Goal: Task Accomplishment & Management: Manage account settings

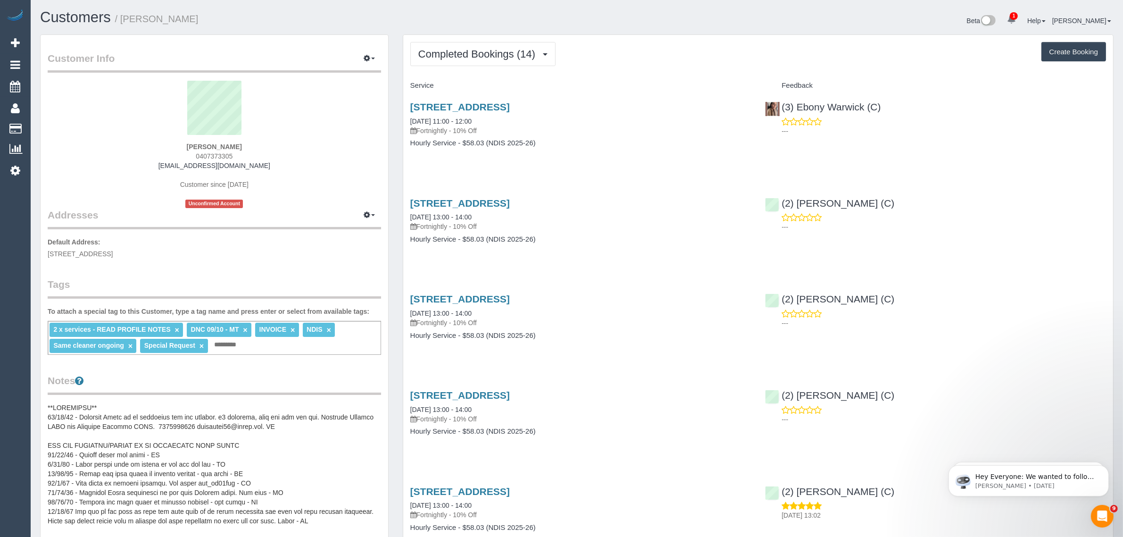
click at [651, 61] on div "Completed Bookings (14) Completed Bookings (14) Upcoming Bookings (11) Cancelle…" at bounding box center [758, 54] width 696 height 24
drag, startPoint x: 918, startPoint y: 118, endPoint x: 783, endPoint y: 107, distance: 135.4
click at [783, 107] on div "(3) Ebony Warwick (C) ---" at bounding box center [935, 116] width 355 height 46
copy div "3) Ebony Warwick (C)"
click at [277, 343] on div "2 x services - READ PROFILE NOTES × DNC 09/10 - MT × INVOICE × NDIS × Same clea…" at bounding box center [214, 338] width 333 height 34
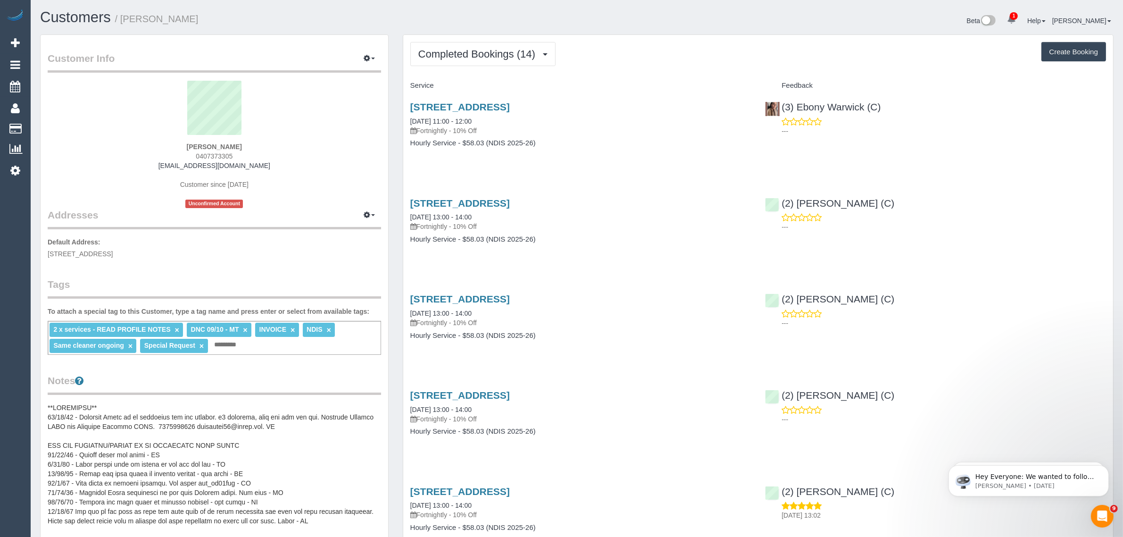
click at [444, 17] on h1 "Customers / Giovanna Lagamba MCWA" at bounding box center [305, 17] width 530 height 16
drag, startPoint x: 260, startPoint y: 147, endPoint x: 172, endPoint y: 147, distance: 87.7
click at [172, 147] on div "Giovanna Lagamba MCWA 0407373305 irenecris88@gmail.com Customer since 2024 Unco…" at bounding box center [214, 144] width 333 height 127
drag, startPoint x: 272, startPoint y: 149, endPoint x: 266, endPoint y: 148, distance: 5.8
click at [272, 149] on div "Giovanna Lagamba MCWA 0407373305 irenecris88@gmail.com Customer since 2024 Unco…" at bounding box center [214, 144] width 333 height 127
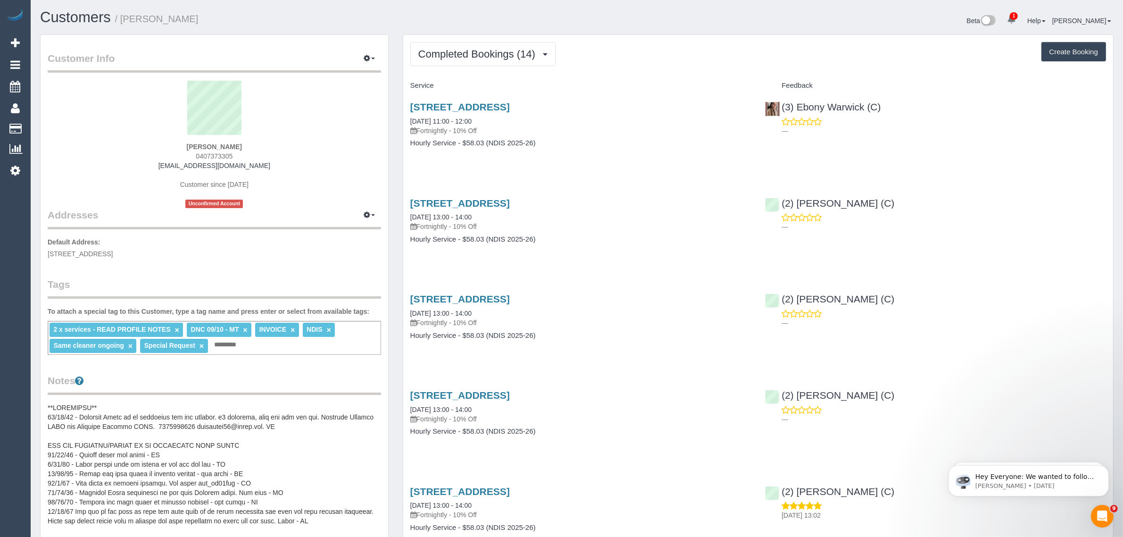
drag, startPoint x: 262, startPoint y: 146, endPoint x: 171, endPoint y: 149, distance: 91.1
click at [171, 149] on div "Giovanna Lagamba MCWA 0407373305 irenecris88@gmail.com Customer since 2024 Unco…" at bounding box center [214, 144] width 333 height 127
copy strong "Giovanna Lagamba MCWA"
click at [278, 352] on div "2 x services - READ PROFILE NOTES × DNC 09/10 - MT × INVOICE × NDIS × Same clea…" at bounding box center [214, 338] width 333 height 34
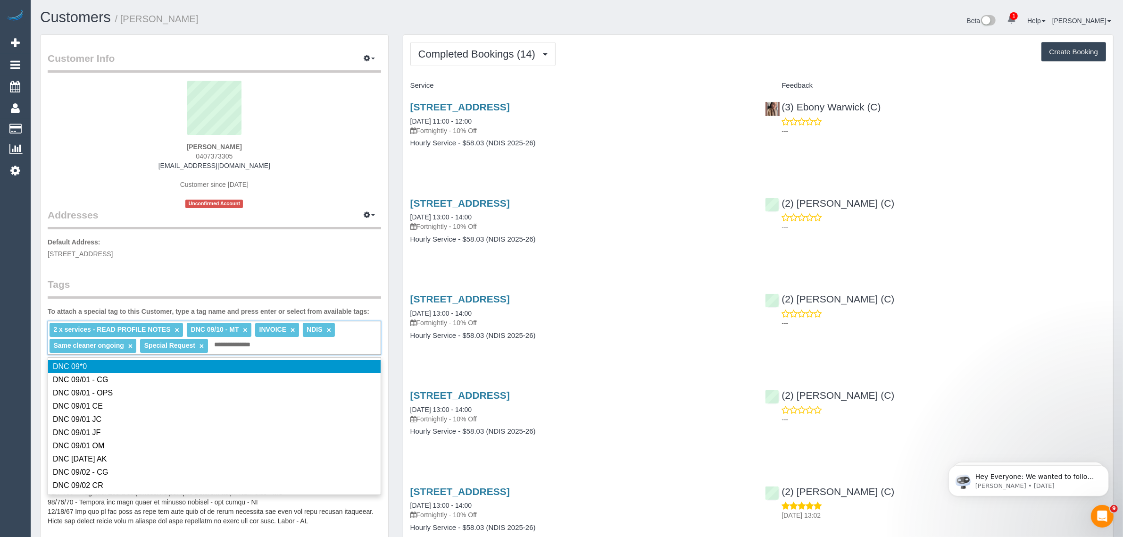
type input "**********"
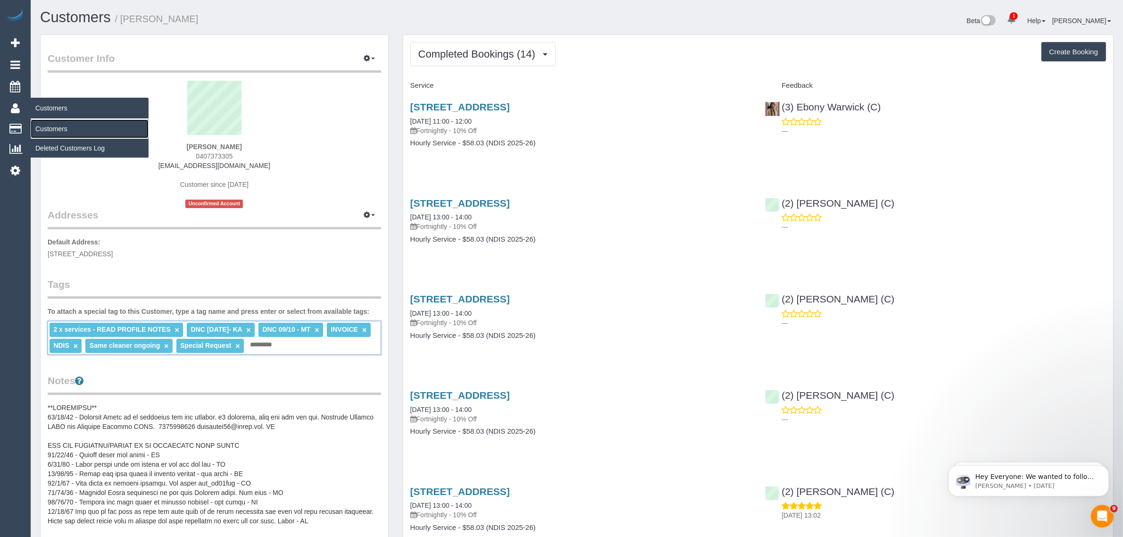
click at [42, 123] on link "Customers" at bounding box center [90, 128] width 118 height 19
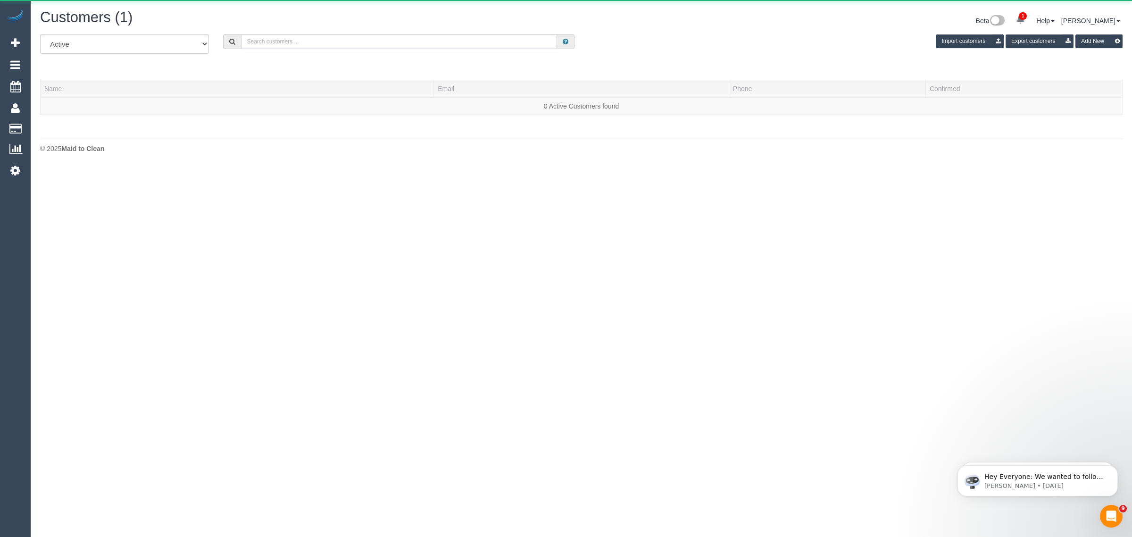
click at [244, 43] on input "text" at bounding box center [399, 41] width 316 height 15
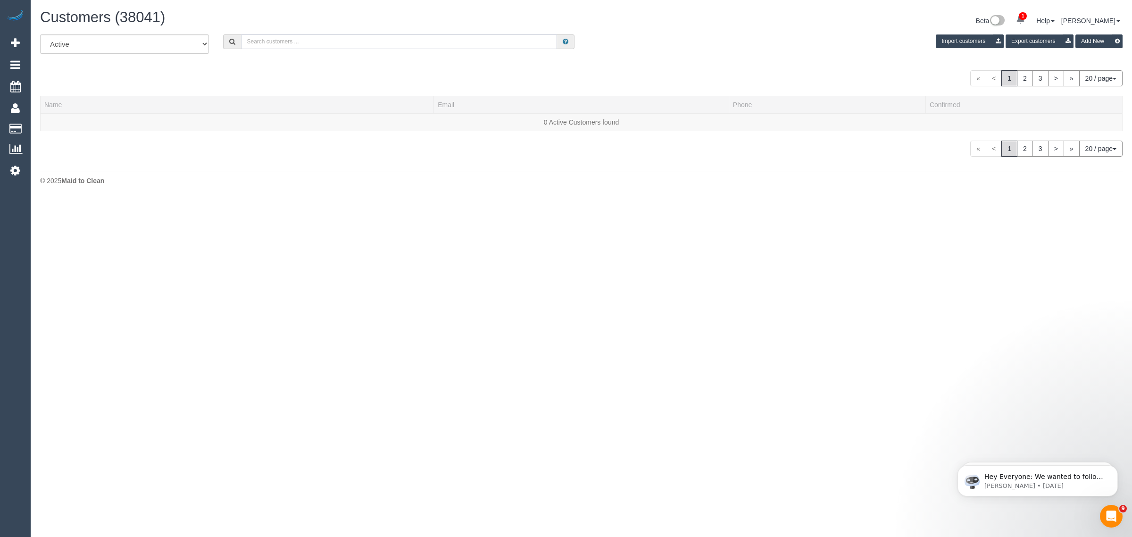
paste input "Gen N"
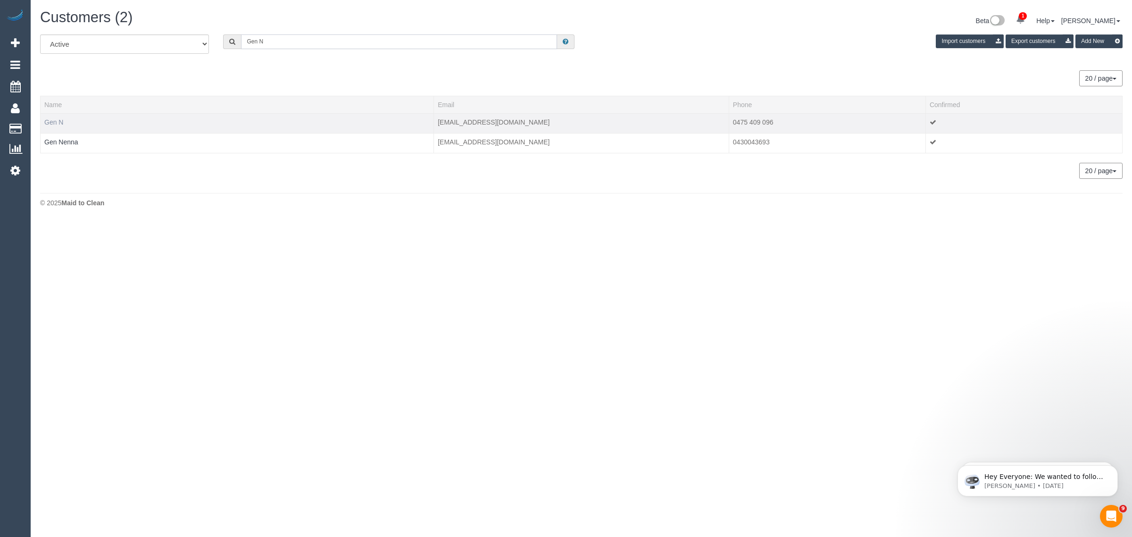
type input "Gen N"
click at [50, 122] on link "Gen N" at bounding box center [53, 122] width 19 height 8
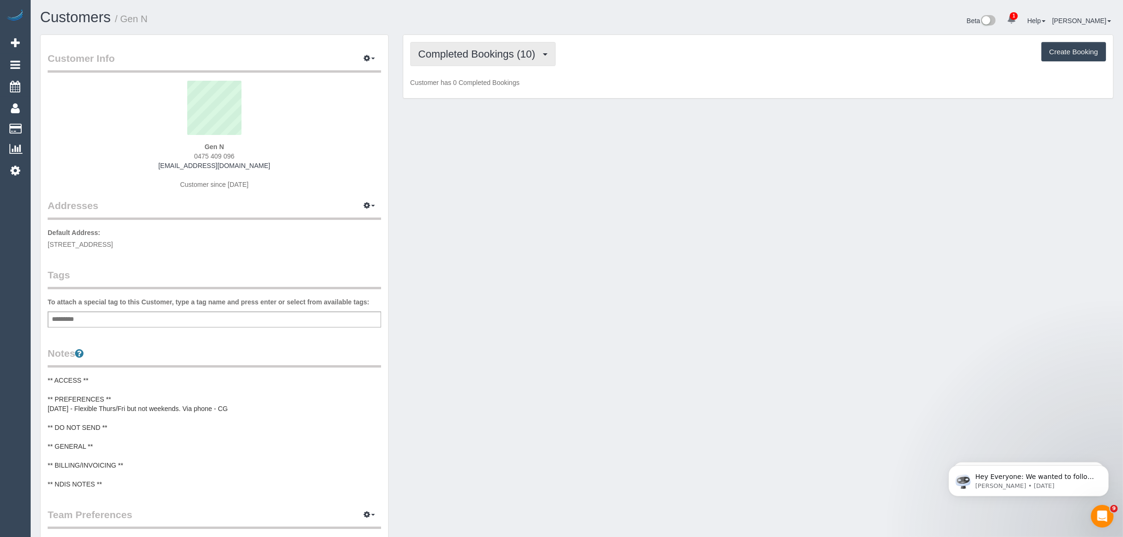
click at [458, 53] on span "Completed Bookings (10)" at bounding box center [479, 54] width 122 height 12
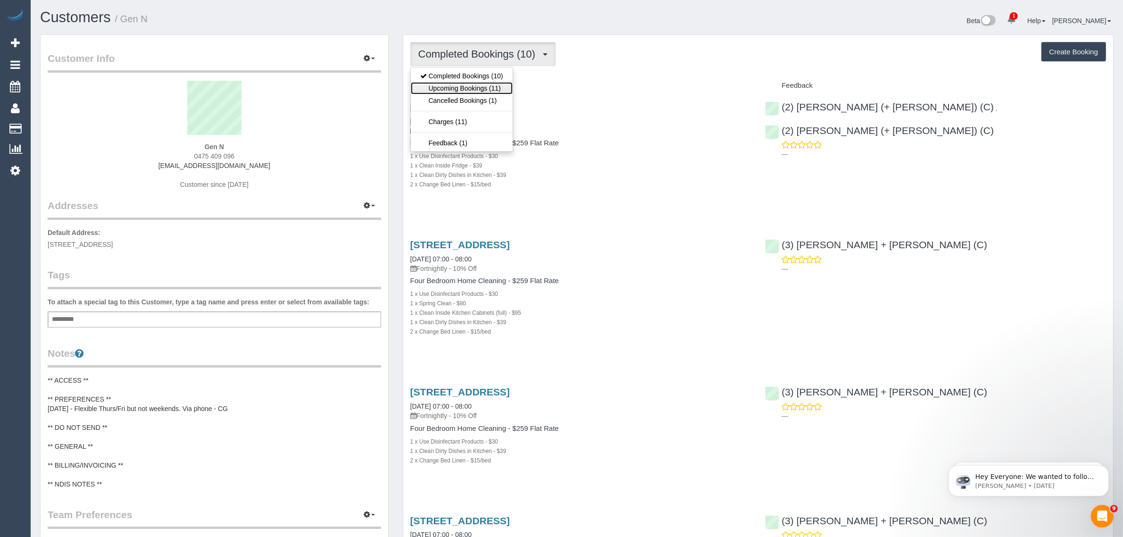
click at [458, 87] on link "Upcoming Bookings (11)" at bounding box center [462, 88] width 102 height 12
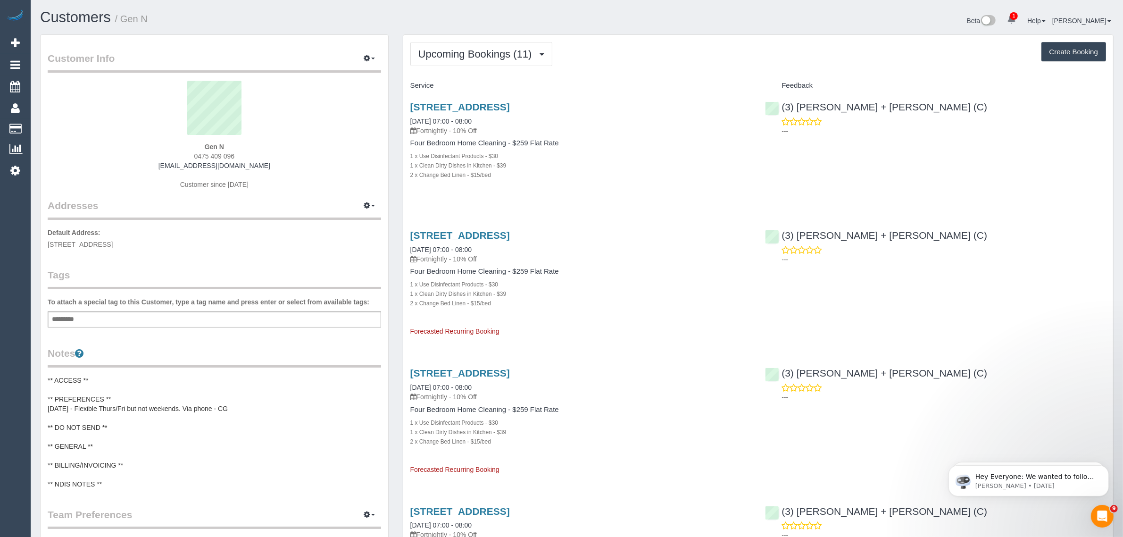
drag, startPoint x: 493, startPoint y: 116, endPoint x: 406, endPoint y: 119, distance: 86.8
click at [406, 119] on div "23 Royal Parade, Parkville, VIC 3052 10/10/2025 07:00 - 08:00 Fortnightly - 10%…" at bounding box center [580, 145] width 355 height 105
copy link "10/10/2025 07:00 - 08:00"
click at [768, 189] on div "23 Royal Parade, Parkville, VIC 3052 10/10/2025 07:00 - 08:00 Fortnightly - 10%…" at bounding box center [758, 145] width 710 height 105
drag, startPoint x: 873, startPoint y: 110, endPoint x: 783, endPoint y: 109, distance: 90.1
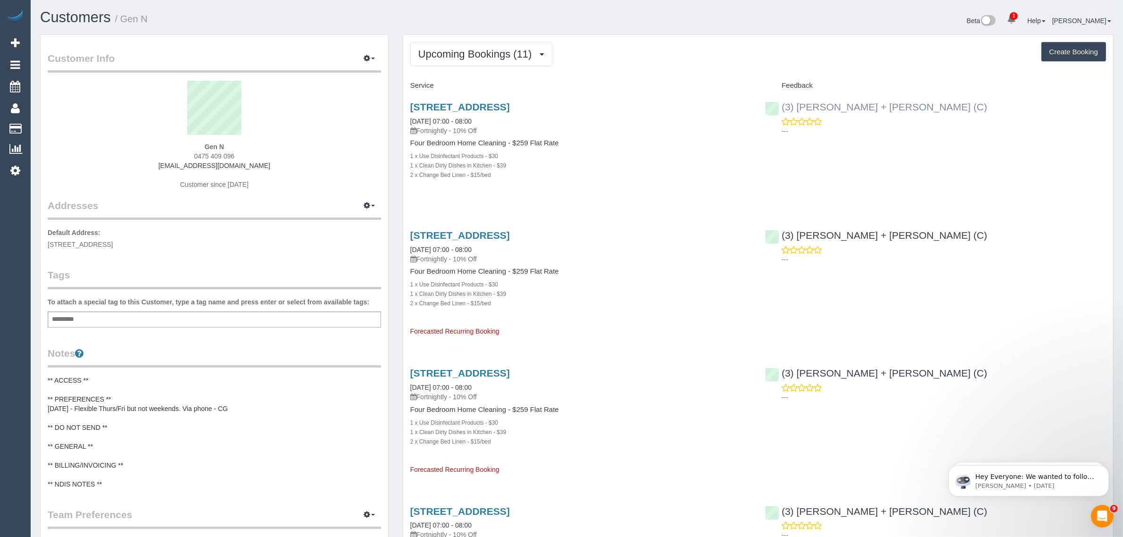
click at [783, 109] on div "(3) Gurdeep + Kamalpreet (C) ---" at bounding box center [935, 116] width 355 height 46
copy link "(3) Gurdeep + Kamalpreet (C)"
click at [345, 172] on div "Gen N 0475 409 096 ganoke@hotmail.com Customer since 2025" at bounding box center [214, 140] width 333 height 118
click at [111, 244] on span "23 Royal Parade, Parkville, VIC 3052" at bounding box center [80, 245] width 65 height 8
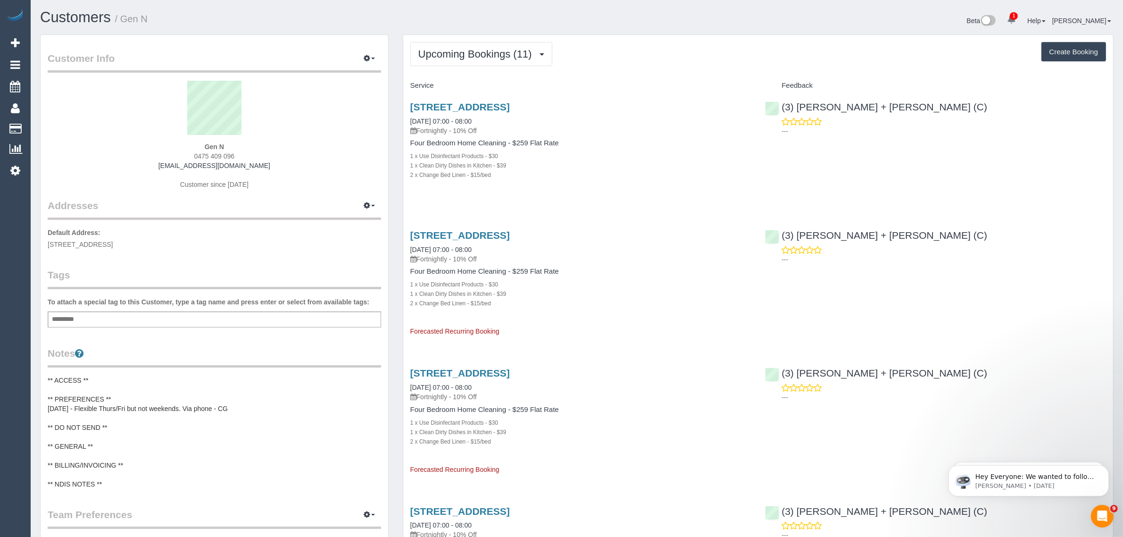
copy span "Parkville"
click at [54, 125] on link "Customers" at bounding box center [90, 128] width 118 height 19
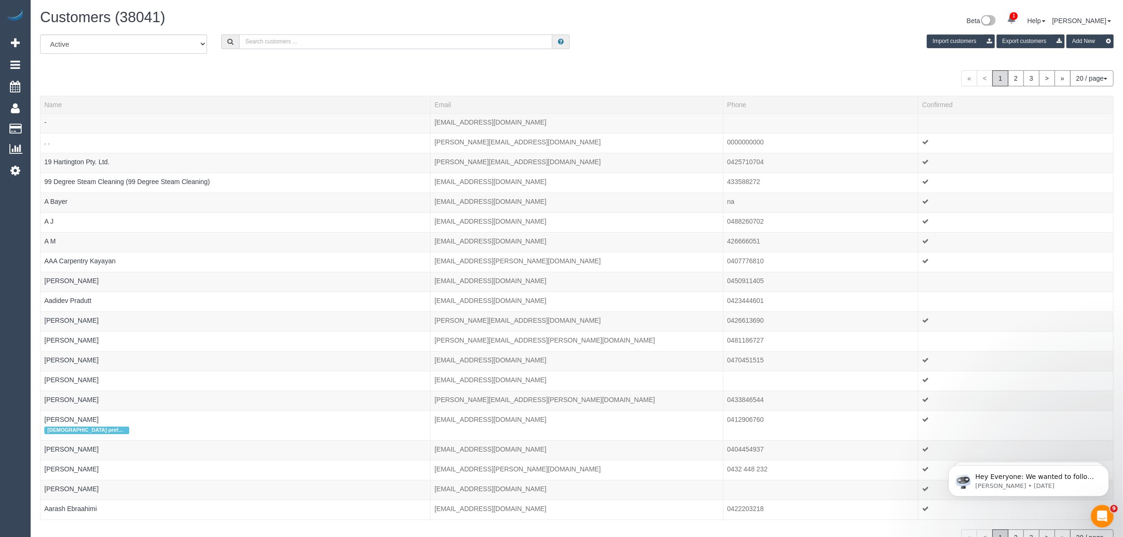
click at [333, 42] on input "text" at bounding box center [395, 41] width 313 height 15
paste input "Faris Zailanni"
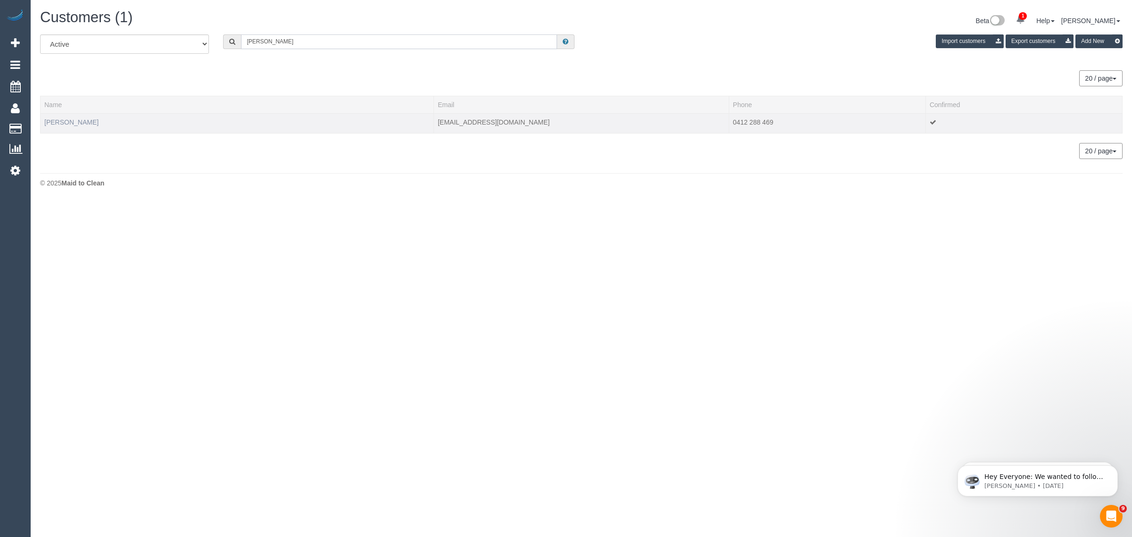
type input "Faris Zailanni"
click at [59, 122] on link "Faris Zailanni" at bounding box center [71, 122] width 54 height 8
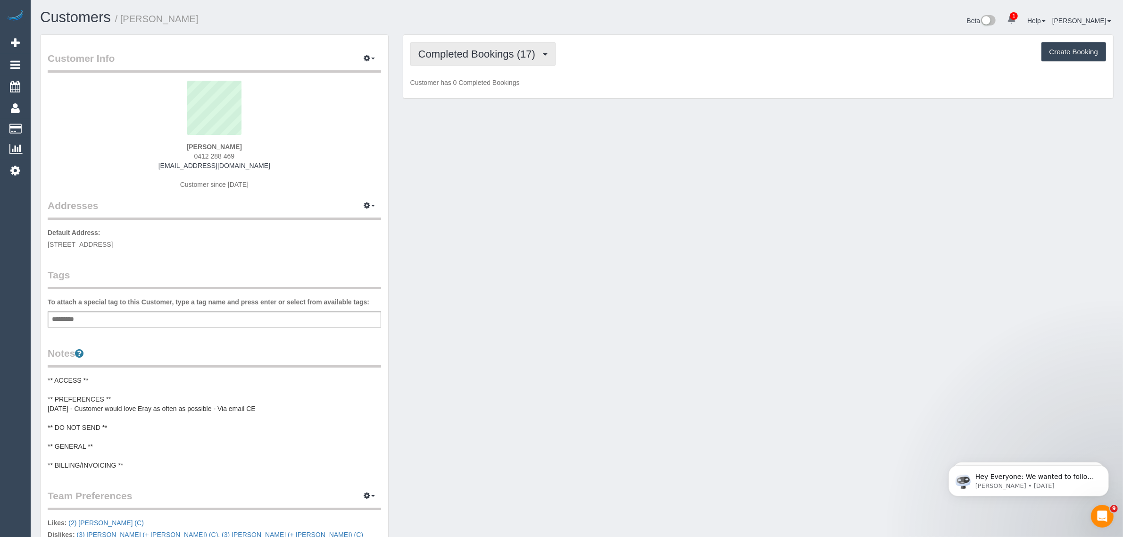
click at [454, 52] on span "Completed Bookings (17)" at bounding box center [479, 54] width 122 height 12
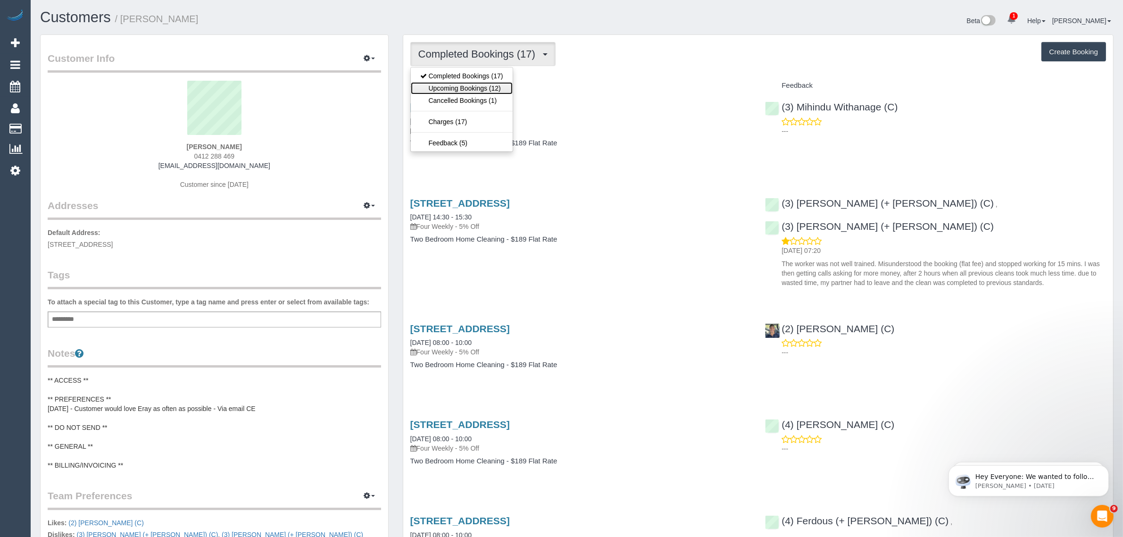
click at [486, 85] on link "Upcoming Bookings (12)" at bounding box center [462, 88] width 102 height 12
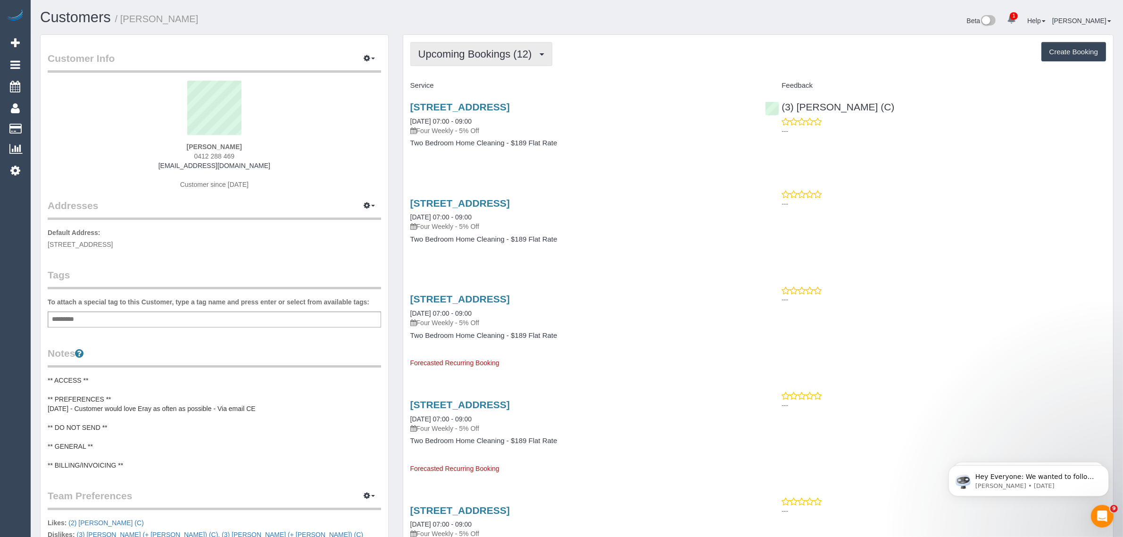
click at [501, 48] on span "Upcoming Bookings (12)" at bounding box center [477, 54] width 118 height 12
click at [491, 73] on link "Completed Bookings (17)" at bounding box center [462, 76] width 102 height 12
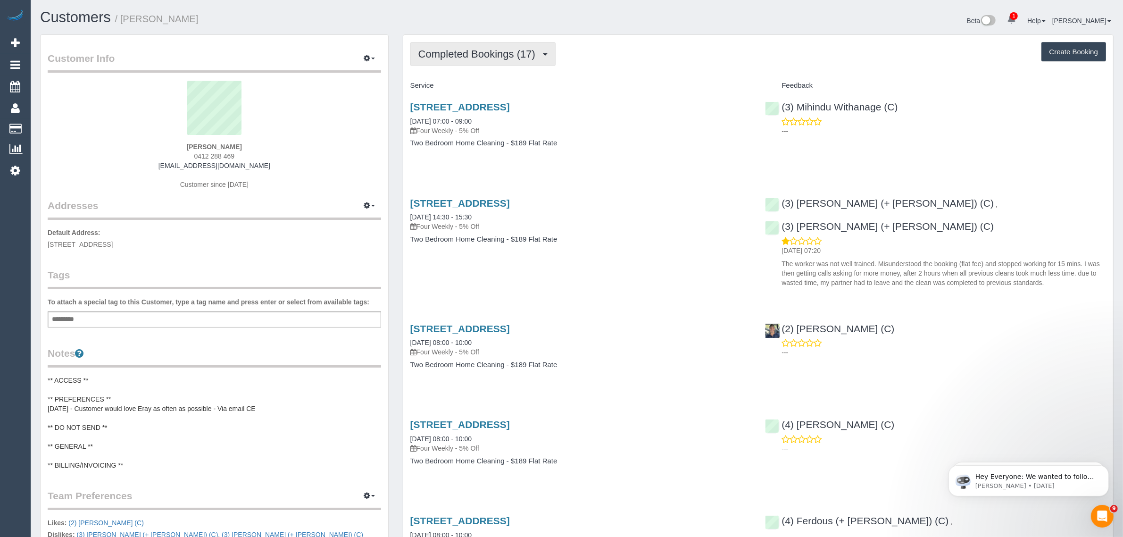
click at [482, 58] on span "Completed Bookings (17)" at bounding box center [479, 54] width 122 height 12
click at [470, 83] on link "Upcoming Bookings (12)" at bounding box center [462, 88] width 102 height 12
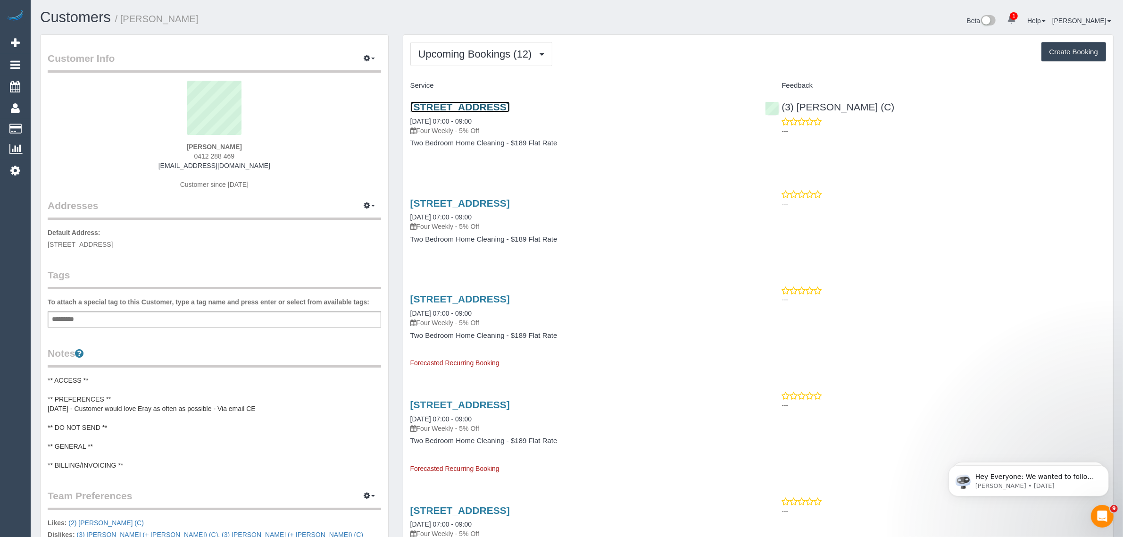
click at [502, 105] on link "1a Trafford Street, Brunswick, VIC 3056" at bounding box center [460, 106] width 100 height 11
click at [478, 54] on span "Upcoming Bookings (12)" at bounding box center [477, 54] width 118 height 12
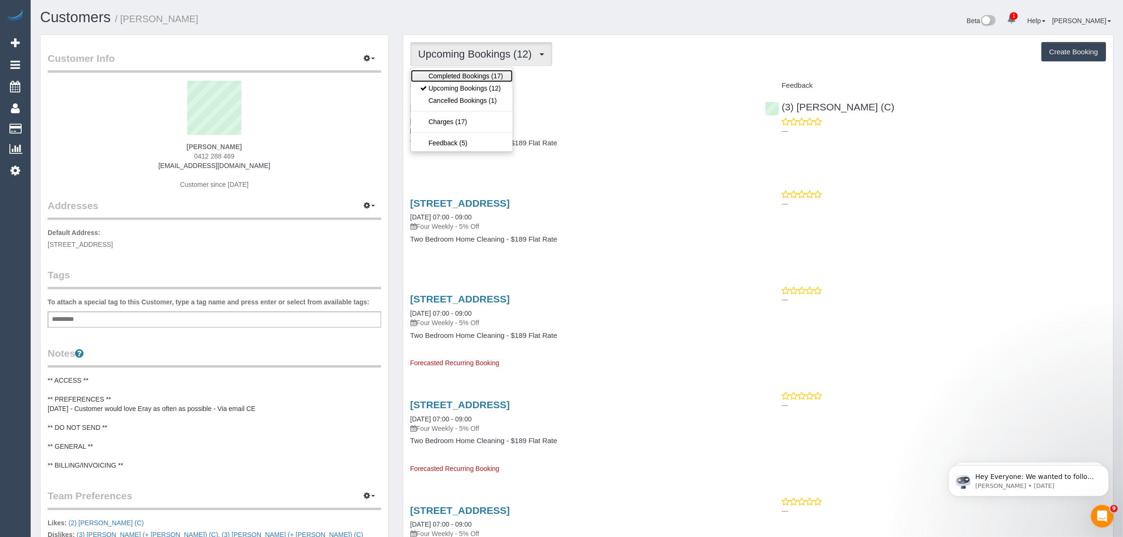
click at [472, 74] on link "Completed Bookings (17)" at bounding box center [462, 76] width 102 height 12
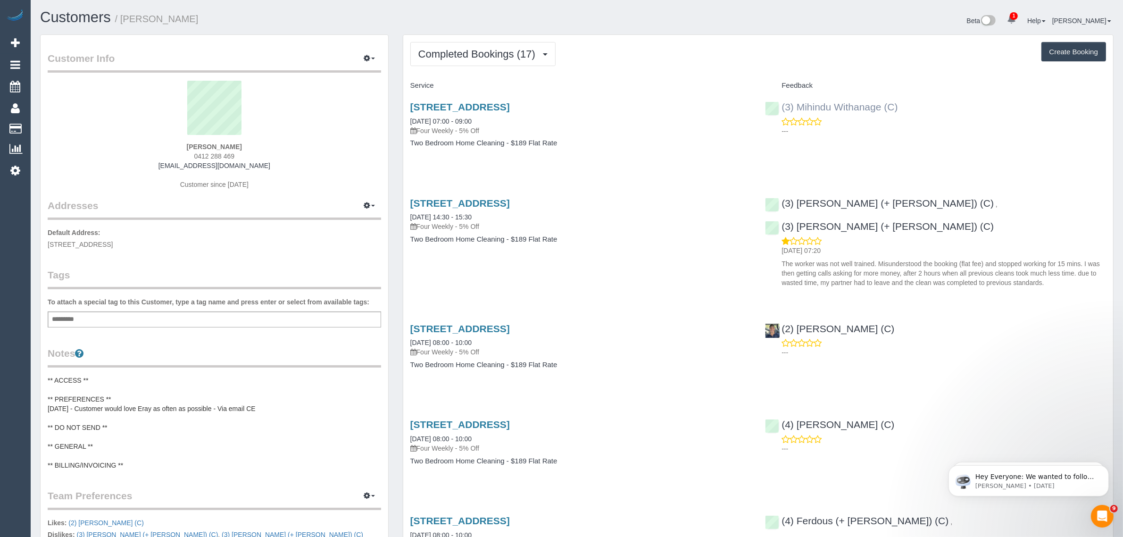
drag, startPoint x: 911, startPoint y: 104, endPoint x: 780, endPoint y: 110, distance: 131.2
click at [780, 110] on div "(3) Mihindu Withanage (C) ---" at bounding box center [935, 116] width 355 height 46
copy link "(3) Mihindu Withanage (C)"
click at [199, 143] on strong "Faris Zailanni" at bounding box center [214, 147] width 55 height 8
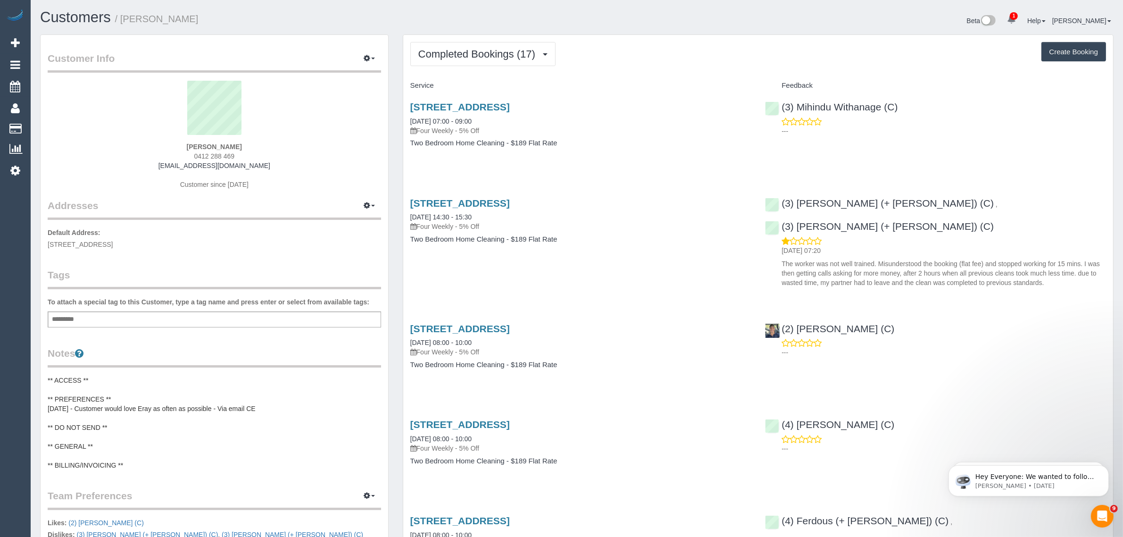
copy strong "Faris"
click at [508, 46] on button "Completed Bookings (17)" at bounding box center [482, 54] width 145 height 24
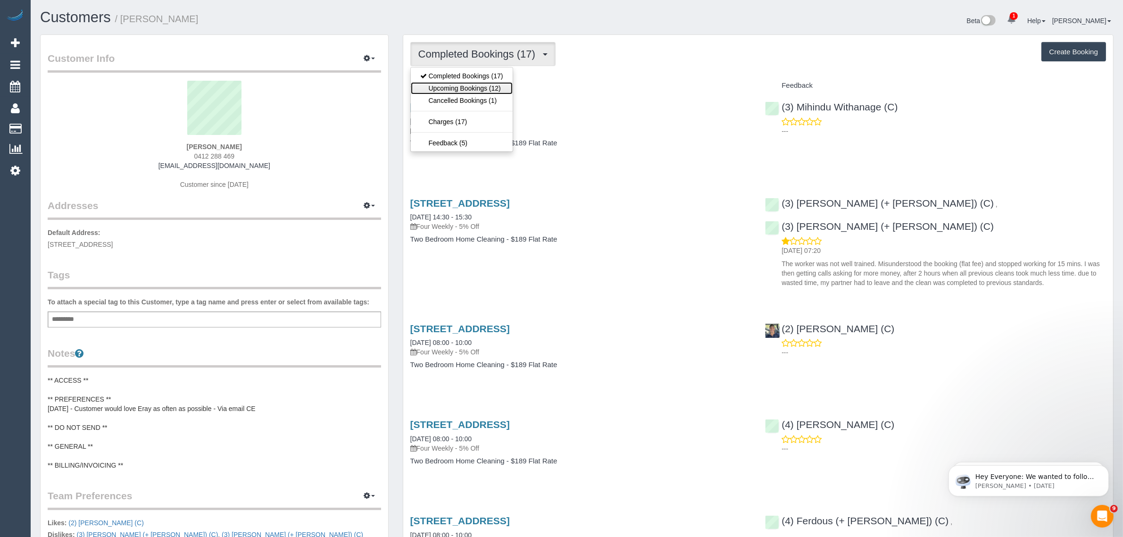
click at [476, 85] on link "Upcoming Bookings (12)" at bounding box center [462, 88] width 102 height 12
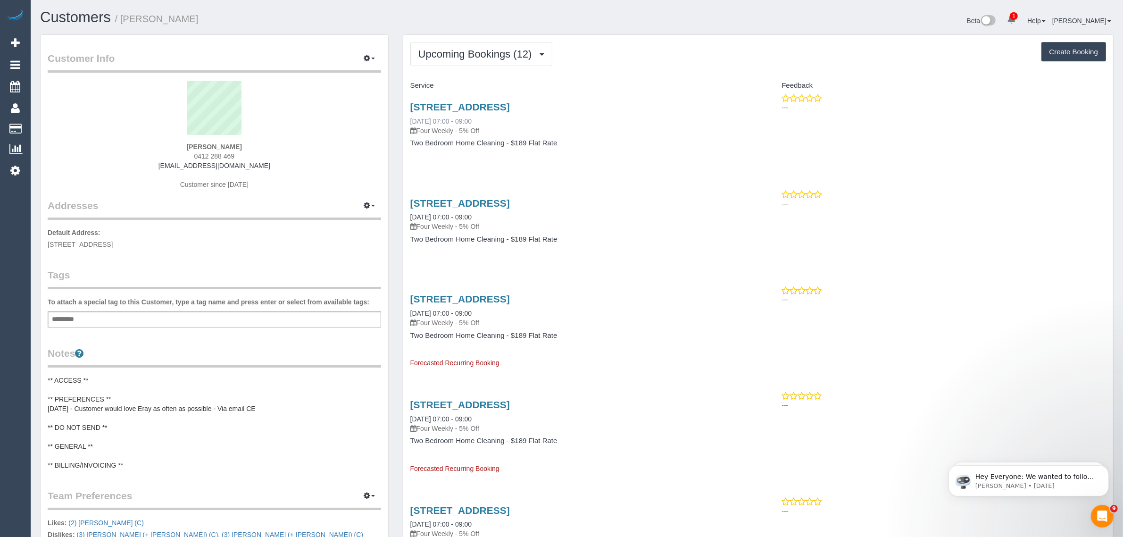
drag, startPoint x: 405, startPoint y: 123, endPoint x: 445, endPoint y: 123, distance: 40.1
click at [445, 123] on div "1a Trafford Street, Brunswick, VIC 3056 20/10/2025 07:00 - 09:00 Four Weekly - …" at bounding box center [580, 129] width 355 height 73
copy link "20/10/2025"
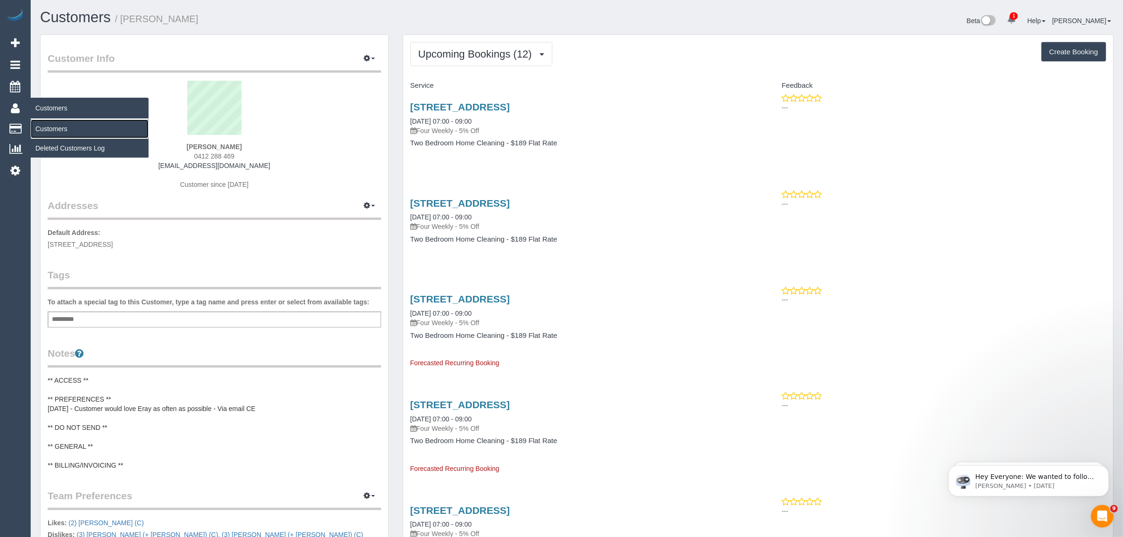
click at [53, 126] on link "Customers" at bounding box center [90, 128] width 118 height 19
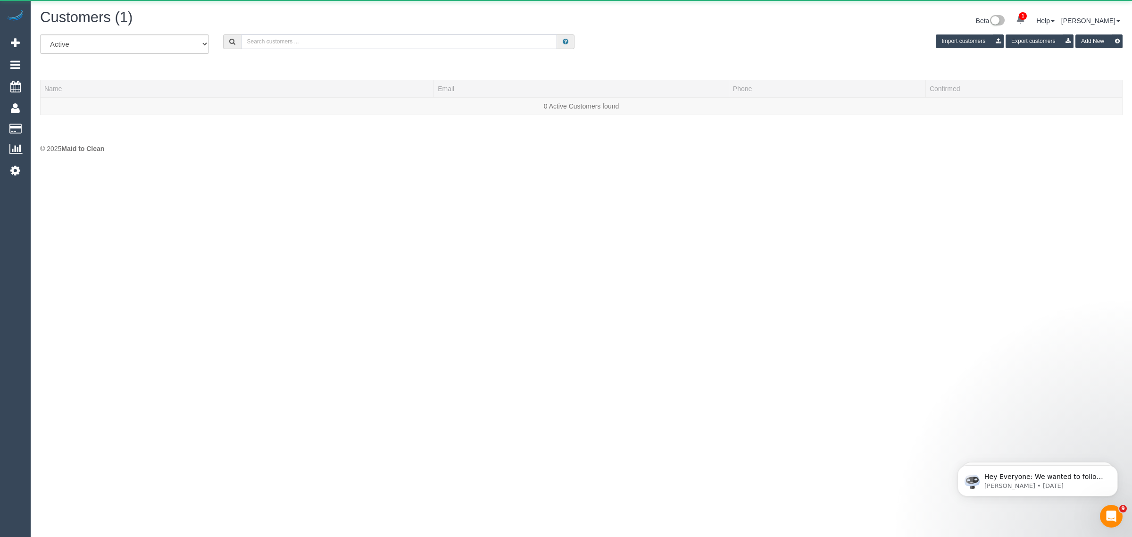
click at [302, 46] on input "text" at bounding box center [399, 41] width 316 height 15
paste input "Anissha Yacono"
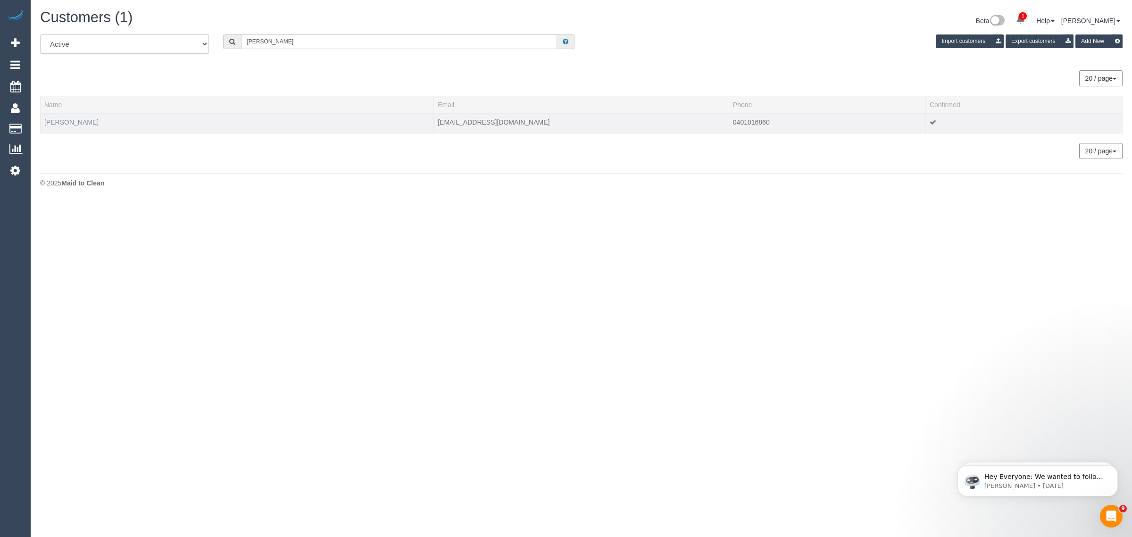
type input "Anissha Yacono"
click at [78, 123] on link "Anissha Yacono" at bounding box center [71, 122] width 54 height 8
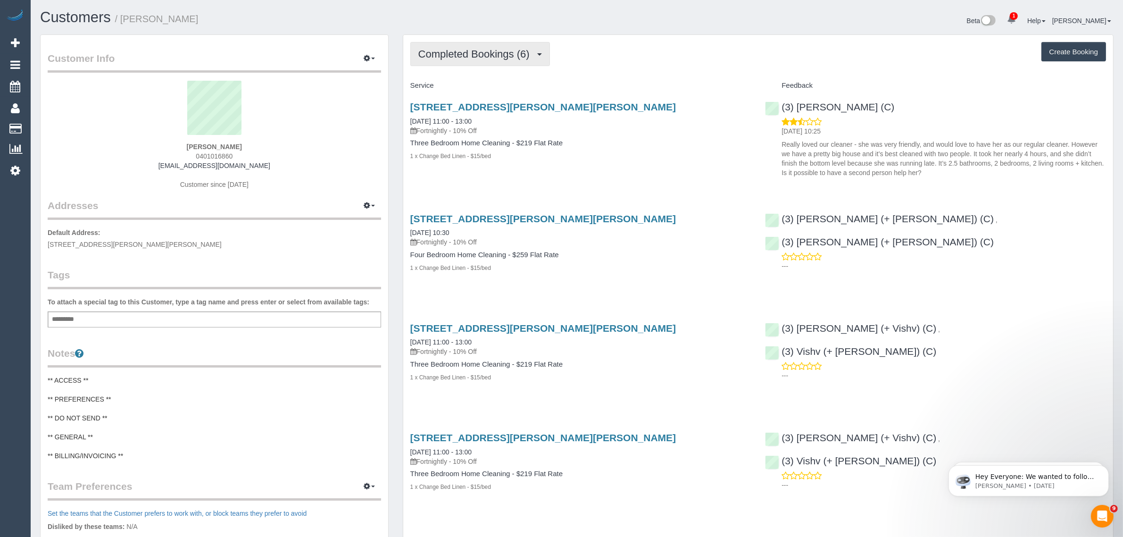
click at [448, 53] on span "Completed Bookings (6)" at bounding box center [476, 54] width 116 height 12
click at [456, 86] on link "Upcoming Bookings (13)" at bounding box center [461, 88] width 100 height 12
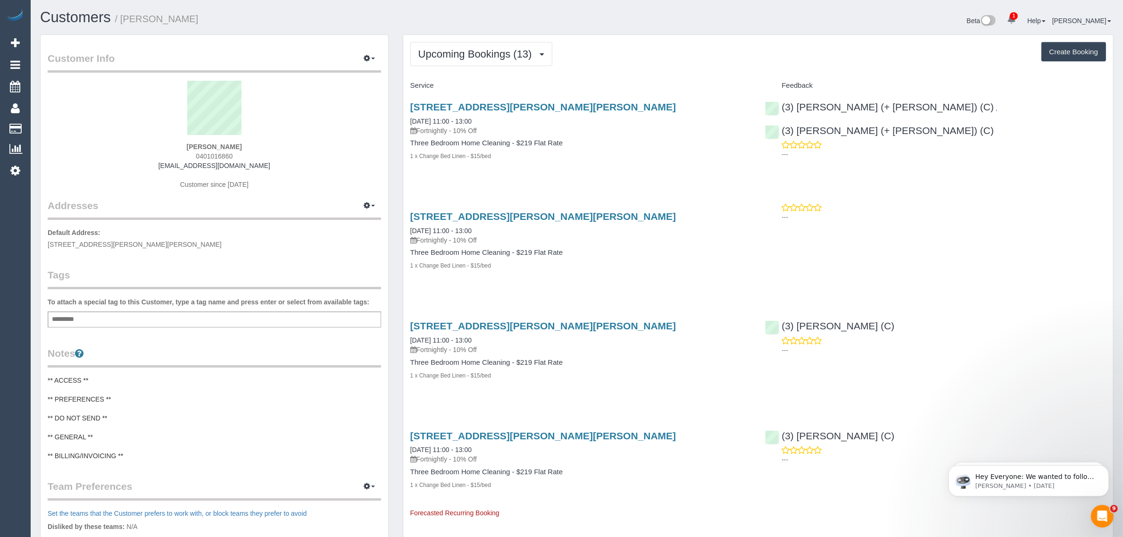
click at [622, 166] on div "13 Downing Street, Blackburn, VIC 3130 10/10/2025 11:00 - 13:00 Fortnightly - 1…" at bounding box center [580, 136] width 355 height 86
drag, startPoint x: 86, startPoint y: 121, endPoint x: 92, endPoint y: 121, distance: 6.1
click at [86, 121] on link "Customers" at bounding box center [90, 128] width 118 height 19
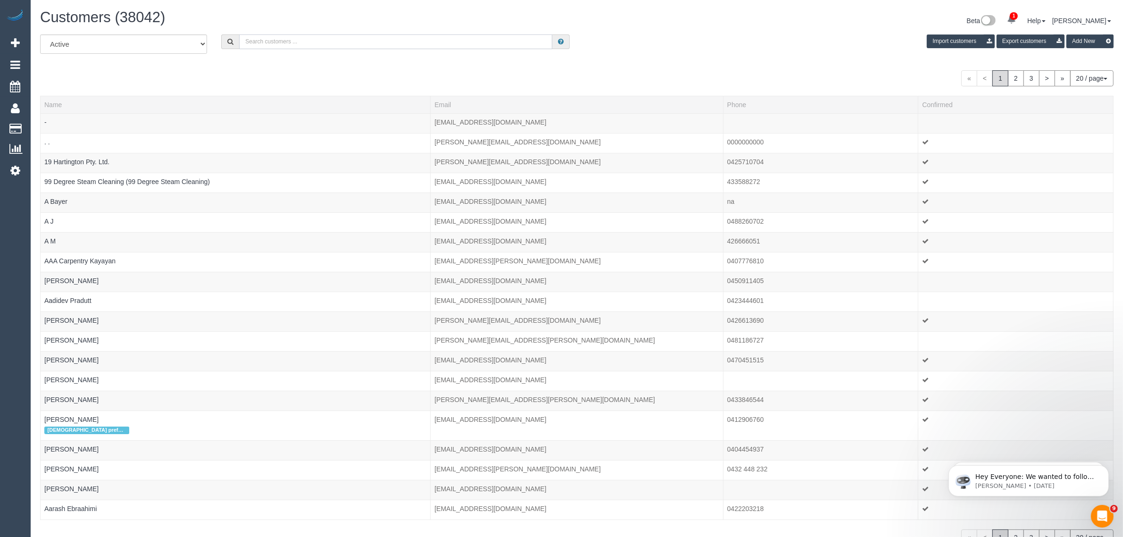
click at [344, 45] on input "text" at bounding box center [395, 41] width 313 height 15
paste input "Marie Spyros"
type input "Marie Spyros"
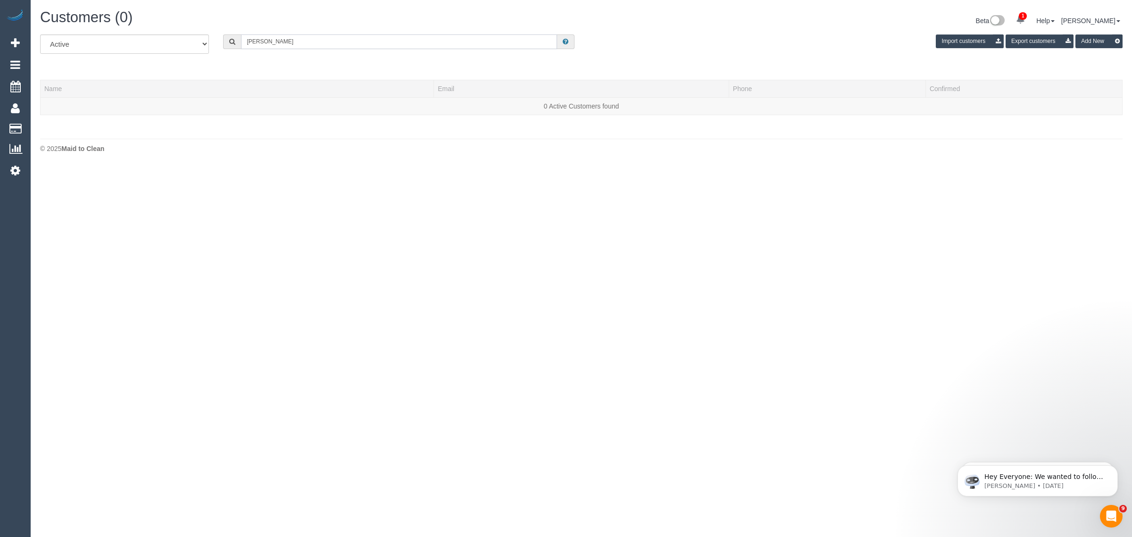
click at [247, 41] on input "Marie Spyros" at bounding box center [399, 41] width 316 height 15
click at [309, 44] on input "Marie Spyros" at bounding box center [399, 41] width 316 height 15
click at [329, 38] on input "text" at bounding box center [399, 41] width 316 height 15
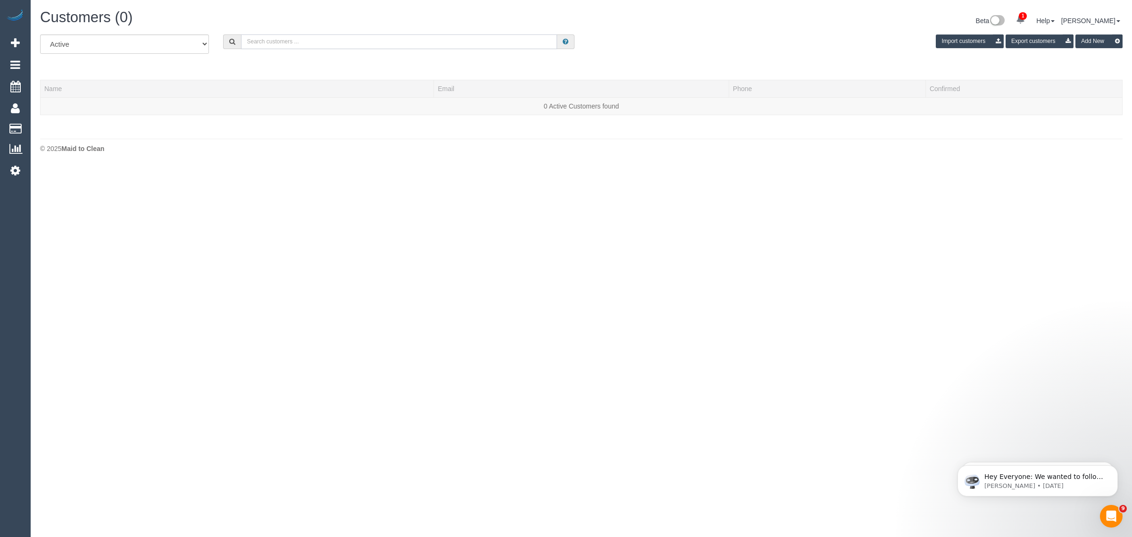
paste input "+61421569526"
drag, startPoint x: 256, startPoint y: 39, endPoint x: 176, endPoint y: 0, distance: 89.0
click at [220, 30] on div "Customers (0) Beta 1 Your Notifications You have 0 alerts × You have 6 to charg…" at bounding box center [581, 83] width 1101 height 167
click at [256, 41] on input "421 569 526" at bounding box center [399, 41] width 316 height 15
type input "421569526"
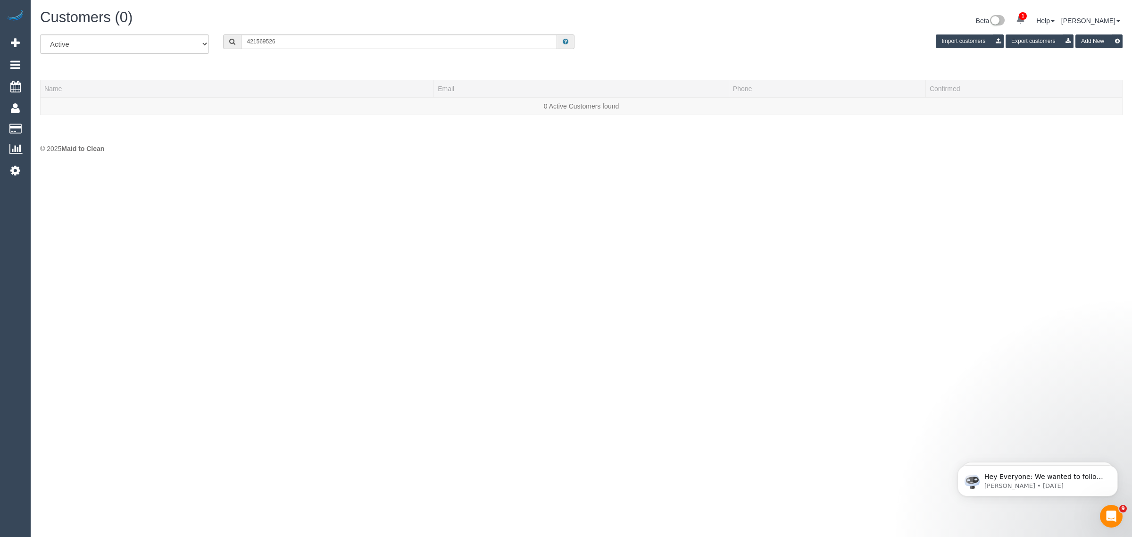
click at [76, 310] on body "1 Beta Your Notifications You have 0 alerts × You have 6 to charge for 09/10/20…" at bounding box center [566, 268] width 1132 height 537
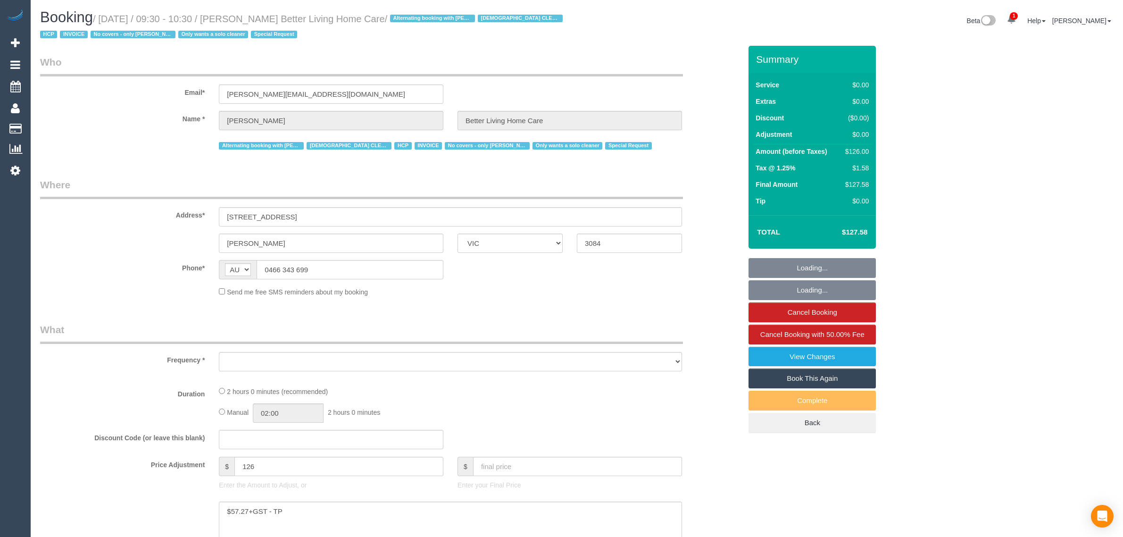
select select "VIC"
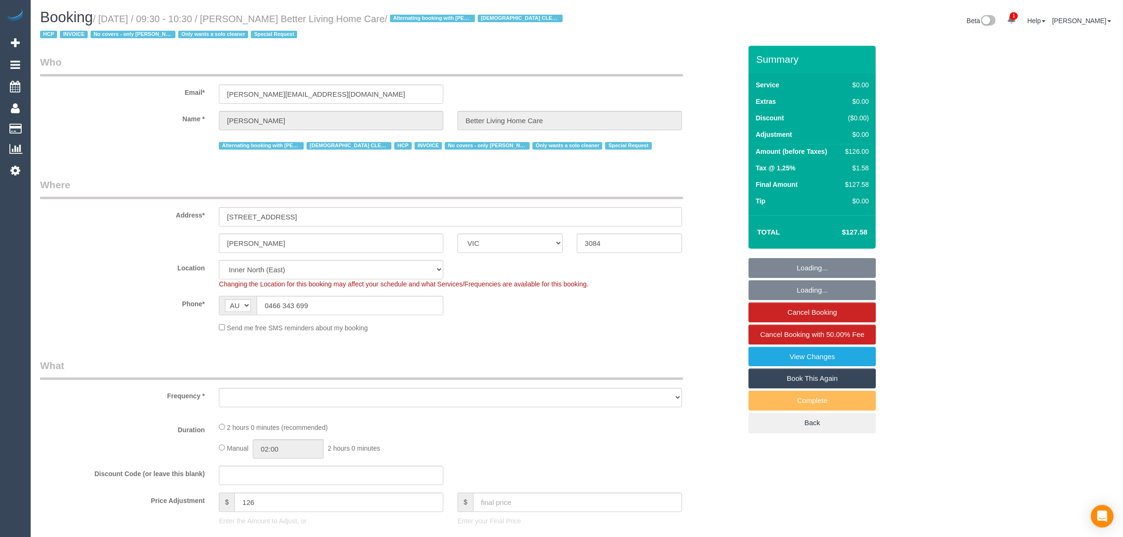
select select "object:599"
select select "120"
select select "number:28"
select select "number:14"
select select "number:19"
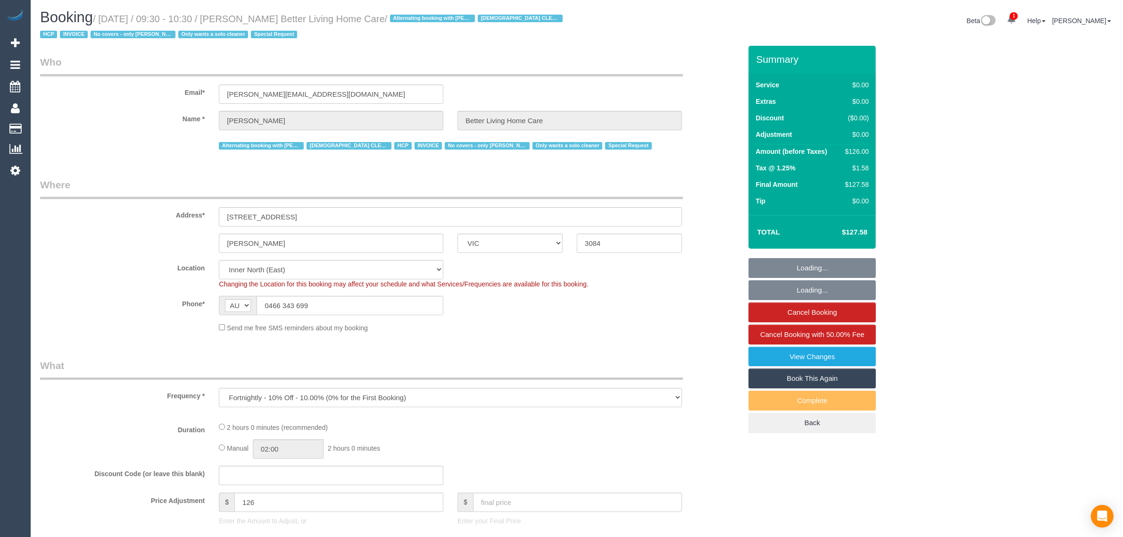
select select "number:25"
select select "number:35"
select select "object:1621"
click at [336, 306] on input "0466 343 699" at bounding box center [350, 305] width 187 height 19
click at [337, 306] on input "0466 343 699" at bounding box center [350, 305] width 187 height 19
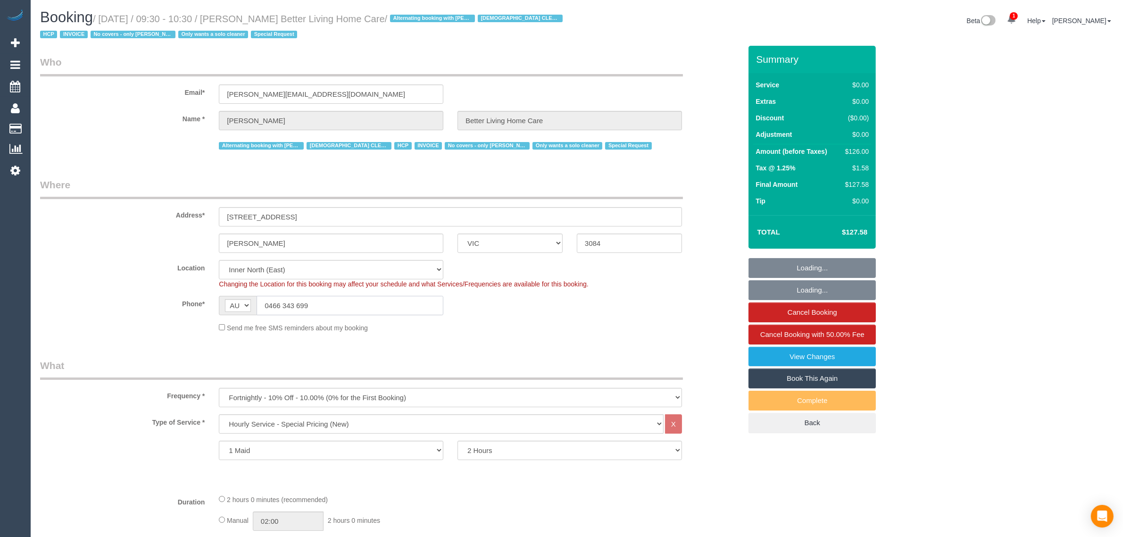
click at [338, 306] on input "0466 343 699" at bounding box center [350, 305] width 187 height 19
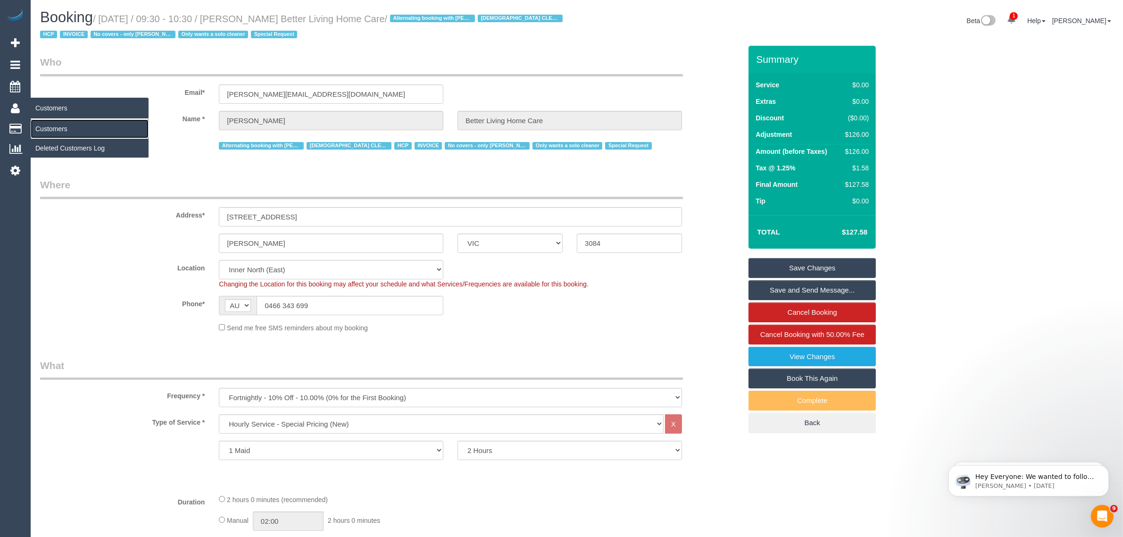
click at [51, 126] on link "Customers" at bounding box center [90, 128] width 118 height 19
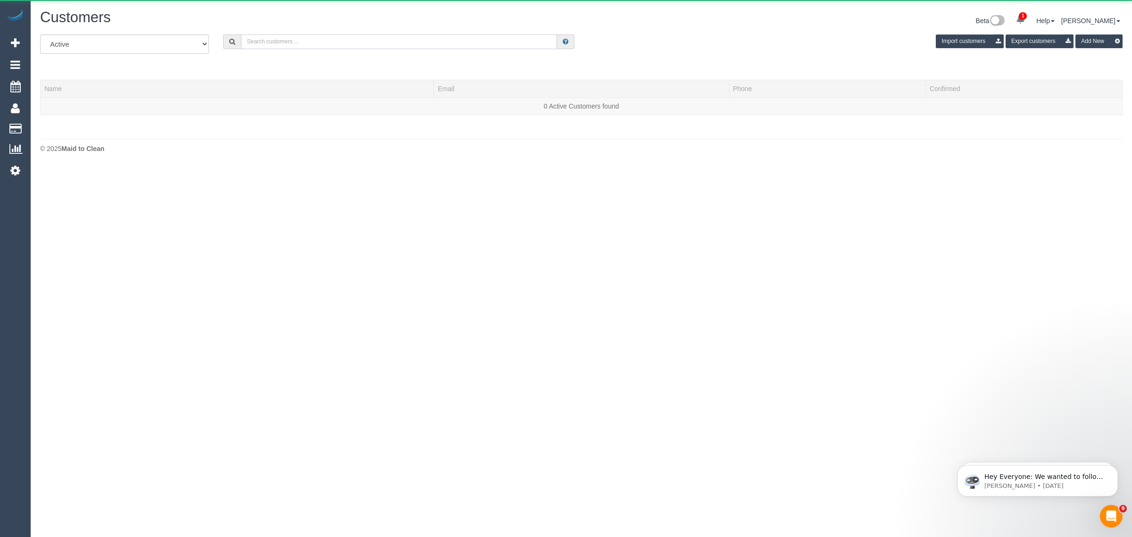
click at [298, 37] on input "text" at bounding box center [399, 41] width 316 height 15
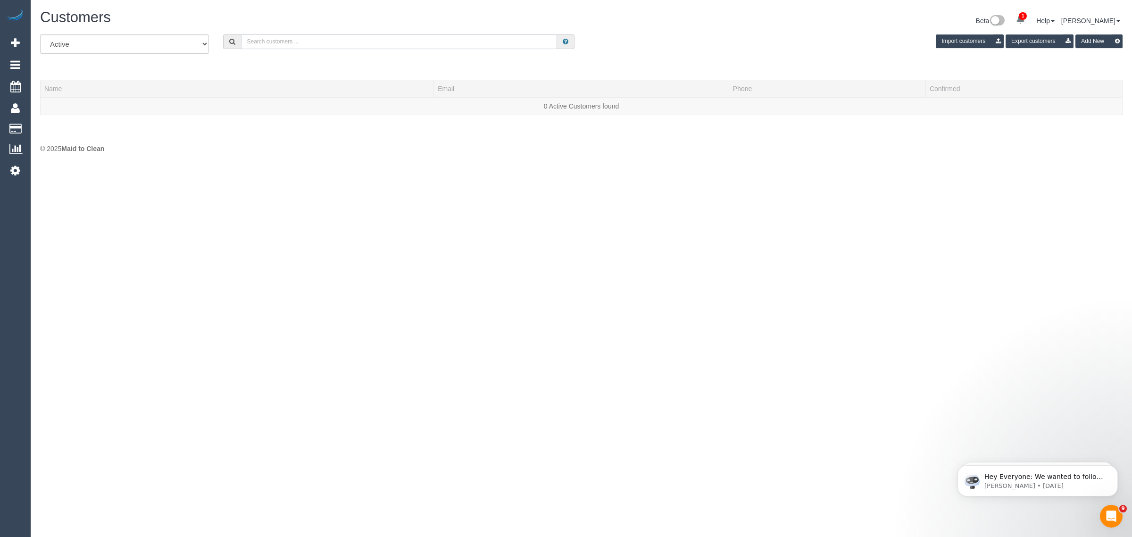
paste input "https://maidtoclean.launch27.com/admin/bookings/475593/edit"
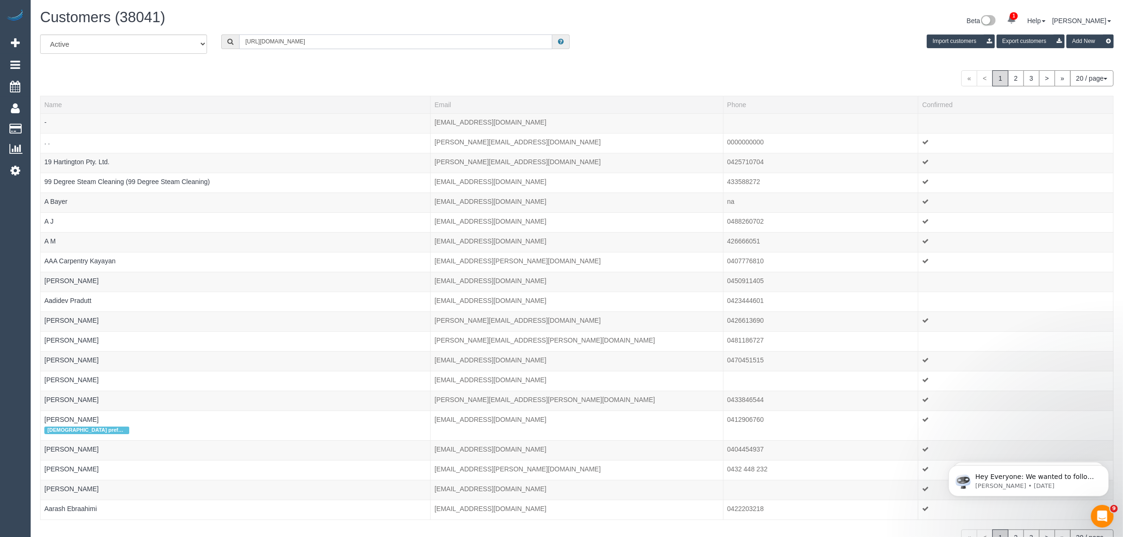
type input "https://maidtoclean.launch27.com/admin/bookings/475593/edit"
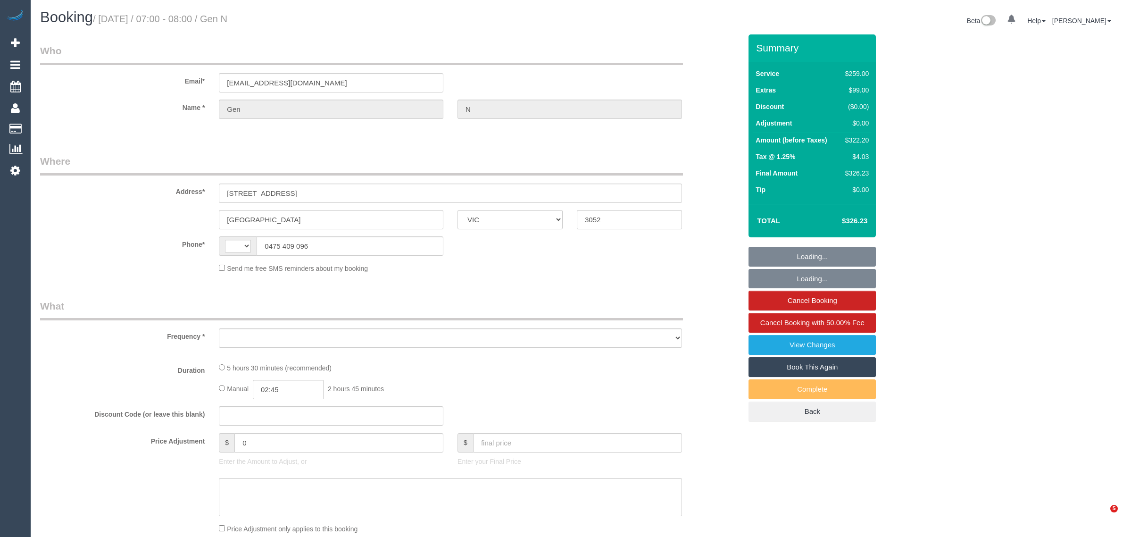
select select "VIC"
select select "string:AU"
select select "string:stripe-pm_1RBGNM2GScqysDRV6uGCrzdM"
select select "number:27"
select select "number:14"
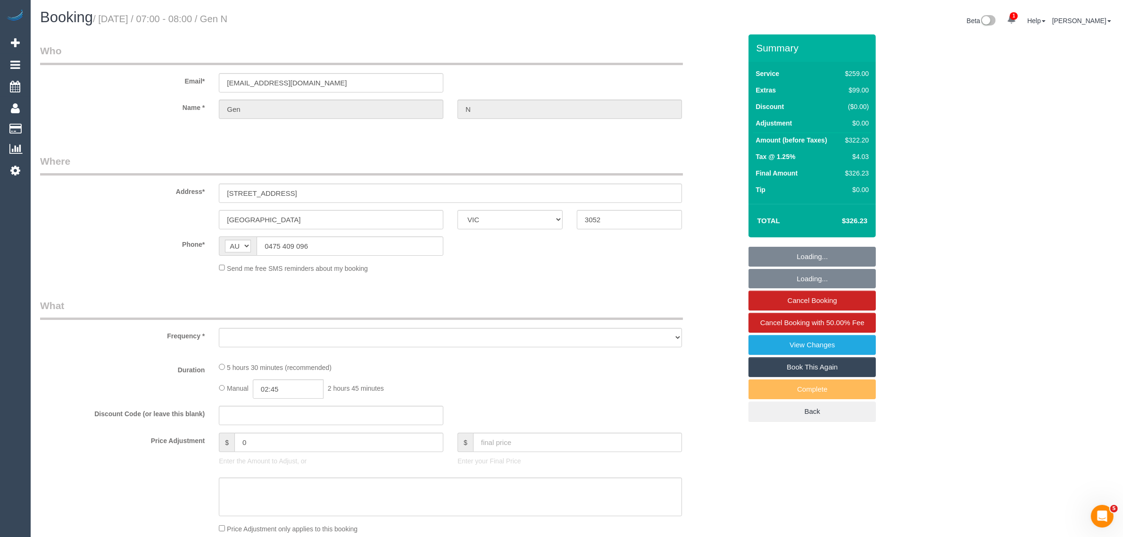
select select "number:19"
select select "number:24"
select select "number:34"
select select "number:12"
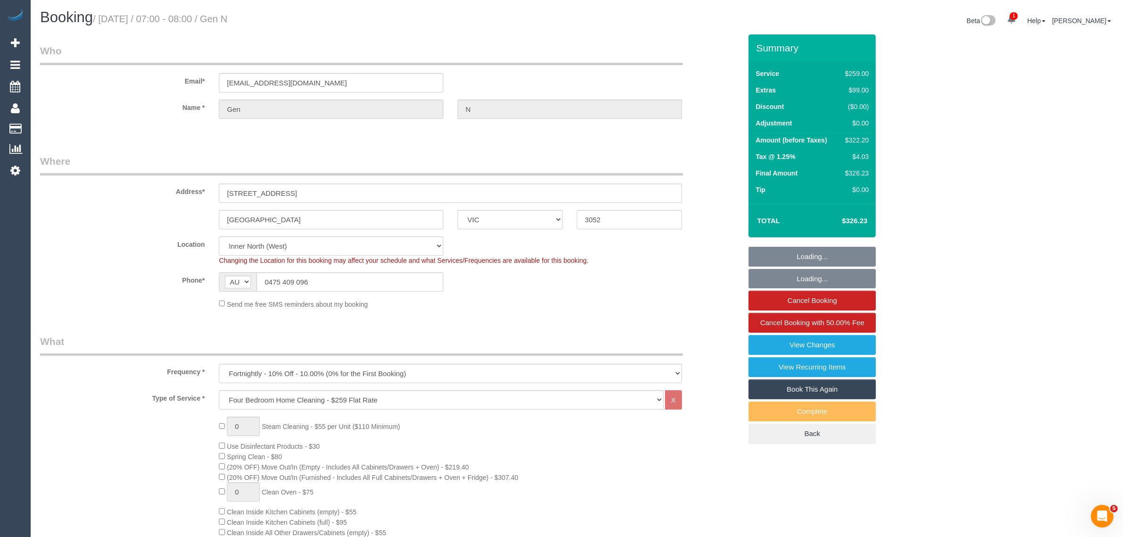
select select "object:812"
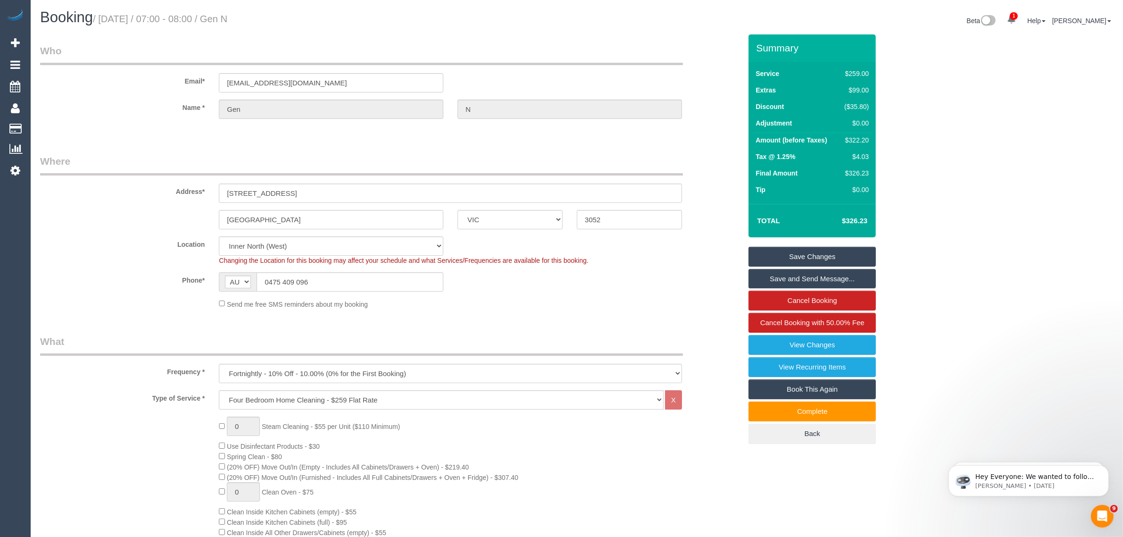
drag, startPoint x: 286, startPoint y: 17, endPoint x: 247, endPoint y: 23, distance: 39.6
click at [247, 23] on h1 "Booking / October 10, 2025 / 07:00 - 08:00 / Gen N" at bounding box center [305, 17] width 530 height 16
copy small "Gen N"
click at [42, 127] on link "Customers" at bounding box center [90, 128] width 118 height 19
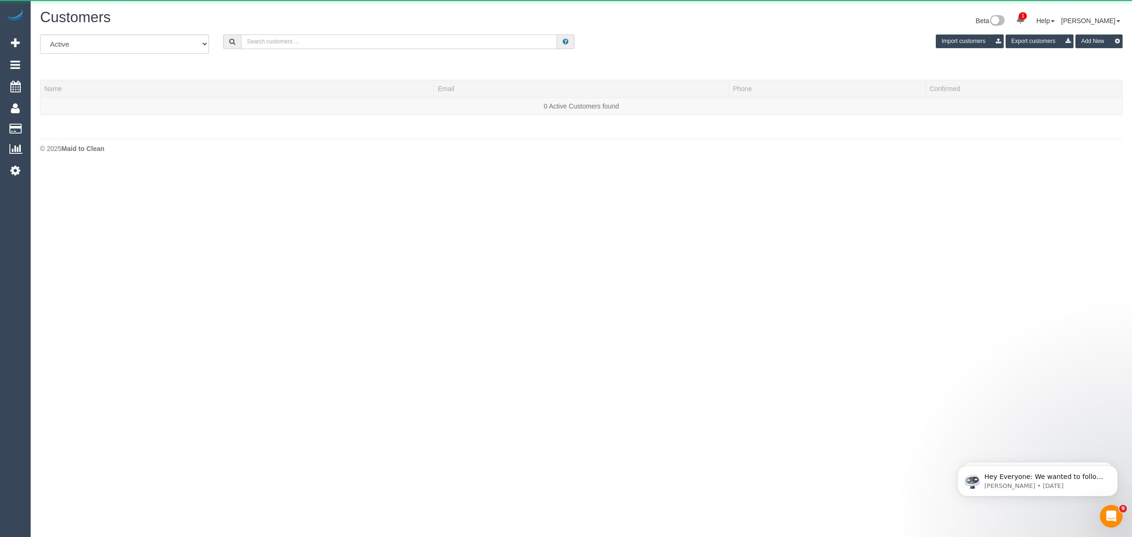
click at [326, 43] on input "text" at bounding box center [399, 41] width 316 height 15
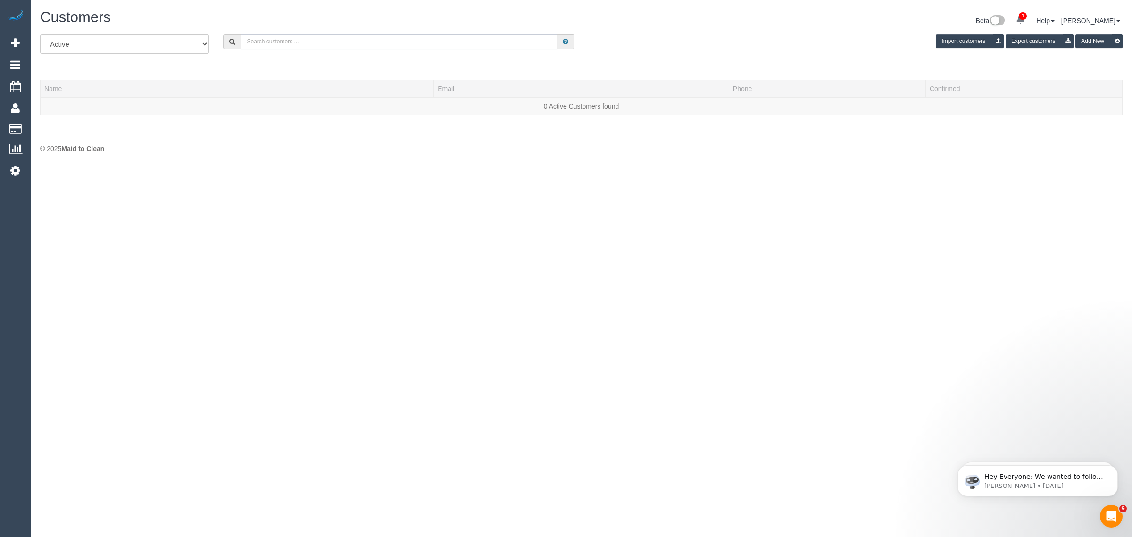
paste input "Gen N"
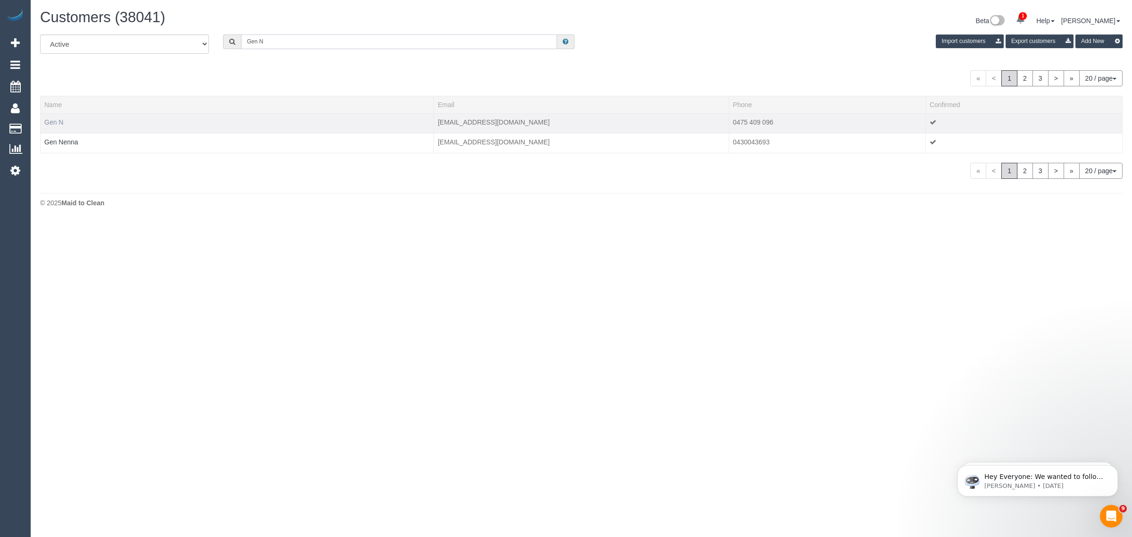
type input "Gen N"
click at [63, 120] on link "Gen N" at bounding box center [53, 122] width 19 height 8
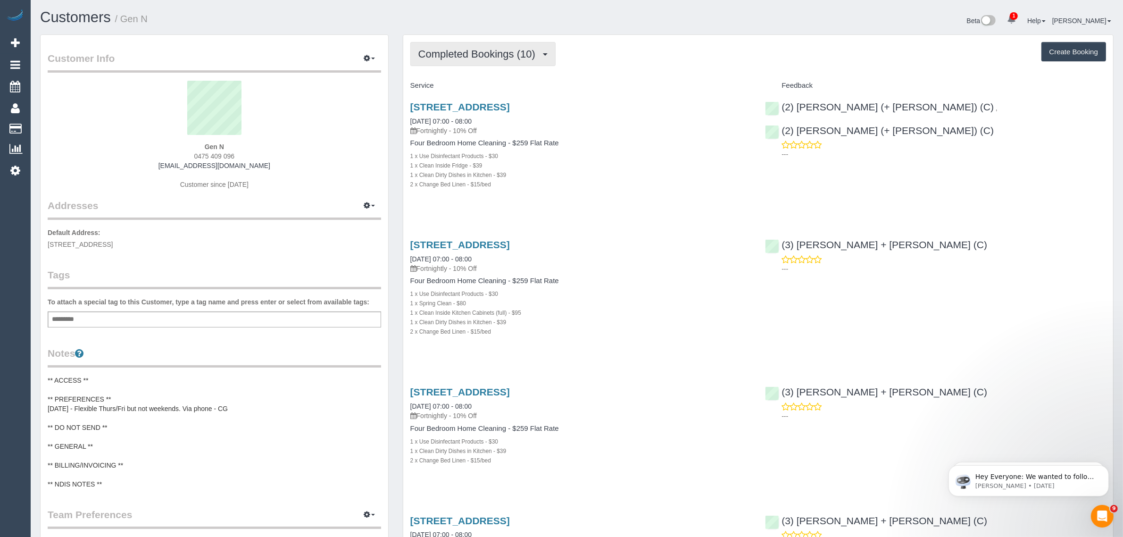
click at [504, 54] on span "Completed Bookings (10)" at bounding box center [479, 54] width 122 height 12
click at [492, 83] on link "Upcoming Bookings (11)" at bounding box center [462, 88] width 102 height 12
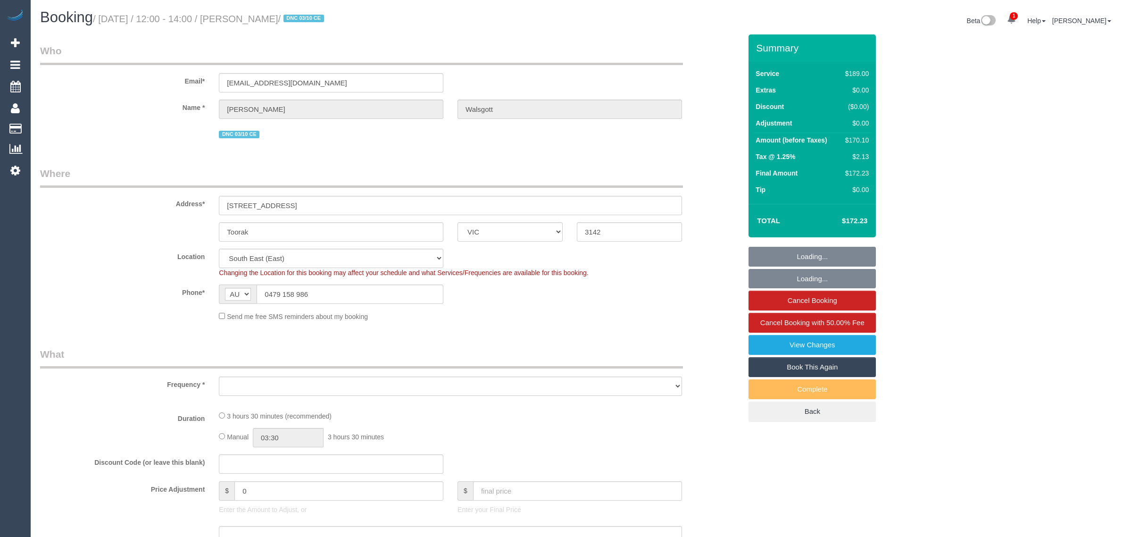
select select "VIC"
select select "object:1090"
select select "number:28"
select select "number:16"
select select "number:19"
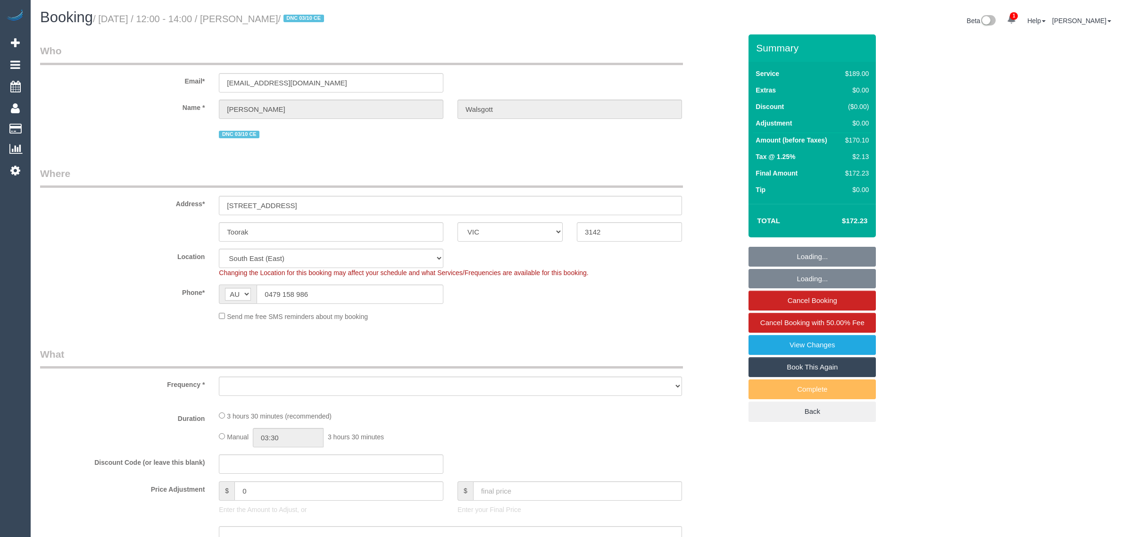
select select "number:22"
select select "number:33"
select select "number:26"
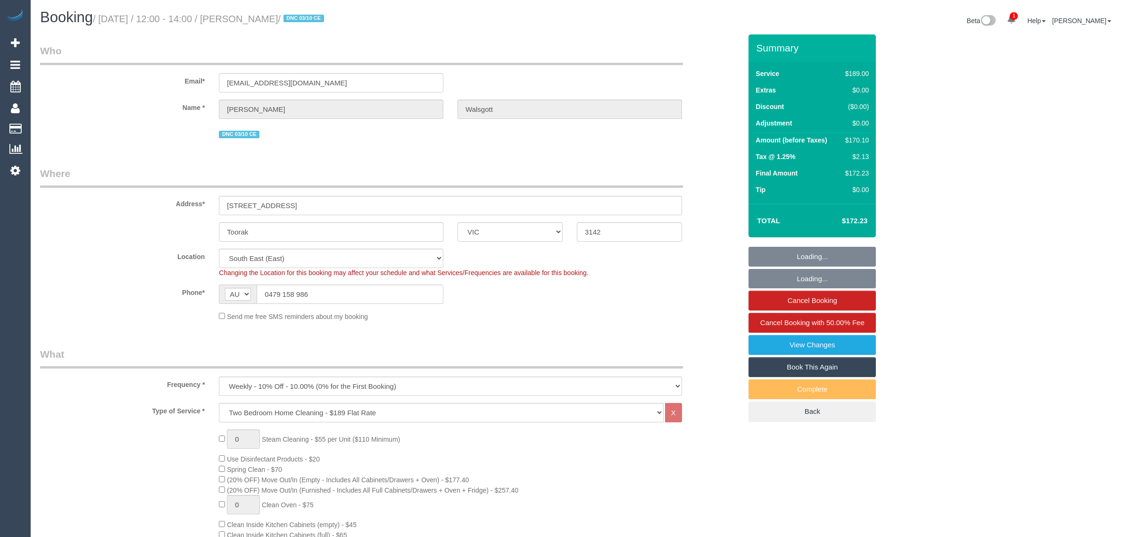
select select "object:1360"
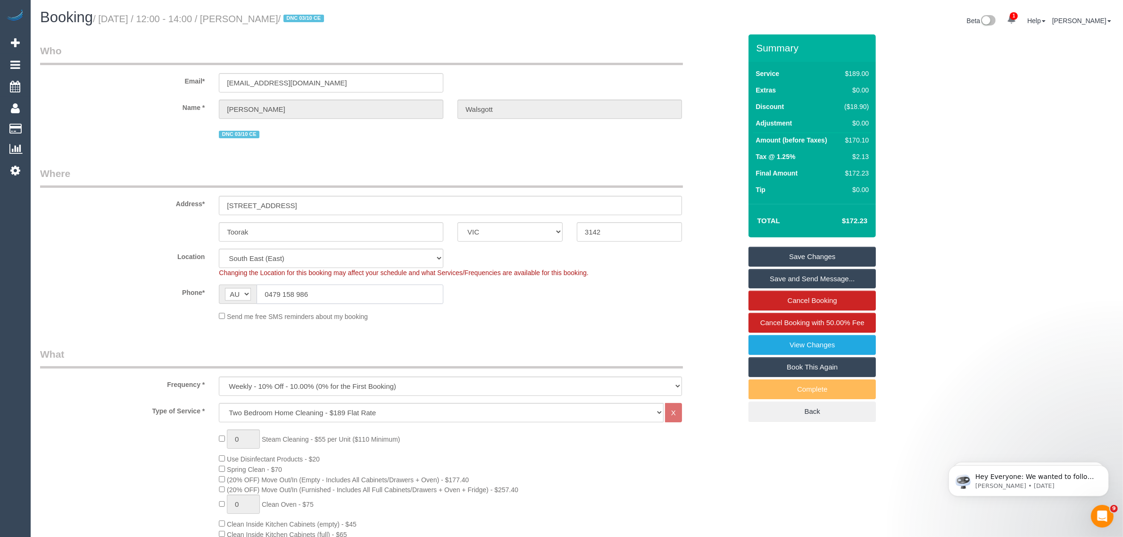
click at [342, 288] on input "0479 158 986" at bounding box center [350, 293] width 187 height 19
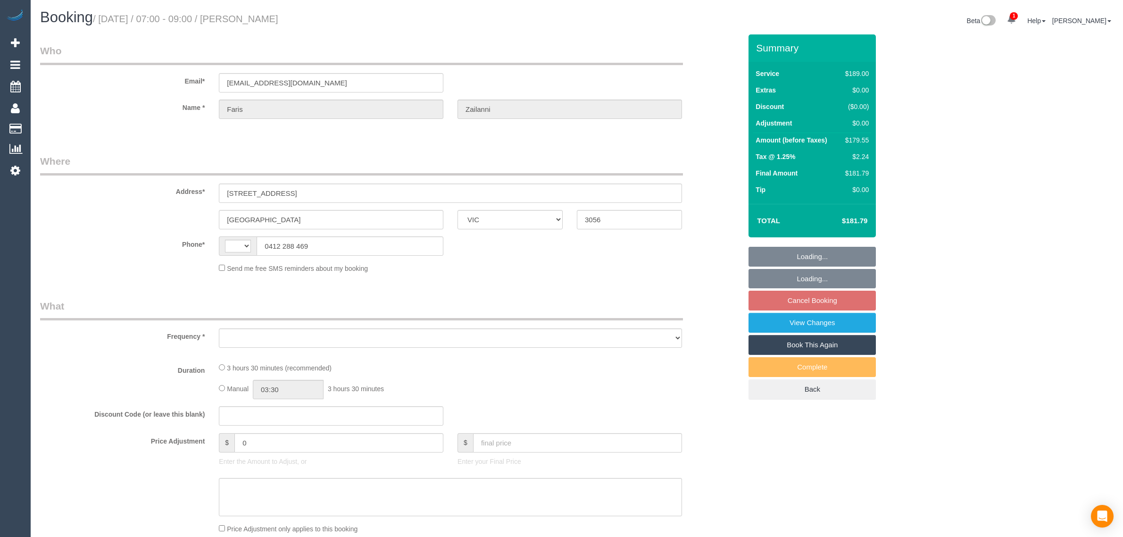
select select "VIC"
select select "string:AU"
select select "object:290"
select select "number:28"
select select "number:14"
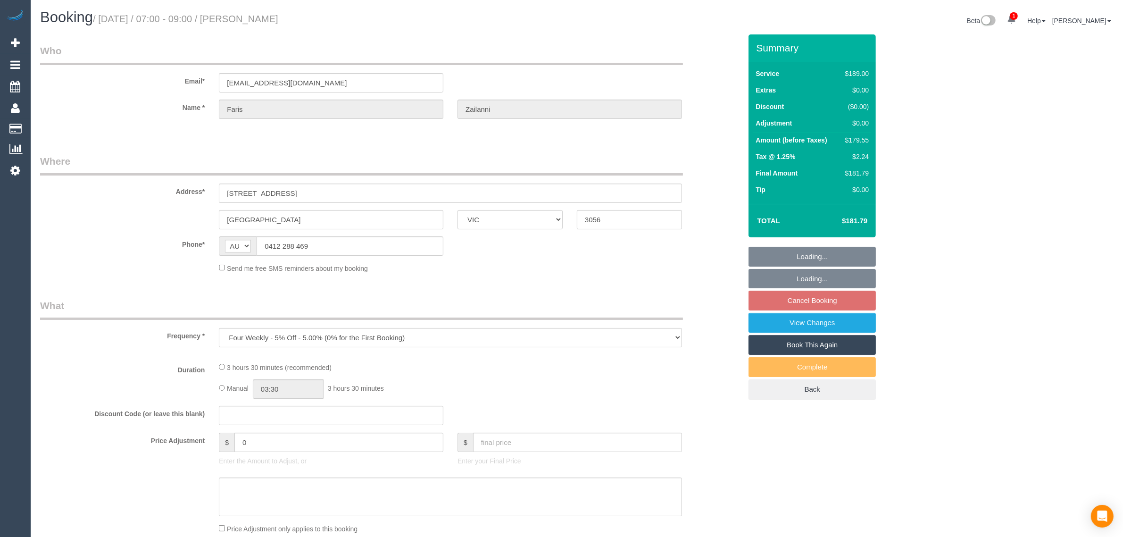
select select "number:19"
select select "number:24"
select select "number:34"
select select "number:26"
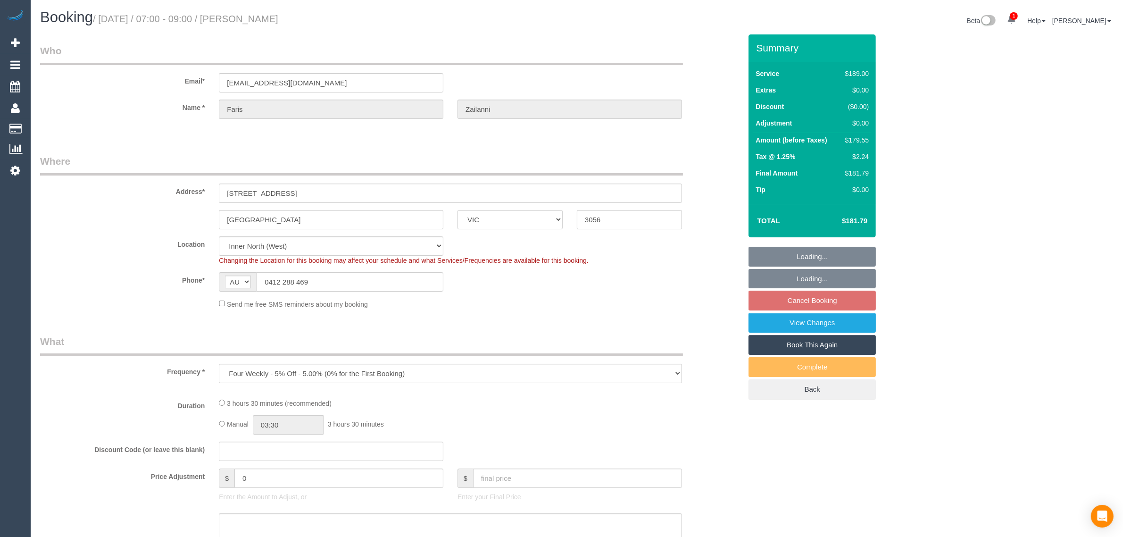
select select "string:stripe-pm_1Pn7RG2GScqysDRVw11QzItn"
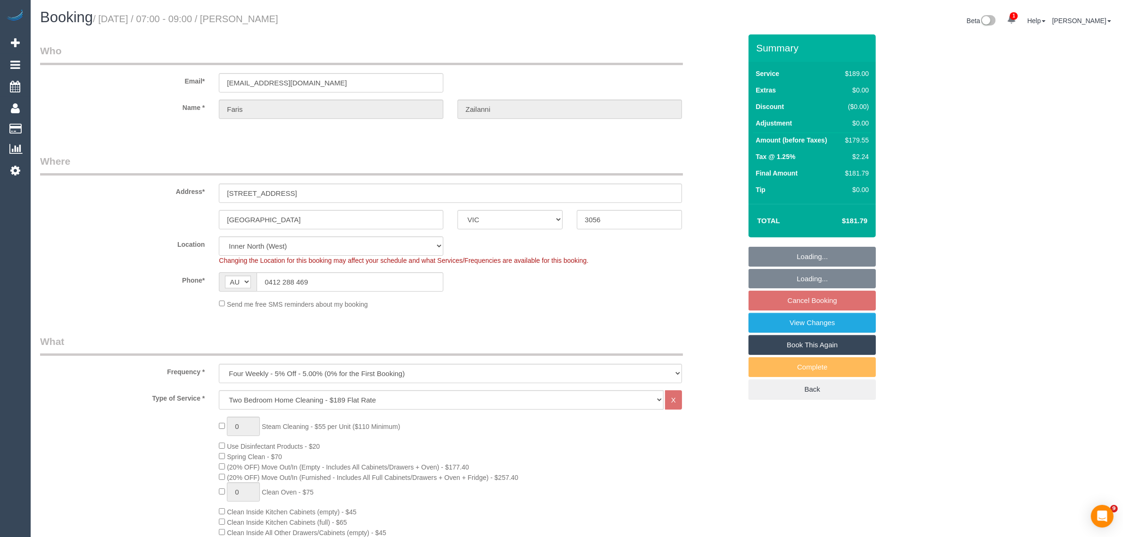
select select "object:1619"
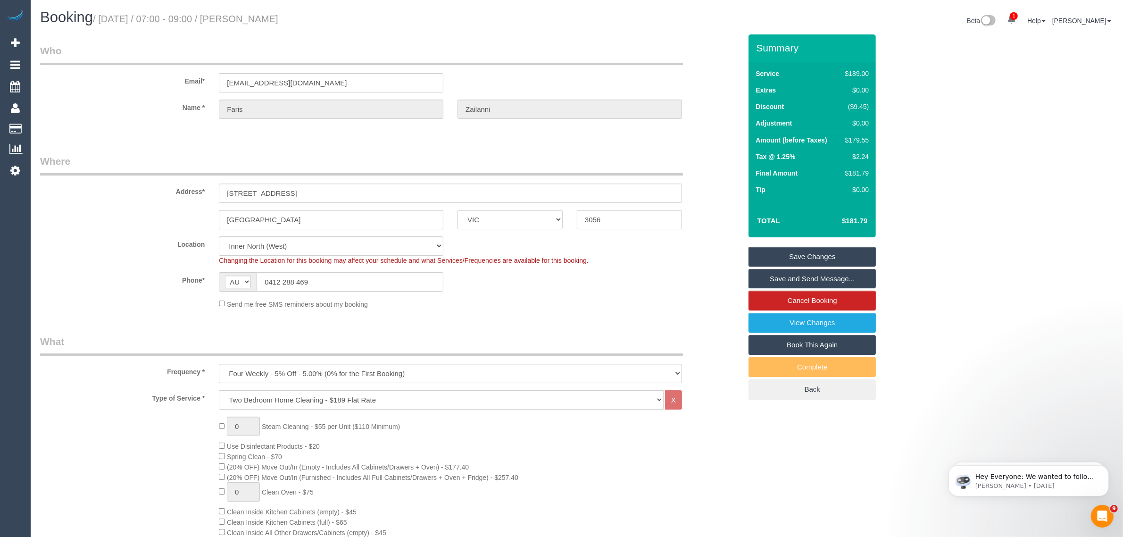
click at [687, 283] on div "Phone* AF AL DZ AD AO AI AQ AG AR AM AW AU AT AZ BS BH BD BB BY BE BZ BJ BM BT …" at bounding box center [390, 281] width 715 height 19
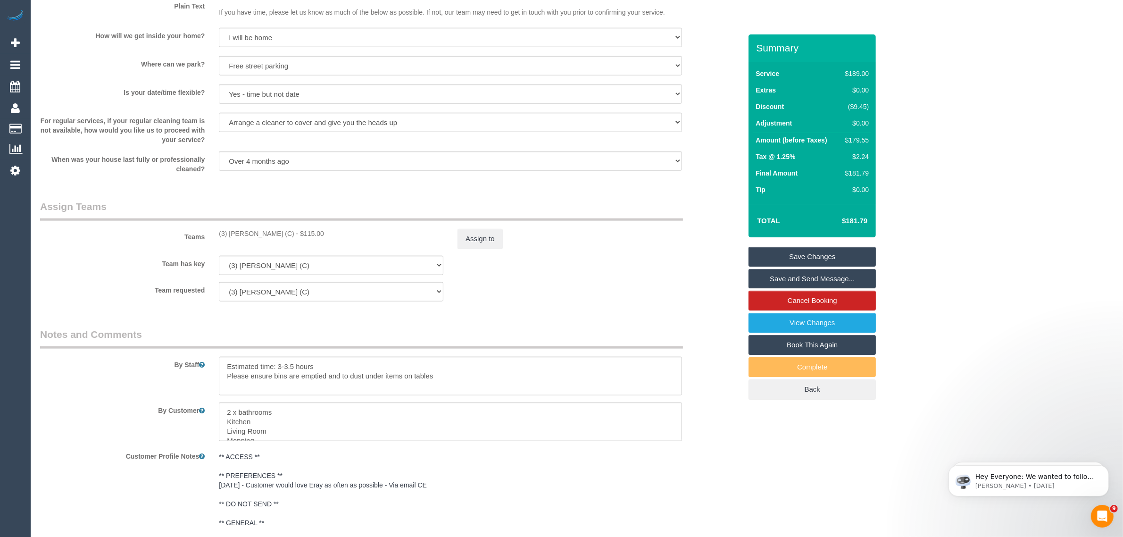
scroll to position [1425, 0]
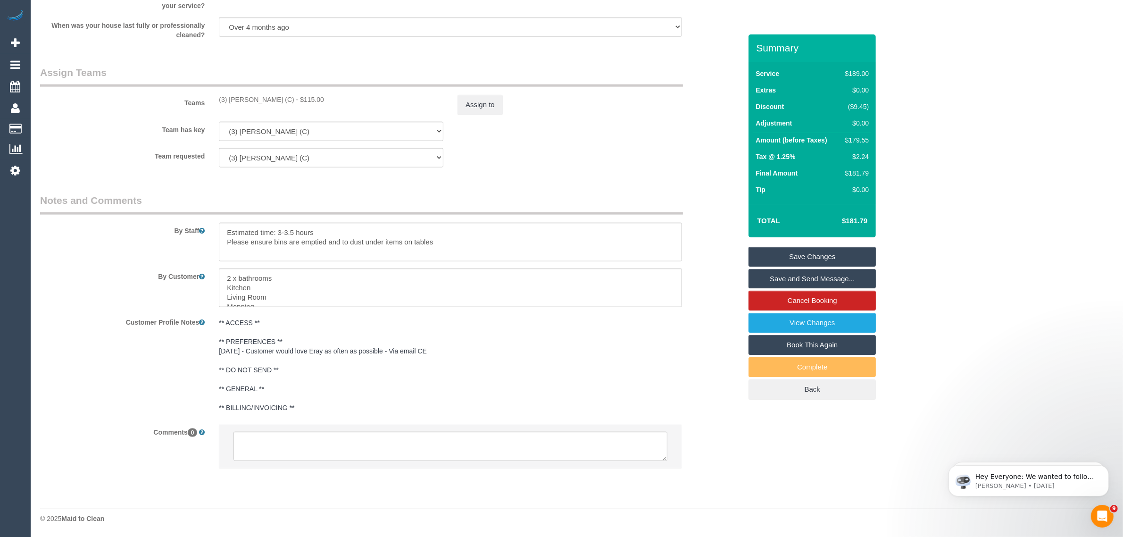
click at [667, 343] on pre "** ACCESS ** ** PREFERENCES ** 09/07/2025 - Customer would love Eray as often a…" at bounding box center [450, 365] width 463 height 94
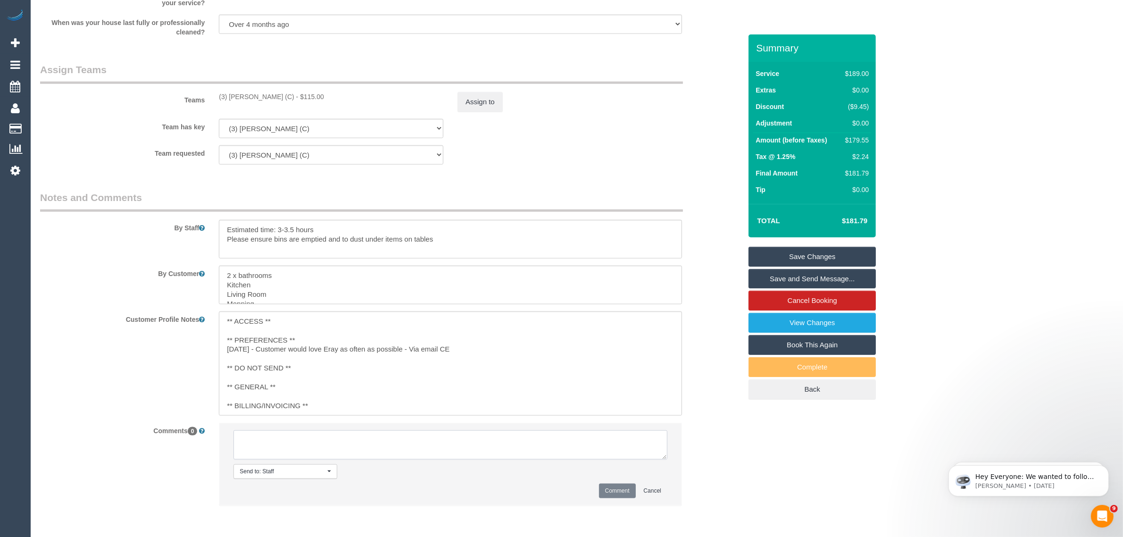
click at [577, 439] on textarea at bounding box center [450, 444] width 434 height 29
paste textarea "Cleaner(s) Unassigned: Reason Unassigned: One Off/Ongoing: Flexibility: Close a…"
drag, startPoint x: 666, startPoint y: 458, endPoint x: 674, endPoint y: 487, distance: 29.9
click at [674, 487] on li "Send to: Staff Nothing selected Send to: Staff Send to: Customer Send to: Team …" at bounding box center [450, 464] width 462 height 82
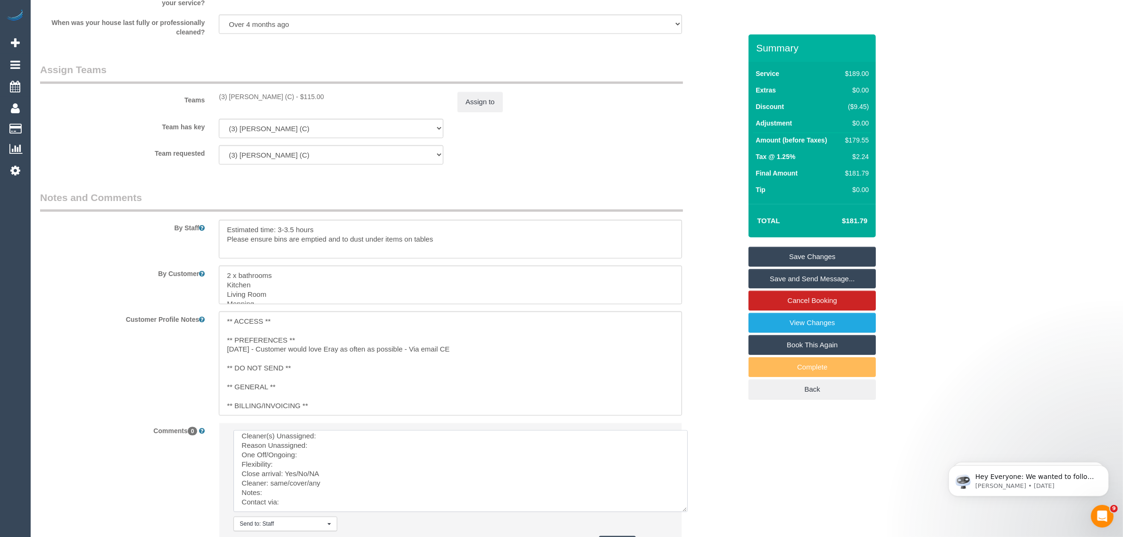
scroll to position [12, 0]
drag, startPoint x: 662, startPoint y: 458, endPoint x: 670, endPoint y: 510, distance: 52.1
click at [683, 512] on textarea at bounding box center [460, 471] width 454 height 82
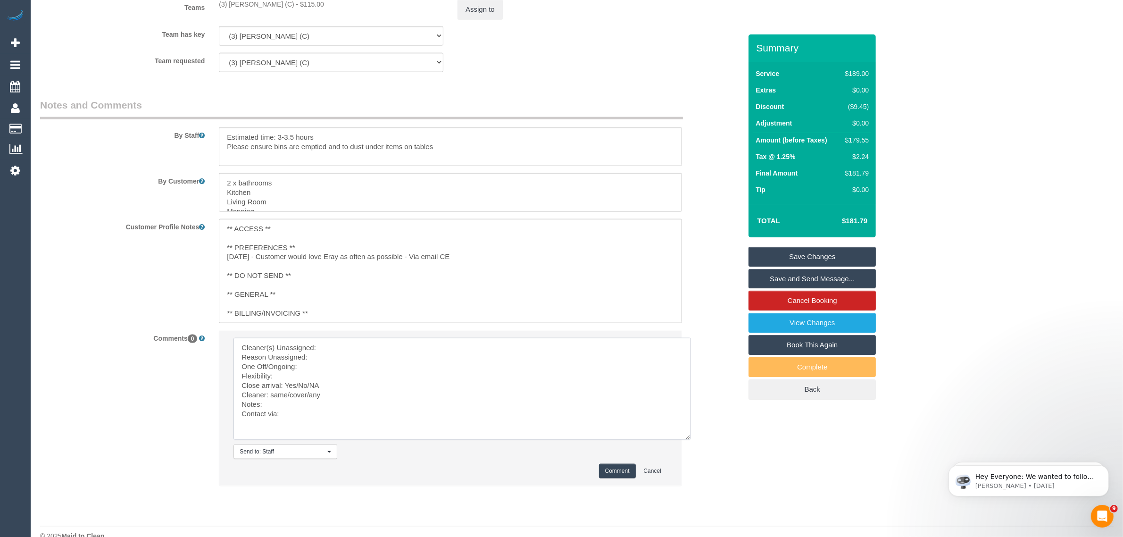
scroll to position [0, 0]
drag, startPoint x: 685, startPoint y: 420, endPoint x: 690, endPoint y: 461, distance: 40.8
click at [690, 440] on textarea at bounding box center [462, 389] width 458 height 102
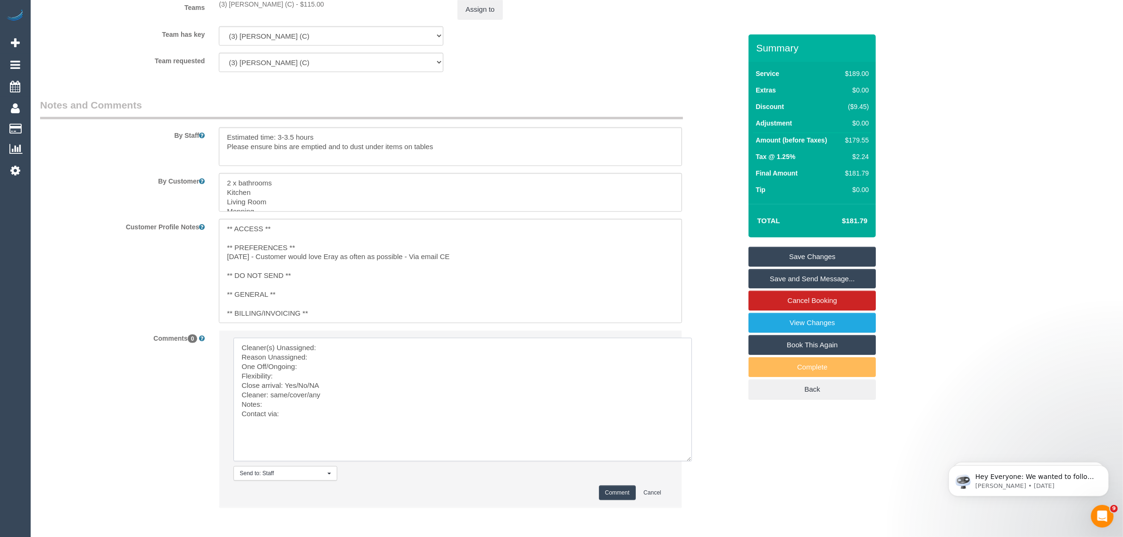
click at [554, 341] on textarea at bounding box center [462, 400] width 458 height 124
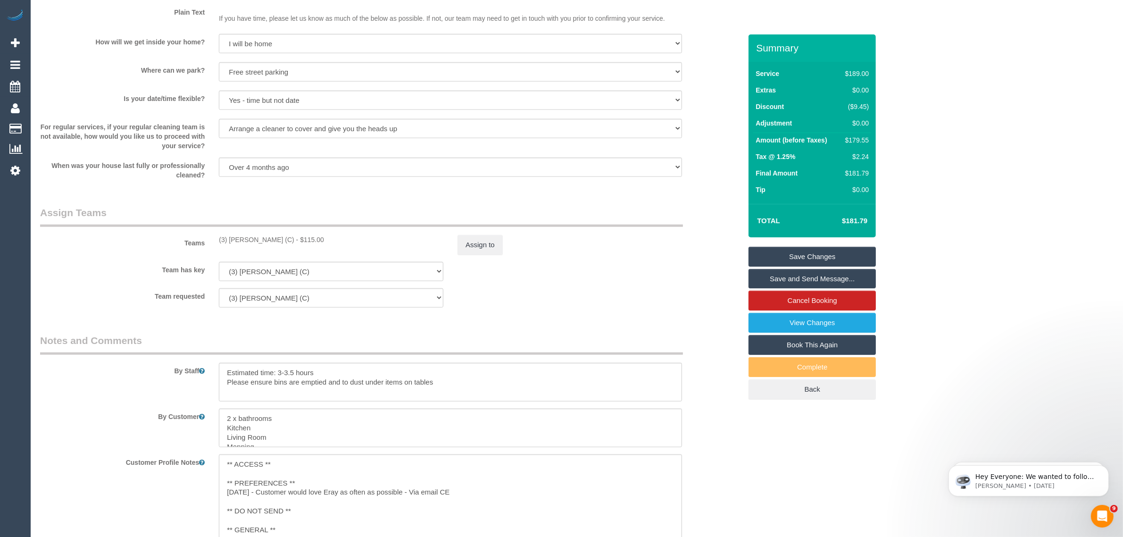
scroll to position [1284, 0]
drag, startPoint x: 216, startPoint y: 241, endPoint x: 276, endPoint y: 242, distance: 60.9
click at [276, 242] on div "(3) Juan Manuel (C) - $115.00" at bounding box center [331, 239] width 239 height 9
copy div "(3) Juan Manuel (C"
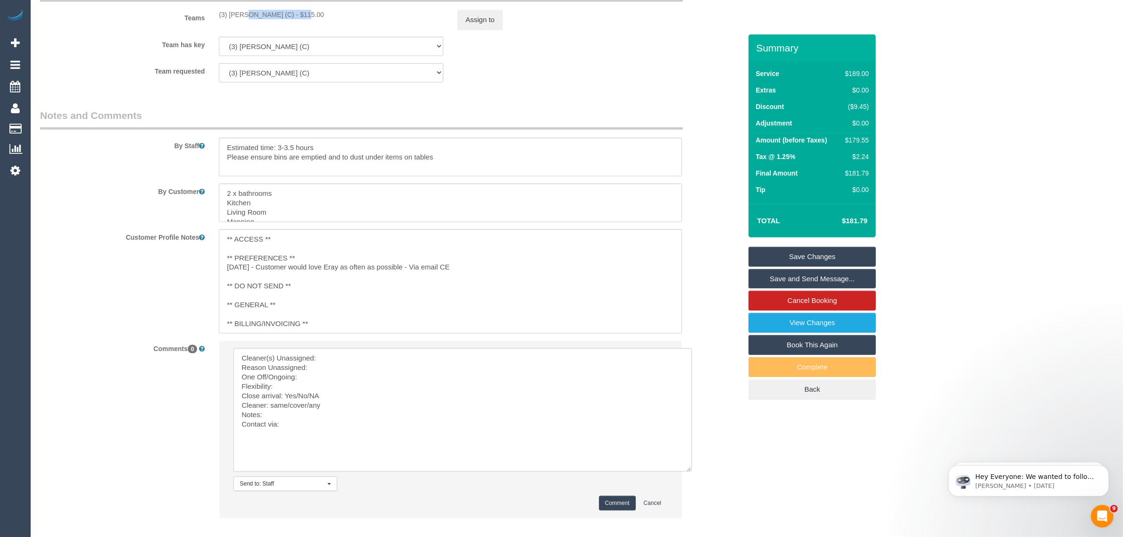
scroll to position [1520, 0]
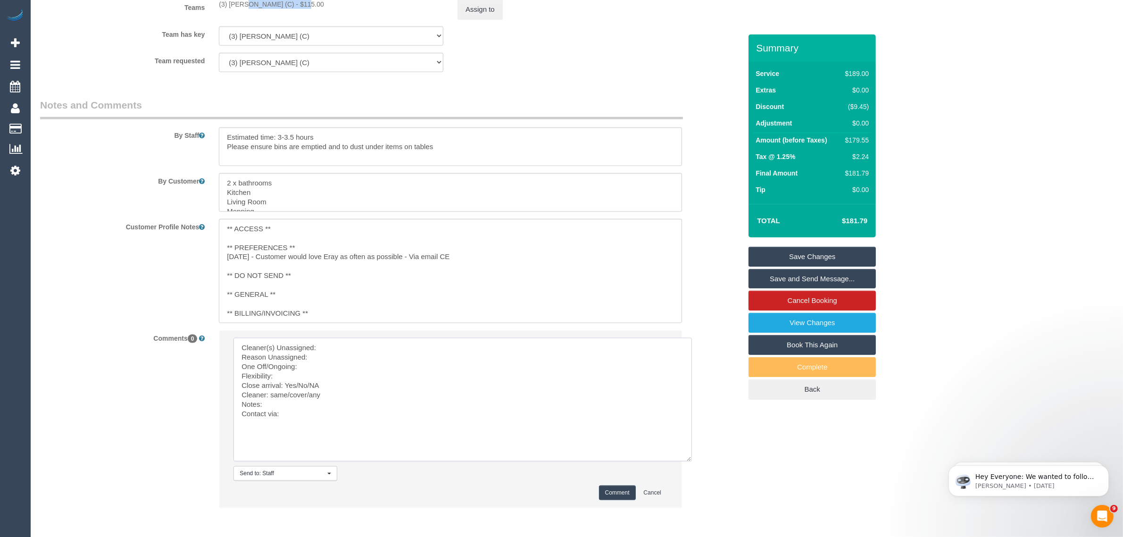
click at [378, 360] on textarea at bounding box center [462, 400] width 458 height 124
click at [399, 347] on textarea at bounding box center [462, 400] width 458 height 124
paste textarea "(3) Juan Manuel (C"
click at [371, 362] on textarea at bounding box center [462, 400] width 458 height 124
click at [295, 373] on textarea at bounding box center [462, 400] width 458 height 124
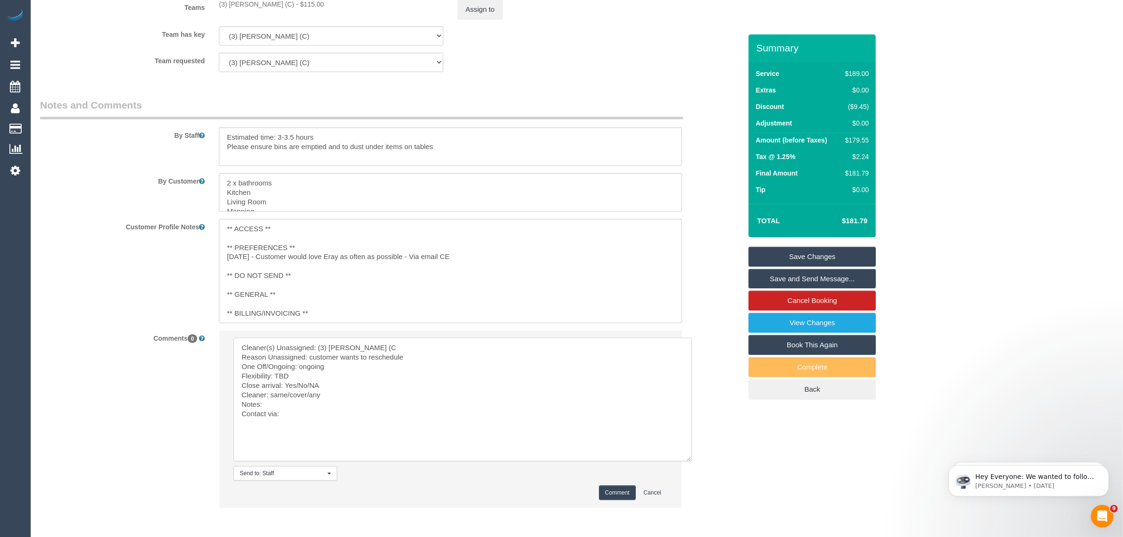
drag, startPoint x: 296, startPoint y: 385, endPoint x: 325, endPoint y: 388, distance: 29.4
click at [325, 388] on textarea at bounding box center [462, 400] width 458 height 124
drag, startPoint x: 271, startPoint y: 394, endPoint x: 321, endPoint y: 399, distance: 50.2
click at [321, 399] on textarea at bounding box center [462, 400] width 458 height 124
paste textarea "(3) Mihindu Withanage (C)"
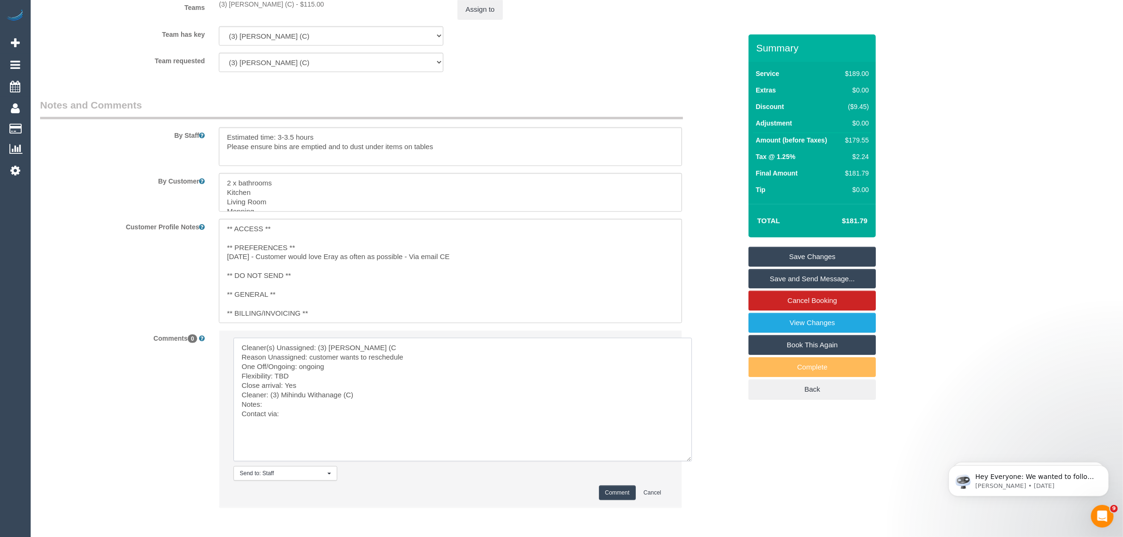
click at [292, 403] on textarea at bounding box center [462, 400] width 458 height 124
type textarea "Cleaner(s) Unassigned: (3) Juan Manuel (C Reason Unassigned: customer wants to …"
click at [621, 496] on button "Comment" at bounding box center [617, 492] width 37 height 15
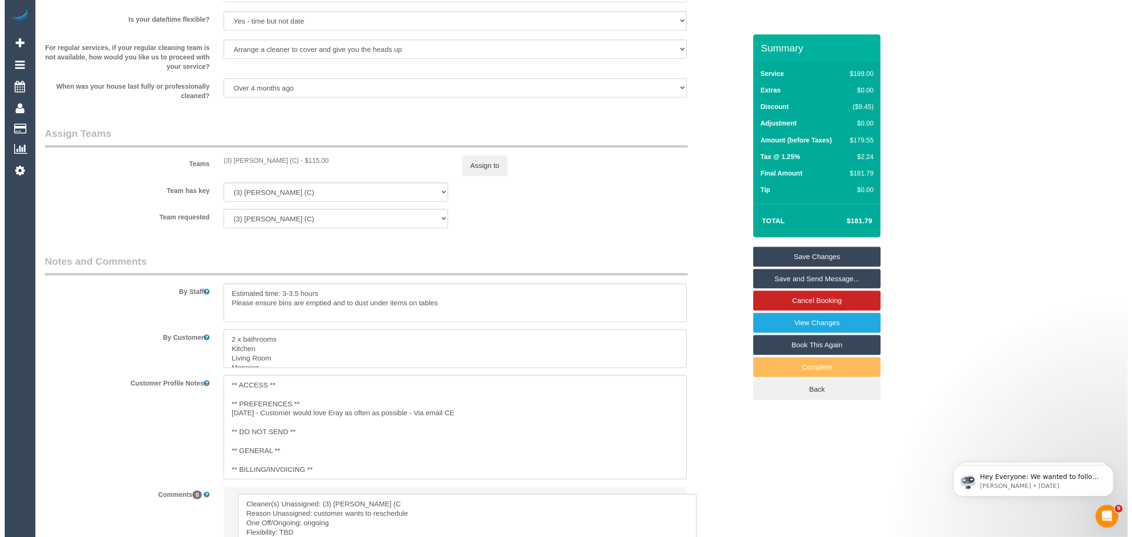
scroll to position [1284, 0]
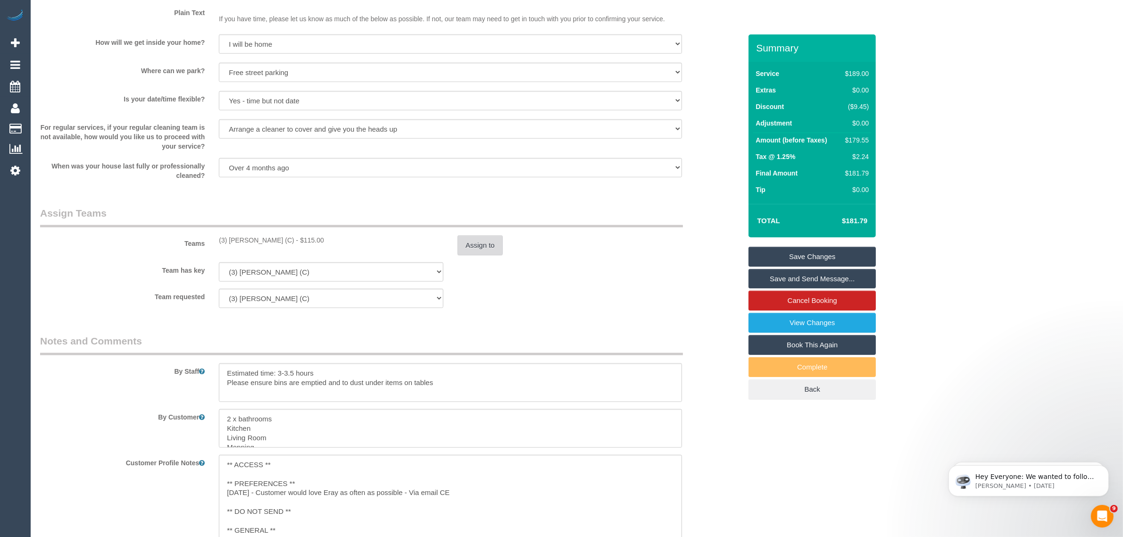
click at [473, 246] on button "Assign to" at bounding box center [480, 245] width 45 height 20
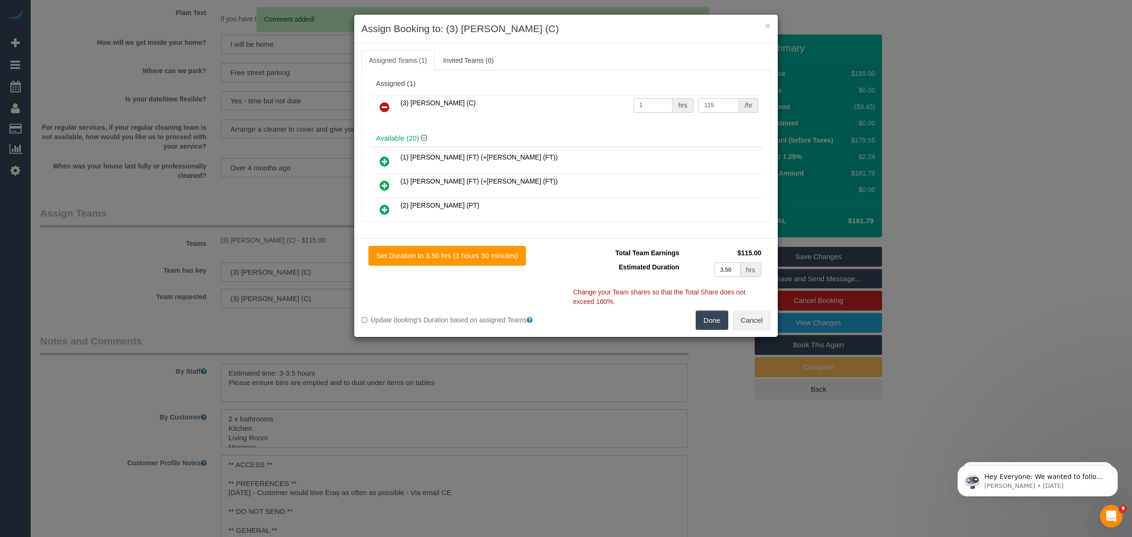
click at [385, 100] on link at bounding box center [385, 107] width 22 height 19
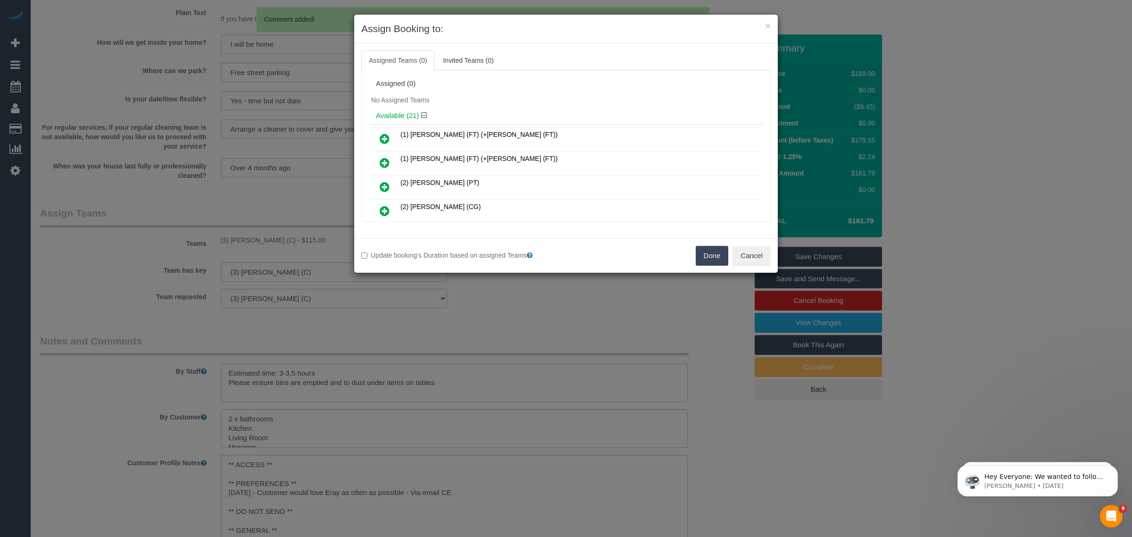
click at [708, 257] on button "Done" at bounding box center [712, 256] width 33 height 20
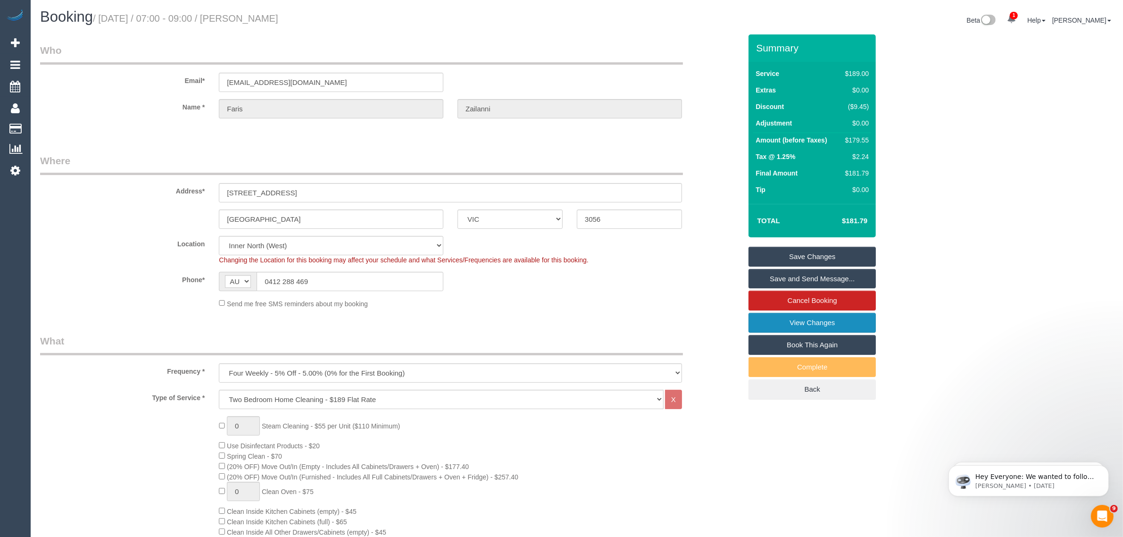
scroll to position [0, 0]
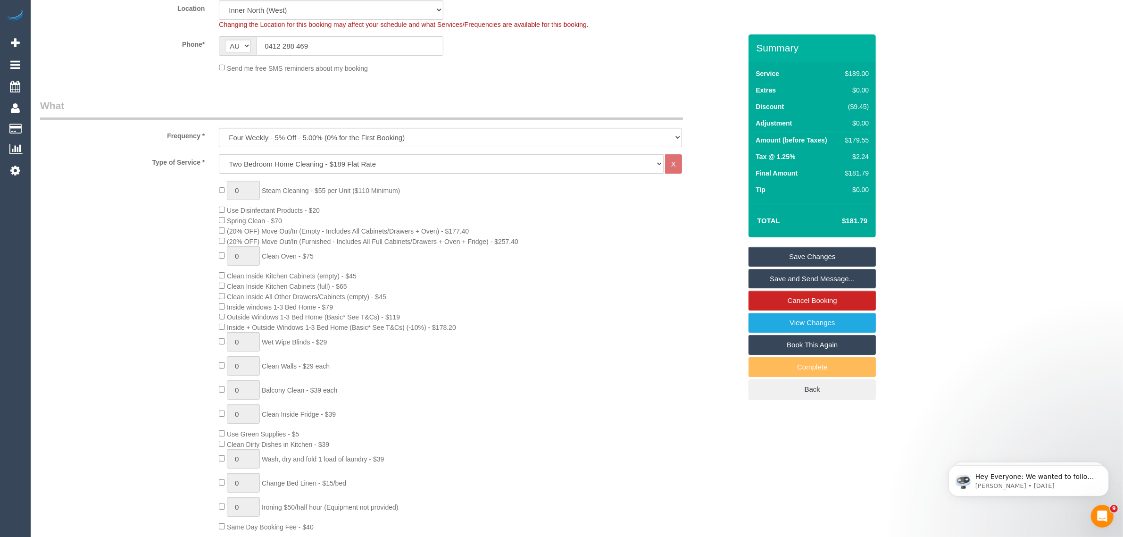
click at [612, 342] on div "0 Steam Cleaning - $55 per Unit ($110 Minimum) Use Disinfectant Products - $20 …" at bounding box center [480, 356] width 537 height 351
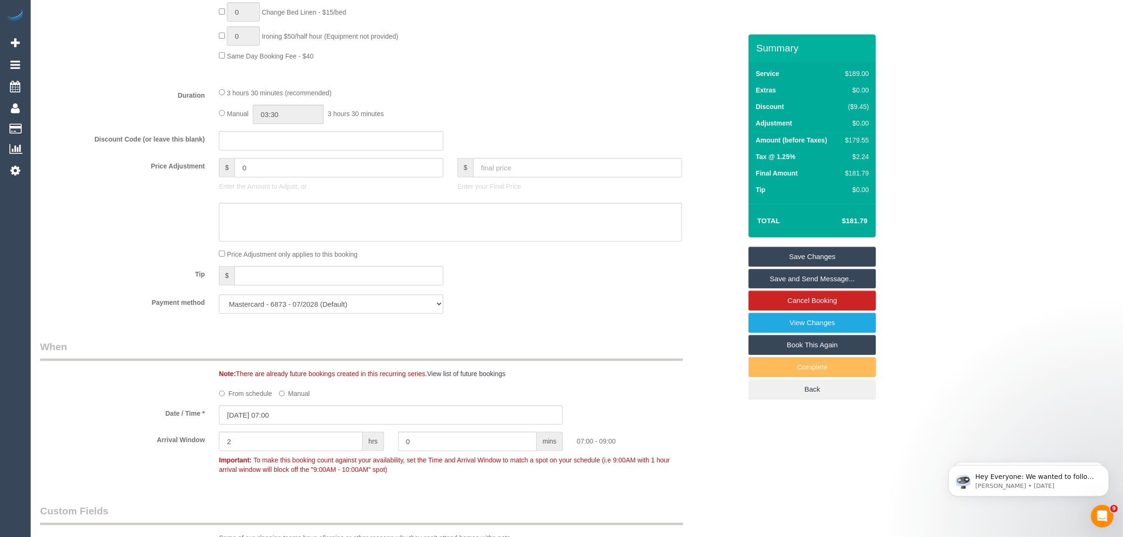
scroll to position [707, 0]
click at [289, 414] on input "13/10/2025 07:00" at bounding box center [391, 413] width 344 height 19
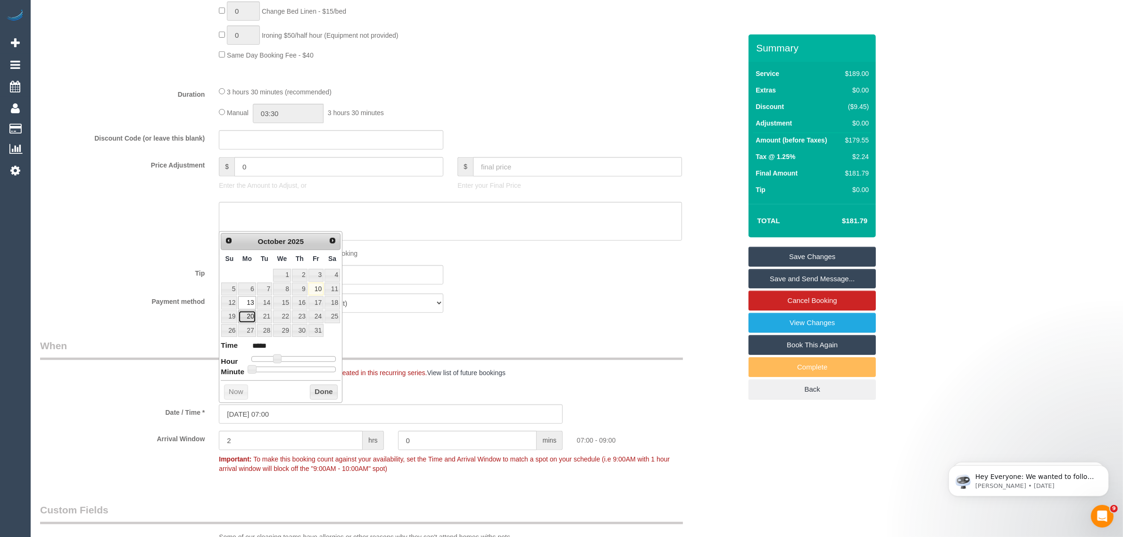
click at [249, 316] on link "20" at bounding box center [246, 316] width 17 height 13
type input "20/10/2025 07:00"
click at [599, 321] on div "Who Email* faris.zailanni@gmail.com Name * Faris Zailanni Where Address* 1A Tra…" at bounding box center [390, 390] width 715 height 2127
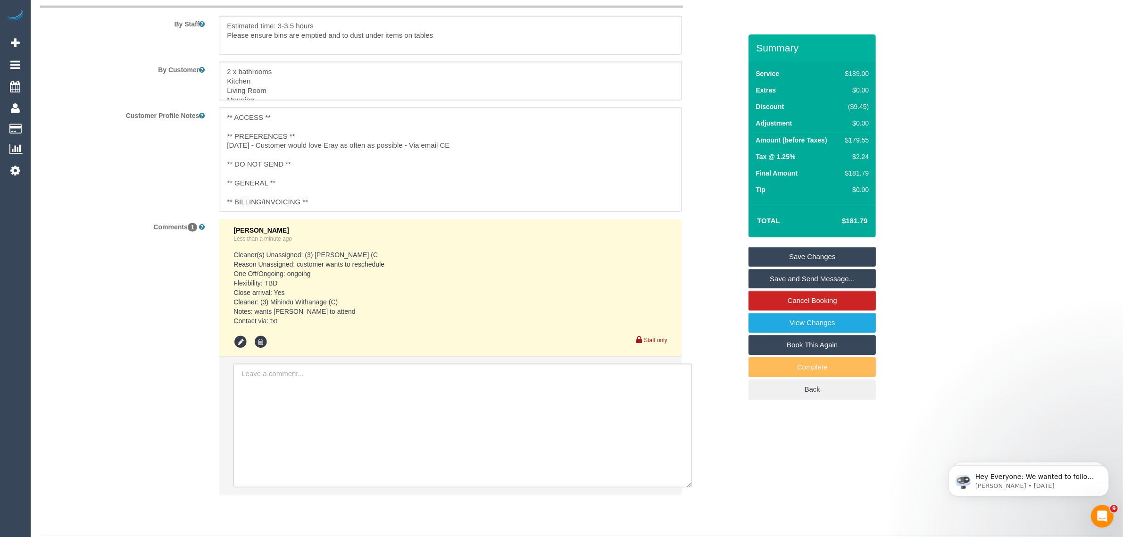
scroll to position [1658, 0]
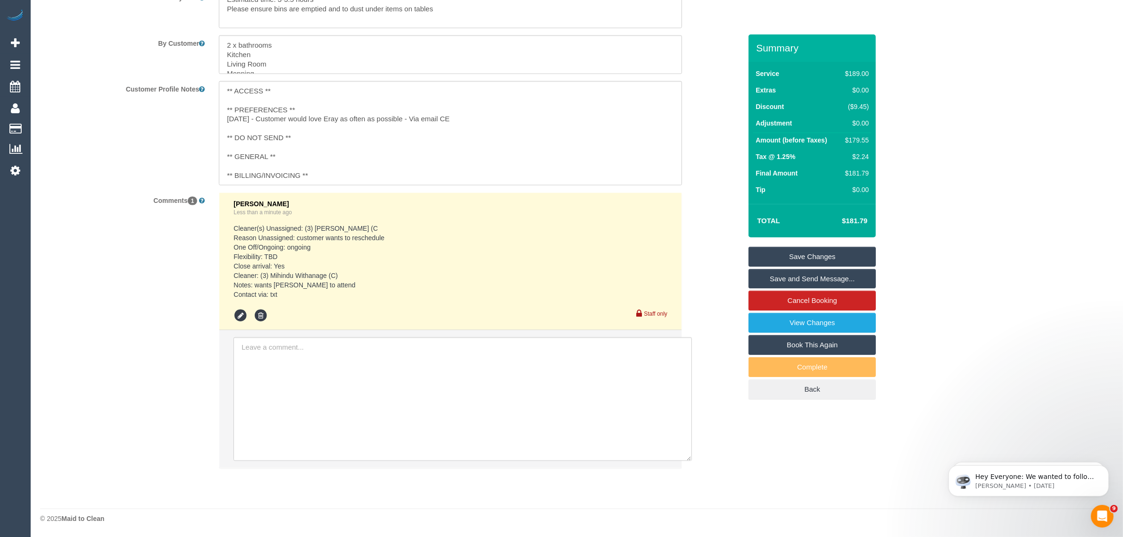
click at [808, 257] on link "Save Changes" at bounding box center [812, 257] width 127 height 20
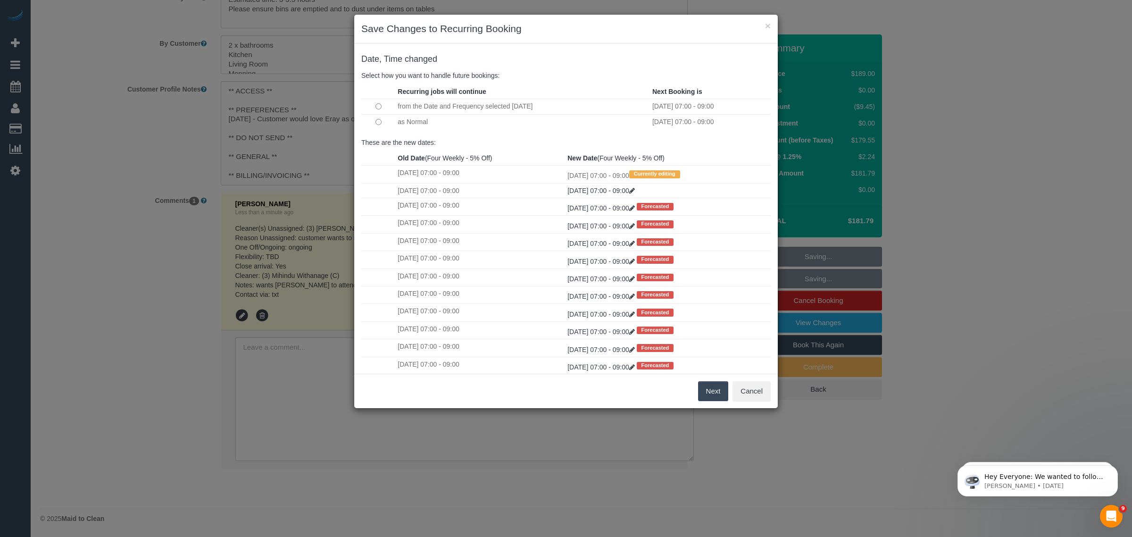
click at [718, 388] on button "Next" at bounding box center [713, 391] width 31 height 20
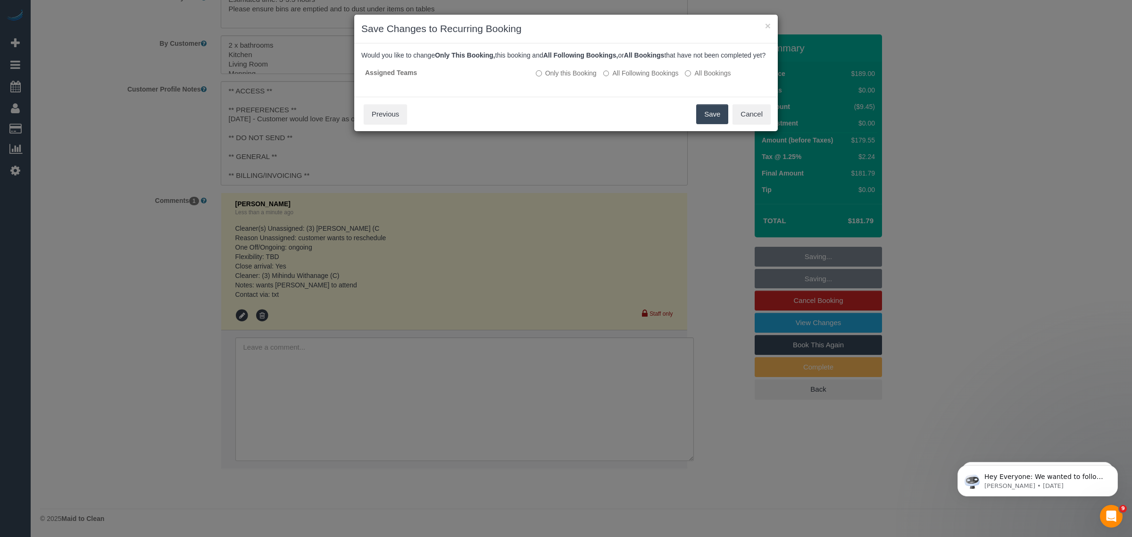
click at [705, 124] on button "Save" at bounding box center [712, 114] width 32 height 20
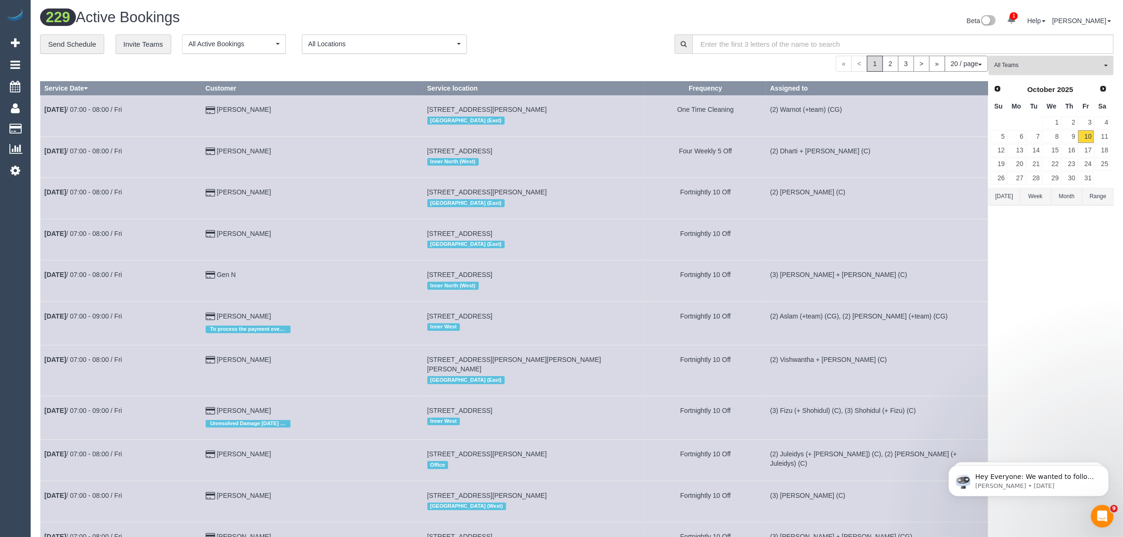
click at [1059, 66] on span "All Teams" at bounding box center [1048, 65] width 108 height 8
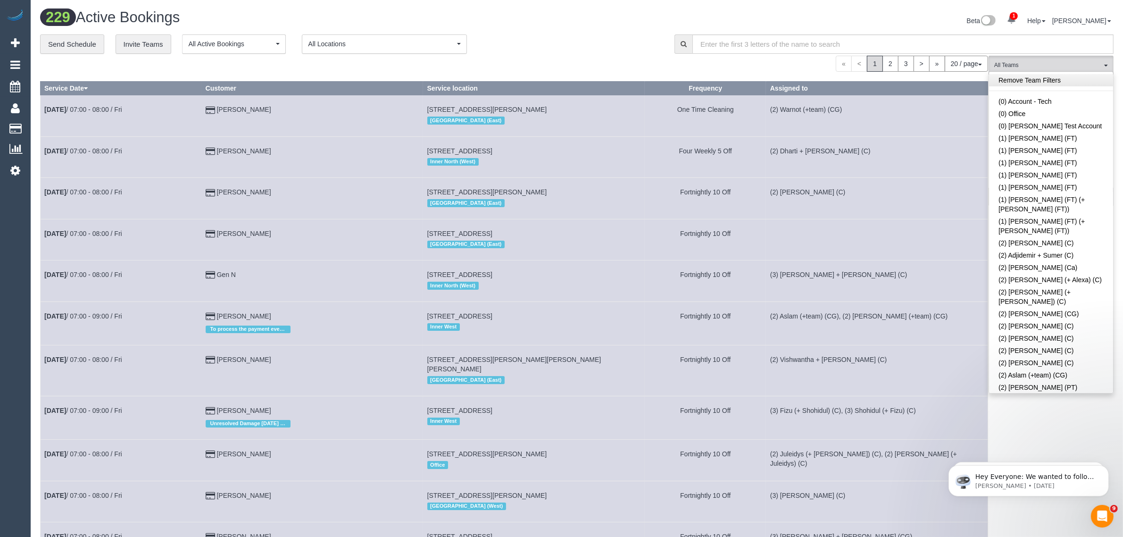
click at [1088, 80] on link "Remove Team Filters" at bounding box center [1051, 80] width 124 height 12
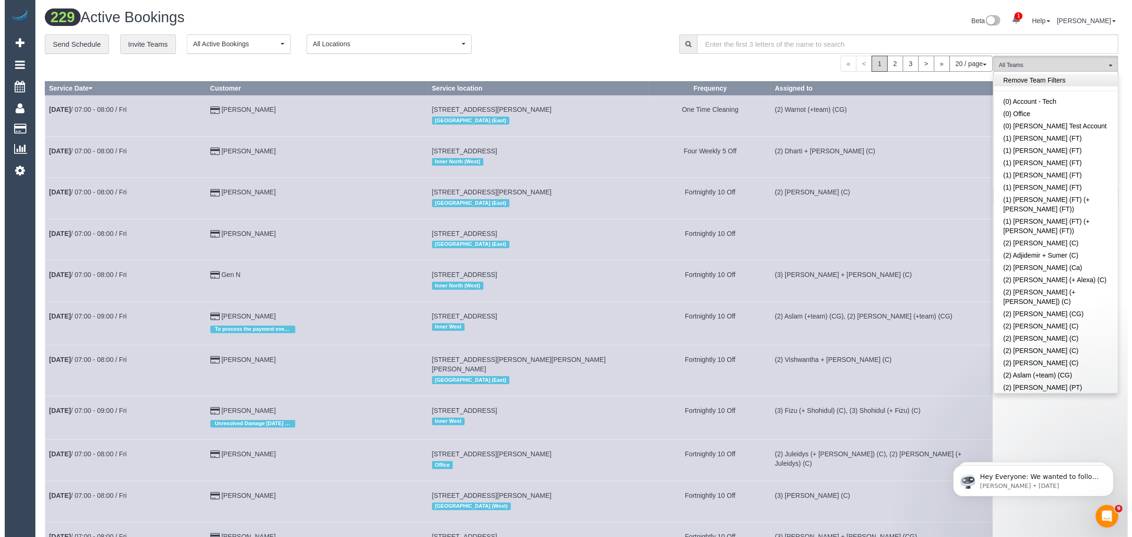
scroll to position [1802, 0]
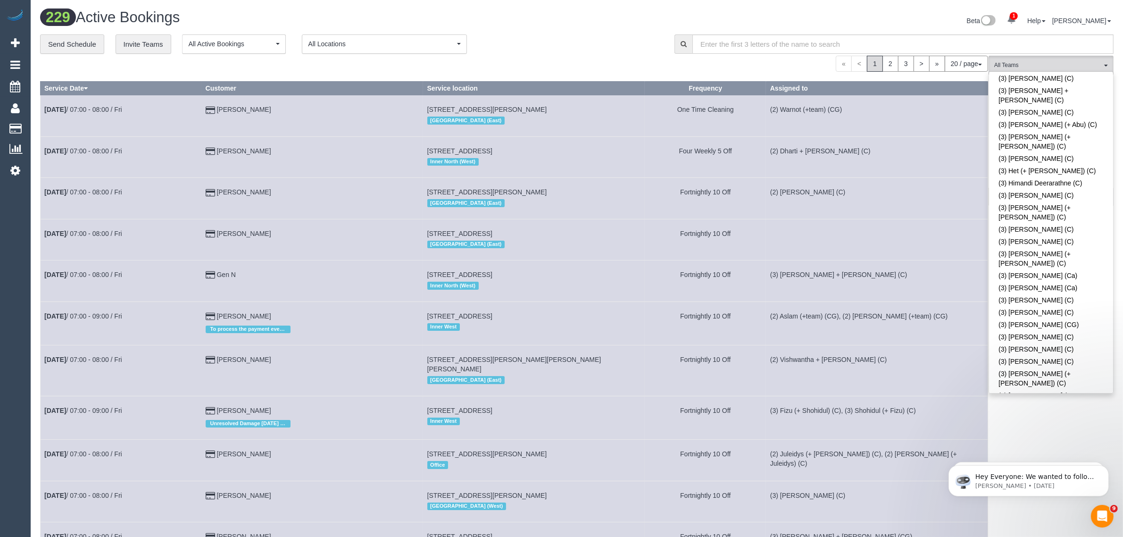
click at [604, 56] on div "« < 1 2 3 > » 20 / page 10 / page 20 / page 30 / page 40 / page 50 / page 100 /…" at bounding box center [514, 64] width 948 height 16
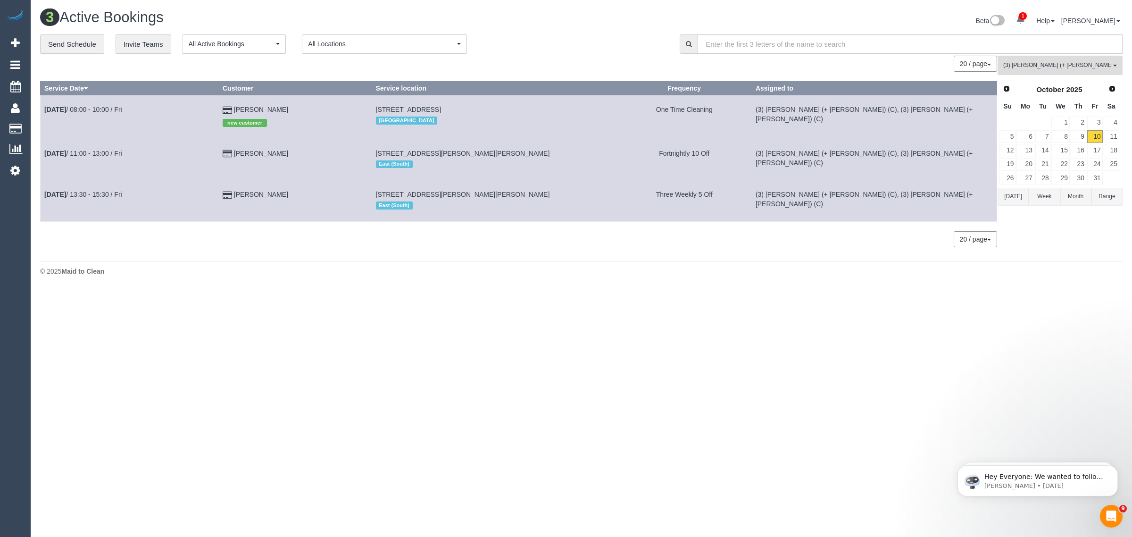
click at [675, 347] on body "1 Beta Your Notifications You have 0 alerts × You have 221 to charge for 09/10/…" at bounding box center [566, 268] width 1132 height 537
drag, startPoint x: 272, startPoint y: 156, endPoint x: 42, endPoint y: 157, distance: 229.2
click at [42, 157] on tr "Oct 10th / 11:00 - 13:00 / Fri Anissha Yacono 13 Downing Street, Blackburn, VIC…" at bounding box center [519, 159] width 957 height 41
copy tr "Oct 10th / 11:00 - 13:00 / Fri Anissha Yacono"
click at [1040, 62] on span "(3) Melvin (+ Sahan) (C)" at bounding box center [1057, 65] width 108 height 8
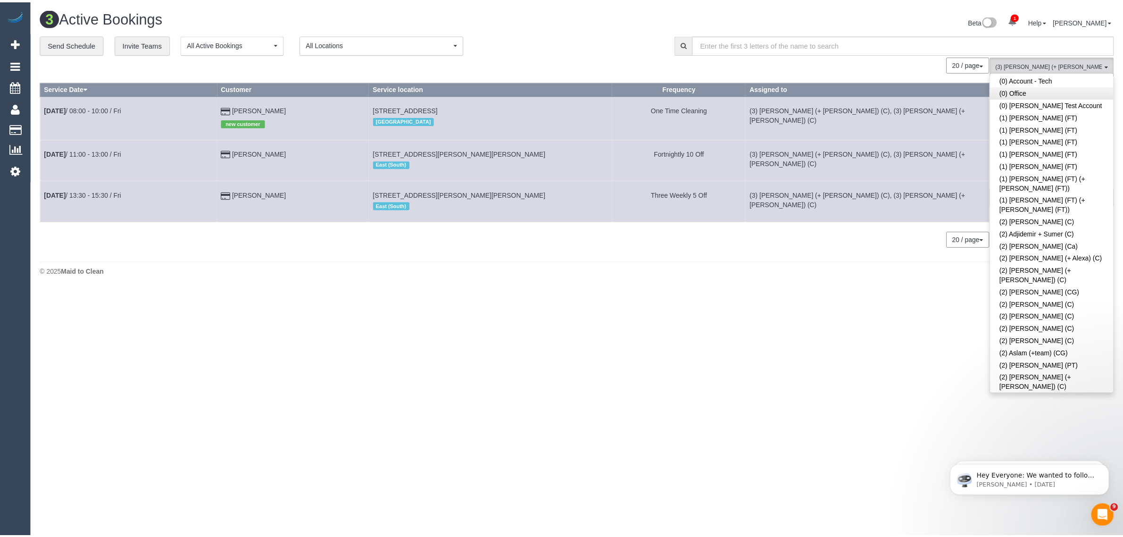
scroll to position [0, 0]
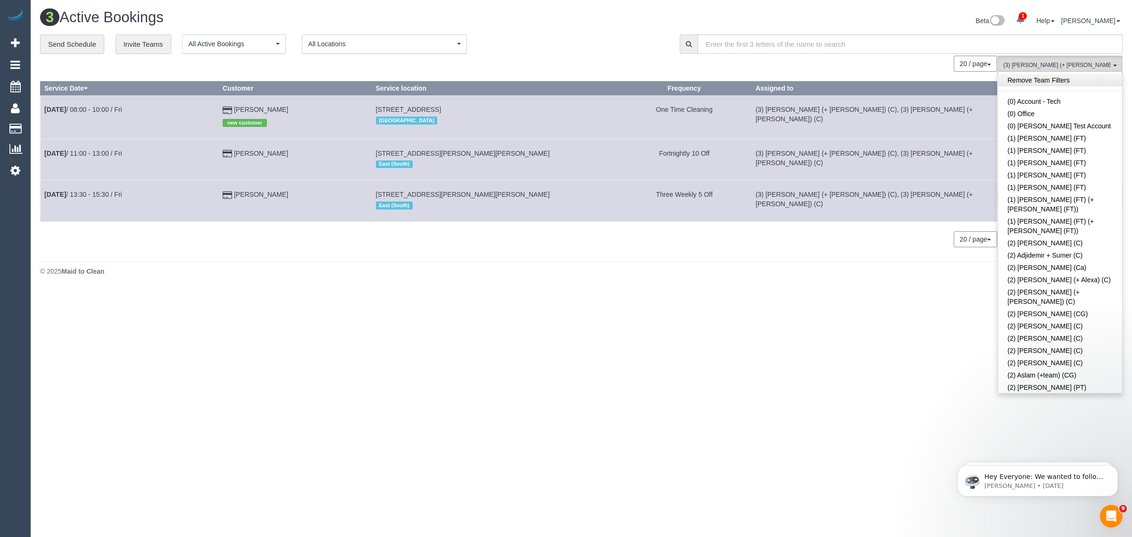
click at [1112, 83] on link "Remove Team Filters" at bounding box center [1060, 80] width 124 height 12
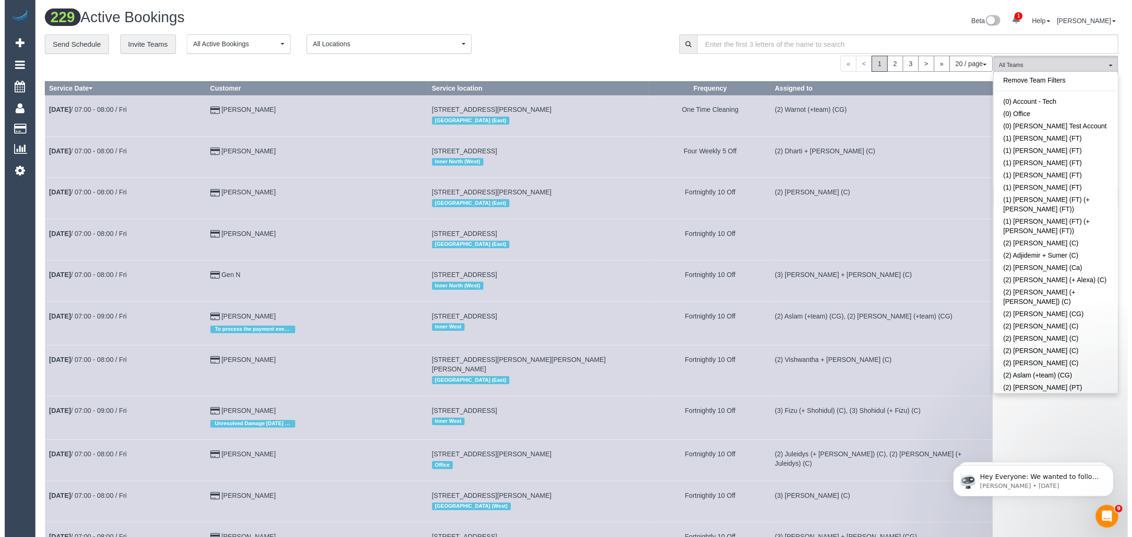
scroll to position [1765, 0]
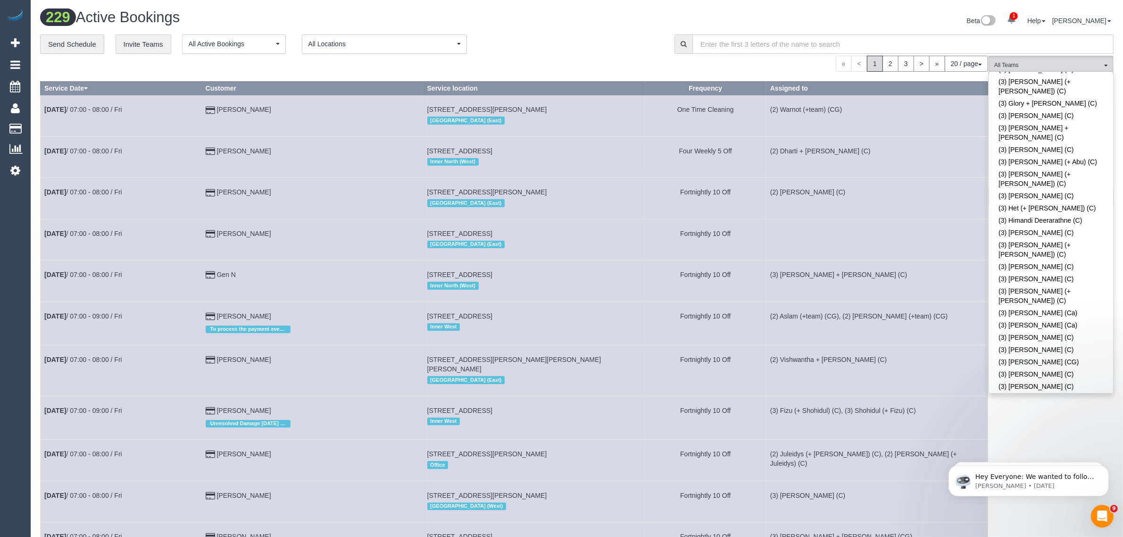
click at [586, 43] on div "**********" at bounding box center [350, 44] width 620 height 20
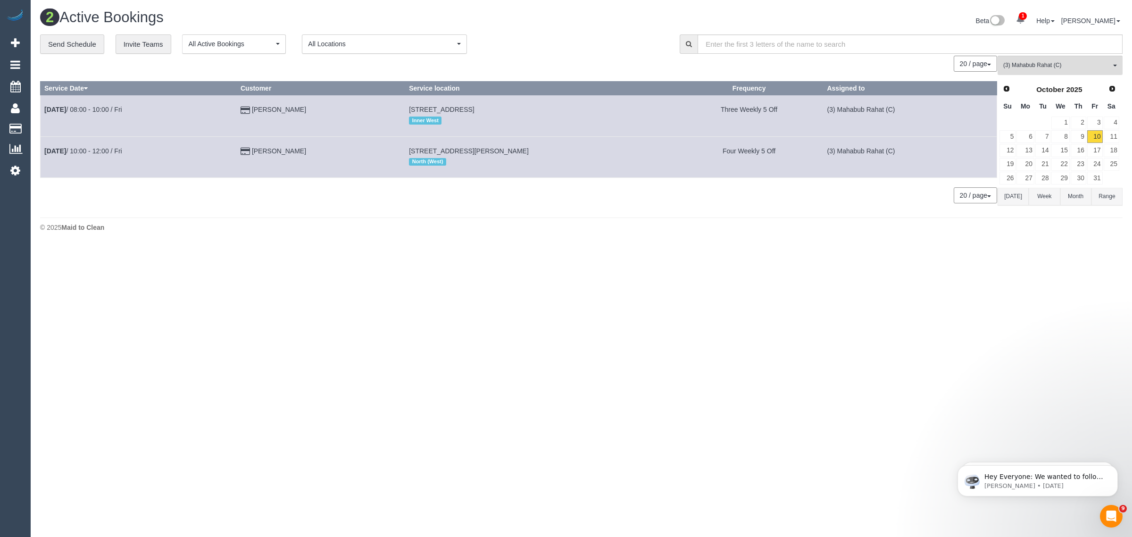
click at [1039, 322] on body "1 Beta Your Notifications You have 0 alerts × You have 221 to charge for 09/10/…" at bounding box center [566, 268] width 1132 height 537
click at [742, 285] on body "1 Beta Your Notifications You have 0 alerts × You have 221 to charge for 09/10/…" at bounding box center [566, 268] width 1132 height 537
click at [486, 244] on div "2 Active Bookings Beta 1 Your Notifications You have 0 alerts × You have 221 to…" at bounding box center [581, 123] width 1101 height 246
click at [616, 216] on div "2 Active Bookings Beta 1 Your Notifications You have 0 alerts × You have 221 to…" at bounding box center [581, 123] width 1101 height 246
click at [1085, 135] on link "9" at bounding box center [1079, 136] width 16 height 13
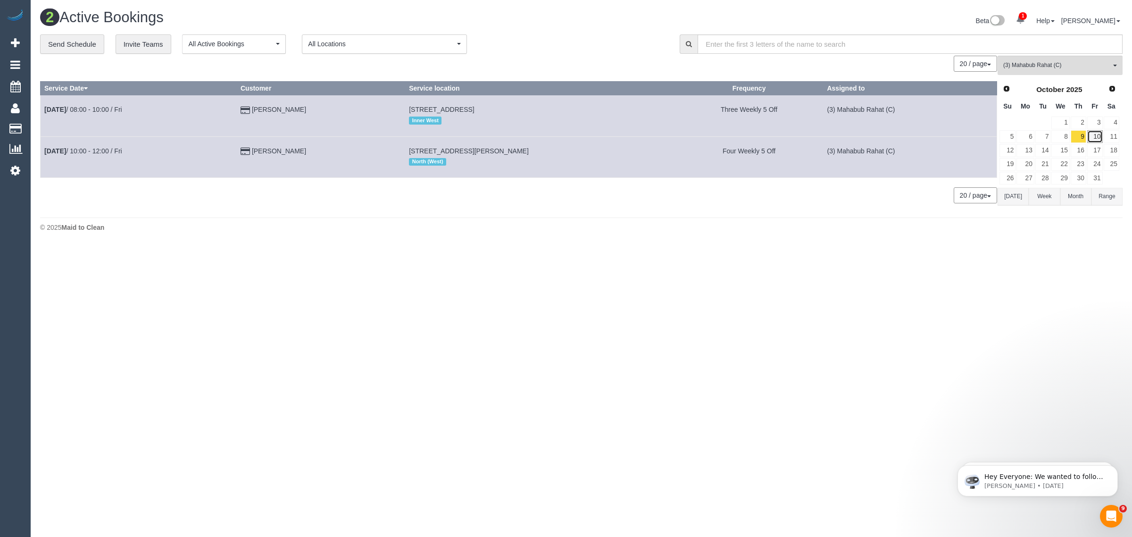
click at [1098, 134] on link "10" at bounding box center [1095, 136] width 16 height 13
click at [565, 53] on div "**********" at bounding box center [581, 123] width 1082 height 179
click at [1079, 137] on link "9" at bounding box center [1079, 136] width 16 height 13
click at [1087, 135] on link "10" at bounding box center [1095, 136] width 16 height 13
click at [1078, 137] on link "9" at bounding box center [1079, 136] width 16 height 13
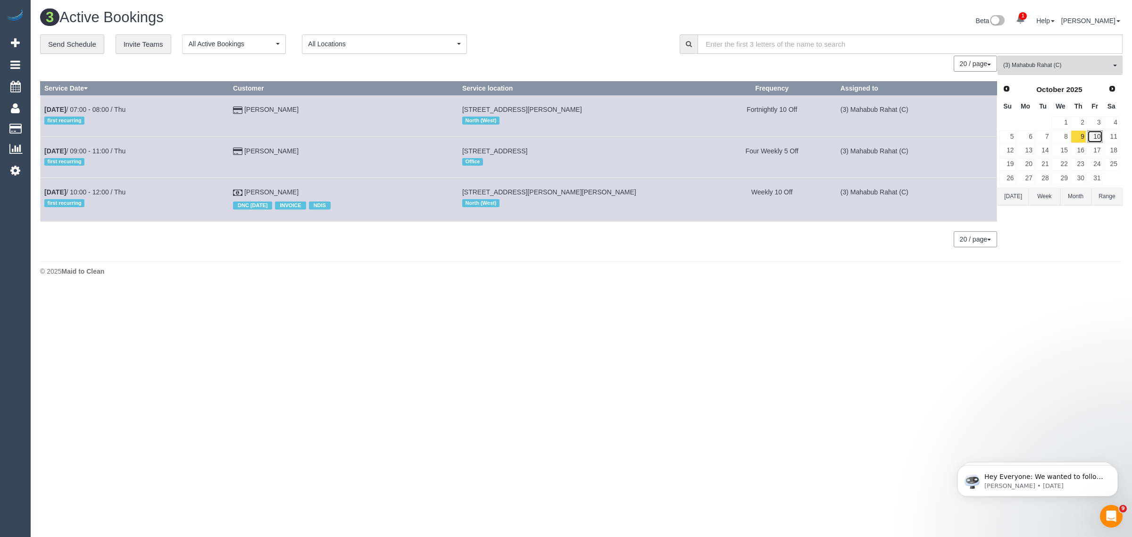
click at [1090, 135] on link "10" at bounding box center [1095, 136] width 16 height 13
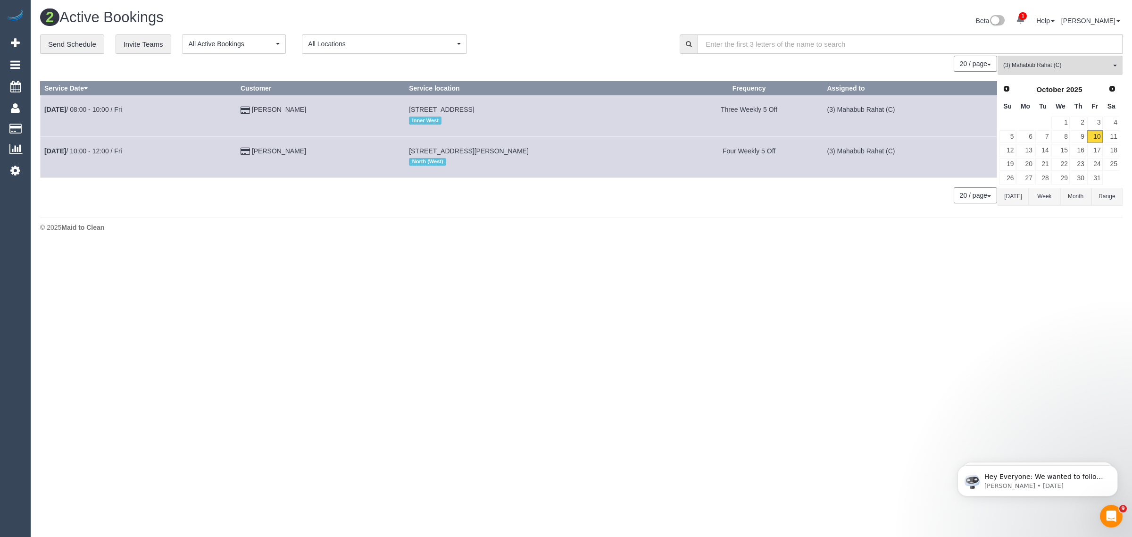
drag, startPoint x: 269, startPoint y: 108, endPoint x: 42, endPoint y: 111, distance: 227.8
click at [42, 111] on tr "Oct 10th / 08:00 - 10:00 / Fri Lucy Ahmed 65 Baillie Street, North Melbourne, V…" at bounding box center [519, 115] width 957 height 41
copy tr "Oct 10th / 08:00 - 10:00 / Fri Lucy Ahmed"
drag, startPoint x: 318, startPoint y: 147, endPoint x: 45, endPoint y: 153, distance: 273.6
click at [45, 153] on tr "Oct 10th / 10:00 - 12:00 / Fri Marie Spyros 15 Whitton Pde, Coburg North, VIC 3…" at bounding box center [519, 156] width 957 height 41
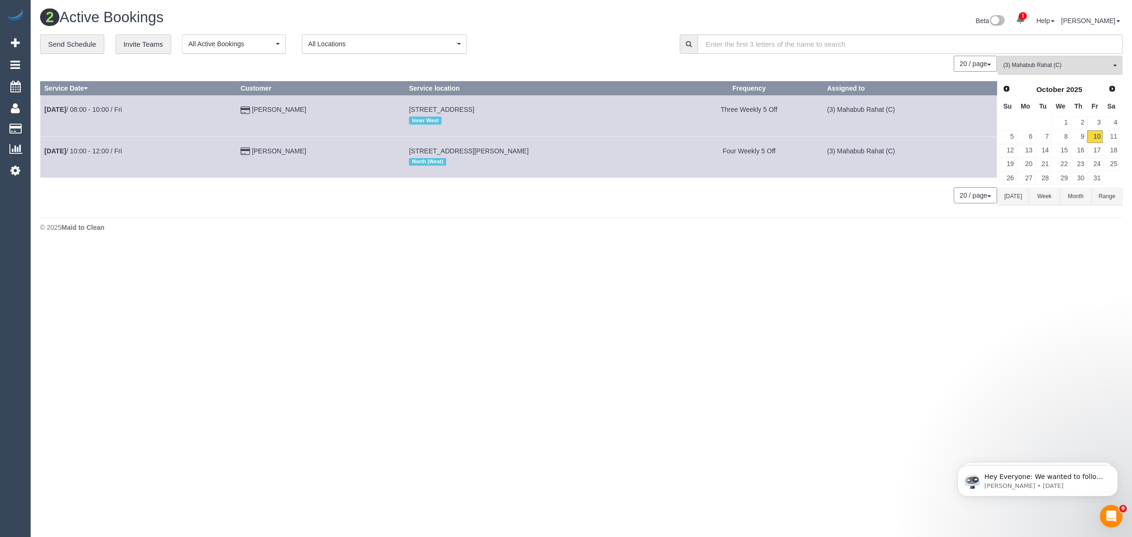
copy tr "Oct 10th / 10:00 - 12:00 / Fri Marie Spyros"
click at [1043, 59] on button "(3) Mahabub Rahat (C) All Teams" at bounding box center [1060, 65] width 125 height 19
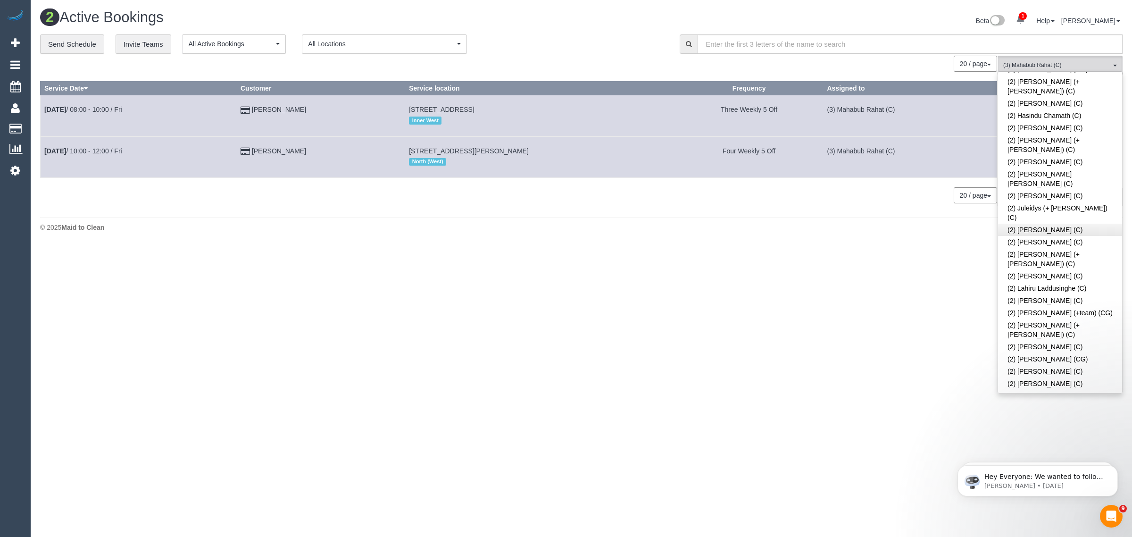
scroll to position [0, 0]
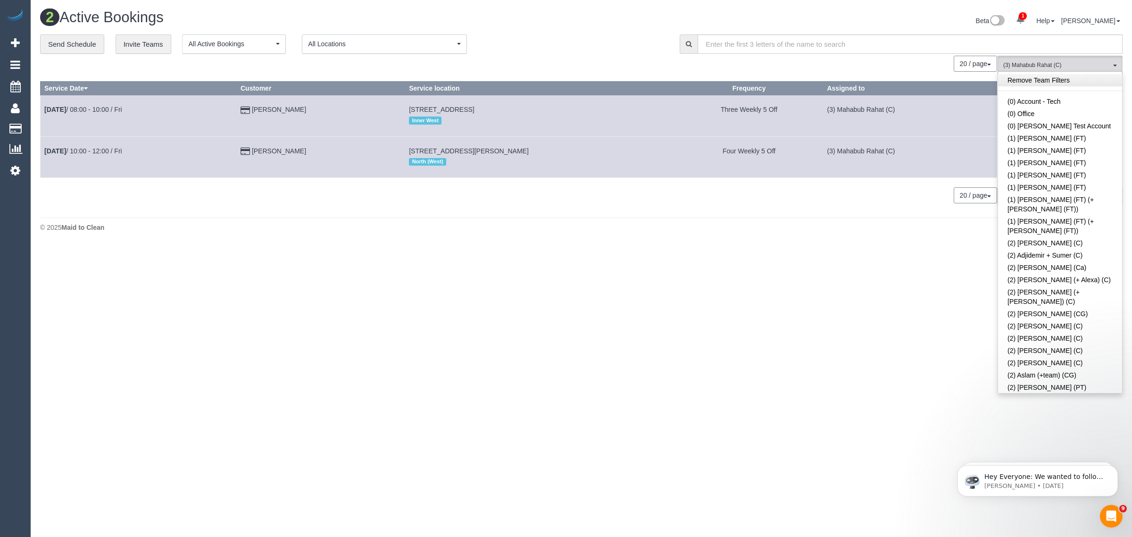
click at [1082, 83] on link "Remove Team Filters" at bounding box center [1060, 80] width 124 height 12
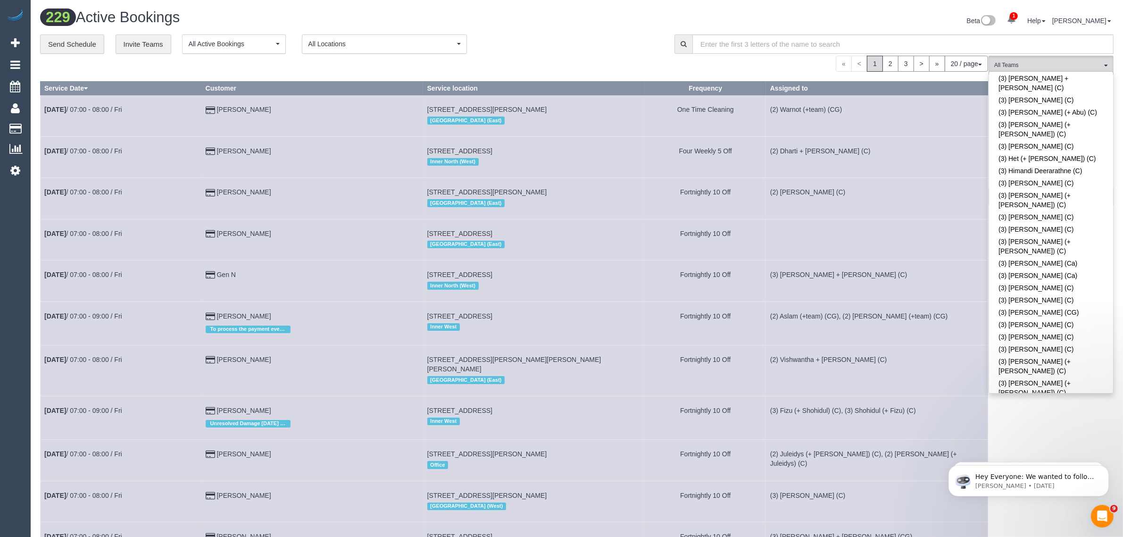
click at [642, 54] on div "**********" at bounding box center [576, 519] width 1073 height 970
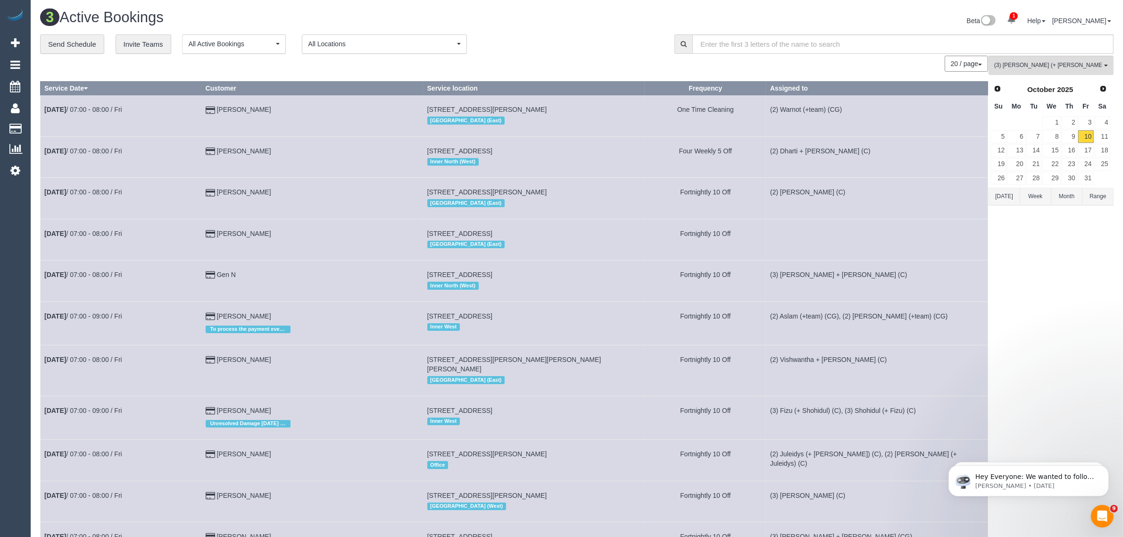
click at [1055, 279] on div "(3) Melvin (+ Sahan) (C) All Teams Remove Team Filters (0) Account - Tech (0) O…" at bounding box center [1051, 530] width 125 height 948
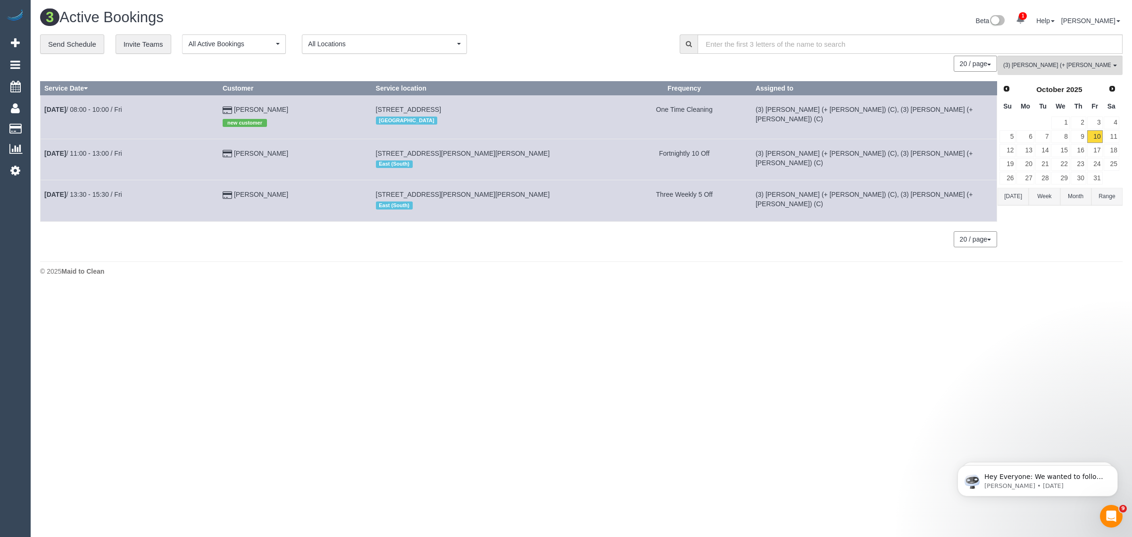
click at [408, 305] on body "1 Beta Your Notifications You have 0 alerts × You have 221 to charge for 09/10/…" at bounding box center [566, 268] width 1132 height 537
click at [1064, 63] on span "(3) Melvin (+ Sahan) (C)" at bounding box center [1057, 65] width 108 height 8
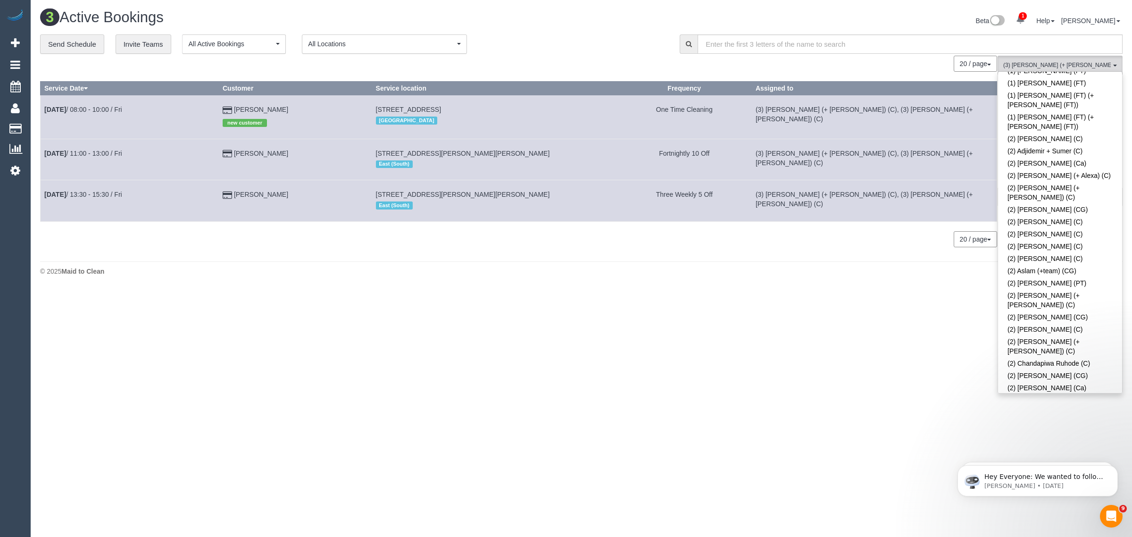
scroll to position [0, 0]
click at [1100, 78] on link "Remove Team Filters" at bounding box center [1060, 80] width 124 height 12
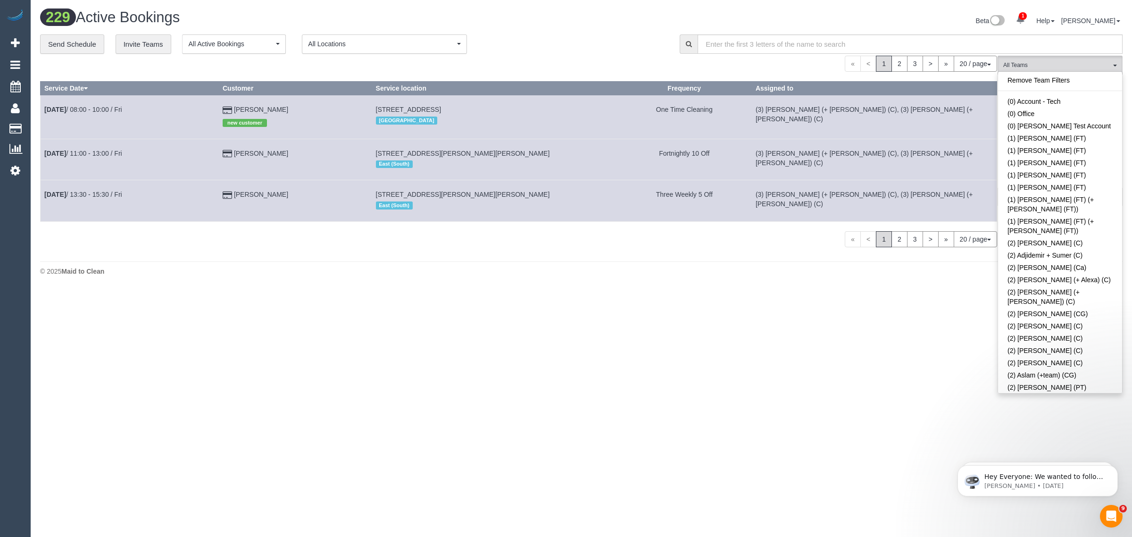
scroll to position [1765, 0]
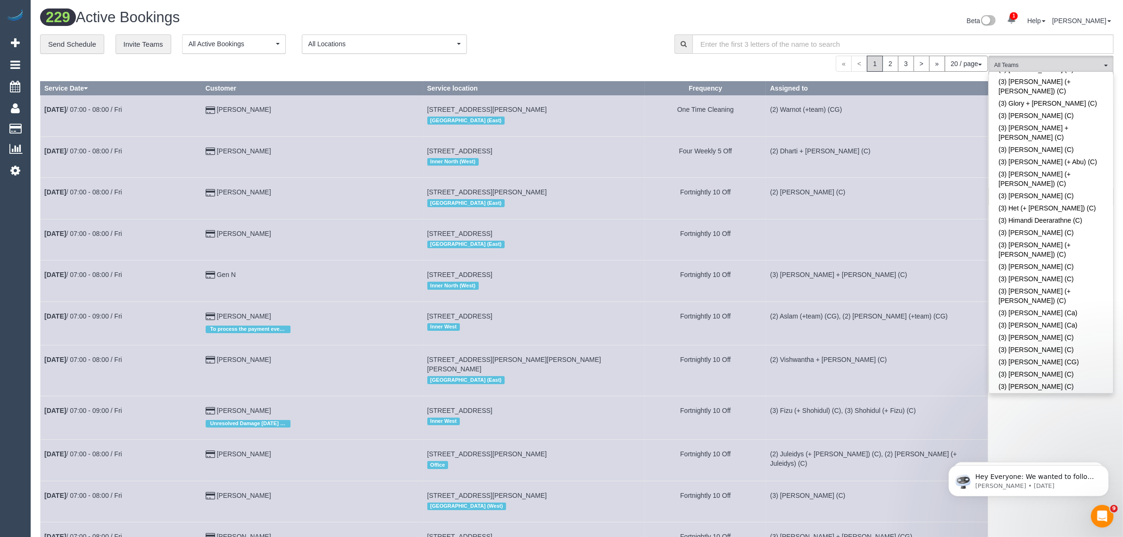
click at [559, 48] on div "**********" at bounding box center [350, 44] width 620 height 20
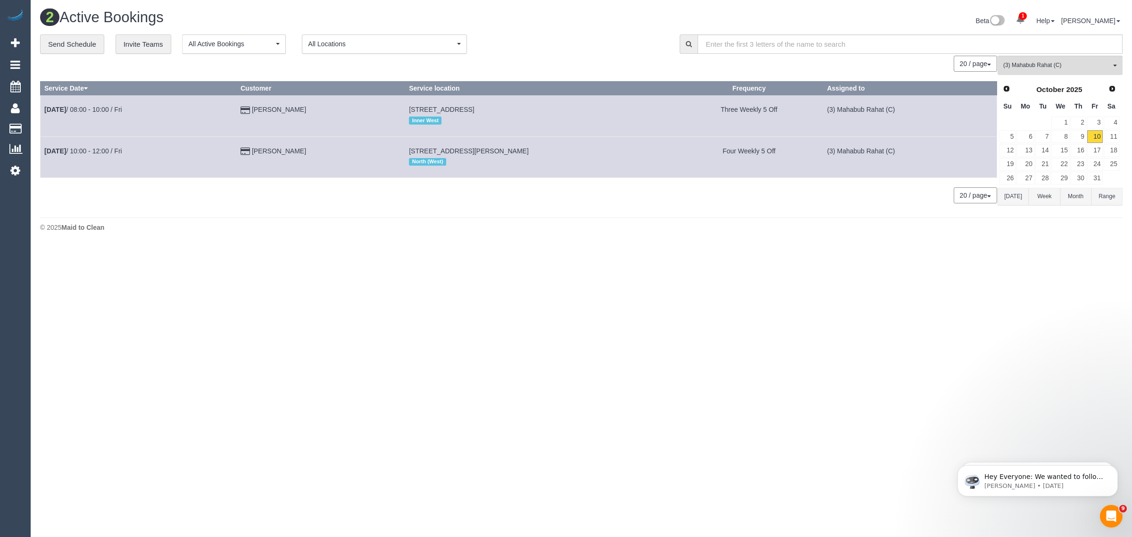
click at [719, 267] on body "1 Beta Your Notifications You have 0 alerts × You have 221 to charge for 09/10/…" at bounding box center [566, 268] width 1132 height 537
click at [1114, 131] on link "11" at bounding box center [1112, 136] width 16 height 13
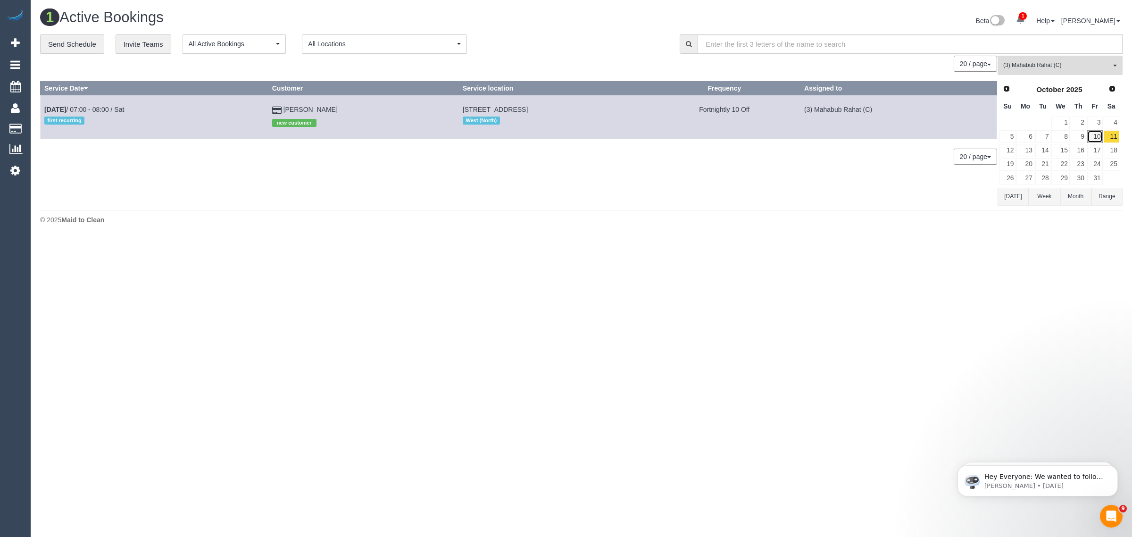
click at [1096, 138] on link "10" at bounding box center [1095, 136] width 16 height 13
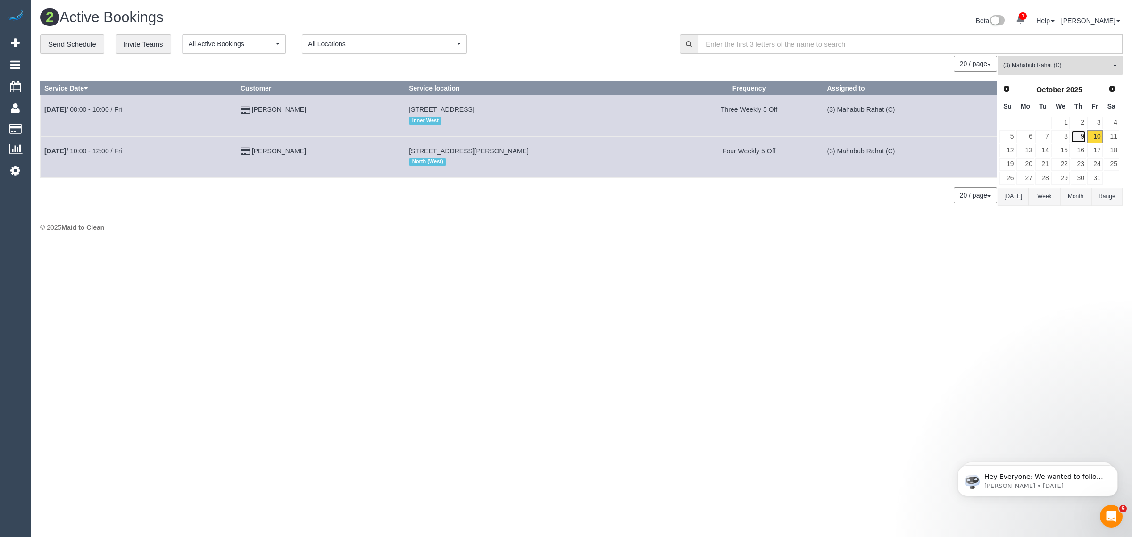
click at [1076, 135] on link "9" at bounding box center [1079, 136] width 16 height 13
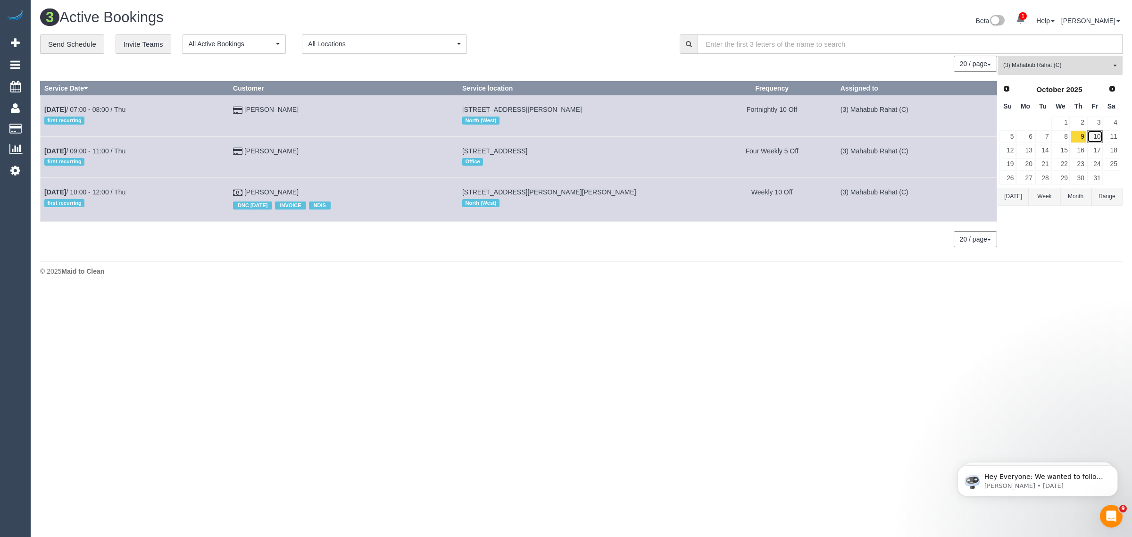
click at [1102, 135] on link "10" at bounding box center [1095, 136] width 16 height 13
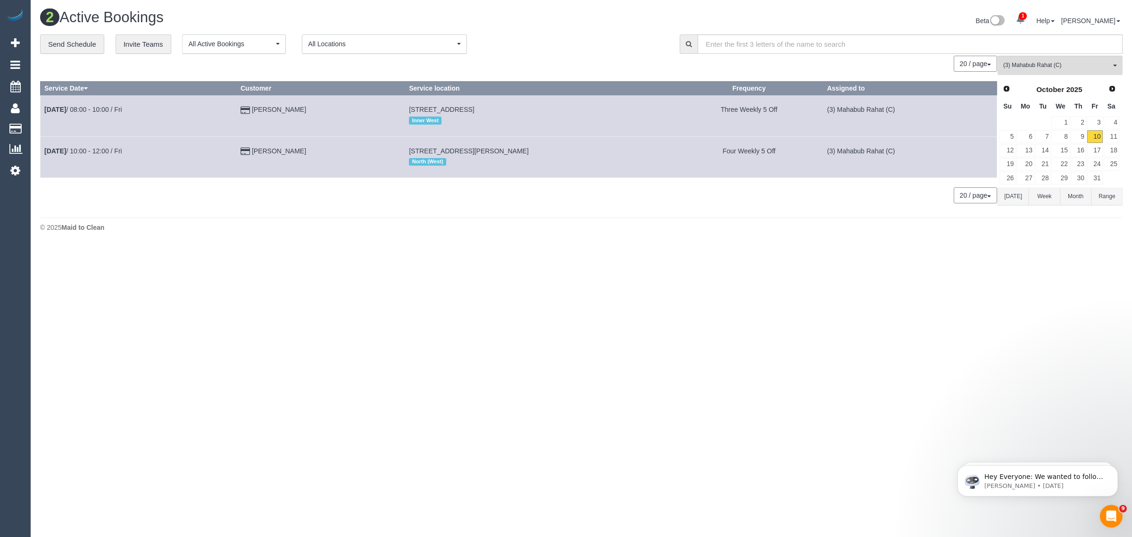
click at [817, 300] on body "1 Beta Your Notifications You have 0 alerts × You have 221 to charge for 09/10/…" at bounding box center [566, 268] width 1132 height 537
click at [392, 211] on div "0 Bookings found. We couldn't find any bookings that matched your search. Creat…" at bounding box center [518, 134] width 957 height 157
click at [360, 216] on div "2 Active Bookings Beta 1 Your Notifications You have 0 alerts × You have 221 to…" at bounding box center [581, 123] width 1101 height 246
drag, startPoint x: 386, startPoint y: 149, endPoint x: 526, endPoint y: 152, distance: 140.6
click at [526, 152] on tr "Oct 10th / 10:00 - 12:00 / Fri Marie Spyros 15 Whitton Pde, Coburg North, VIC 3…" at bounding box center [519, 156] width 957 height 41
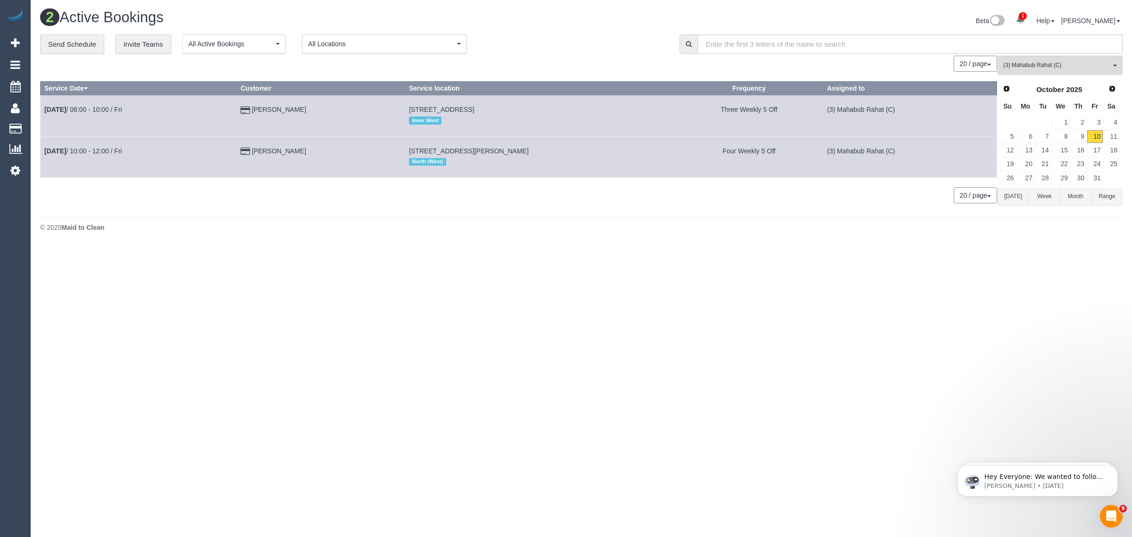
copy tr "15 Whitton Pde, Coburg North, VIC 3058"
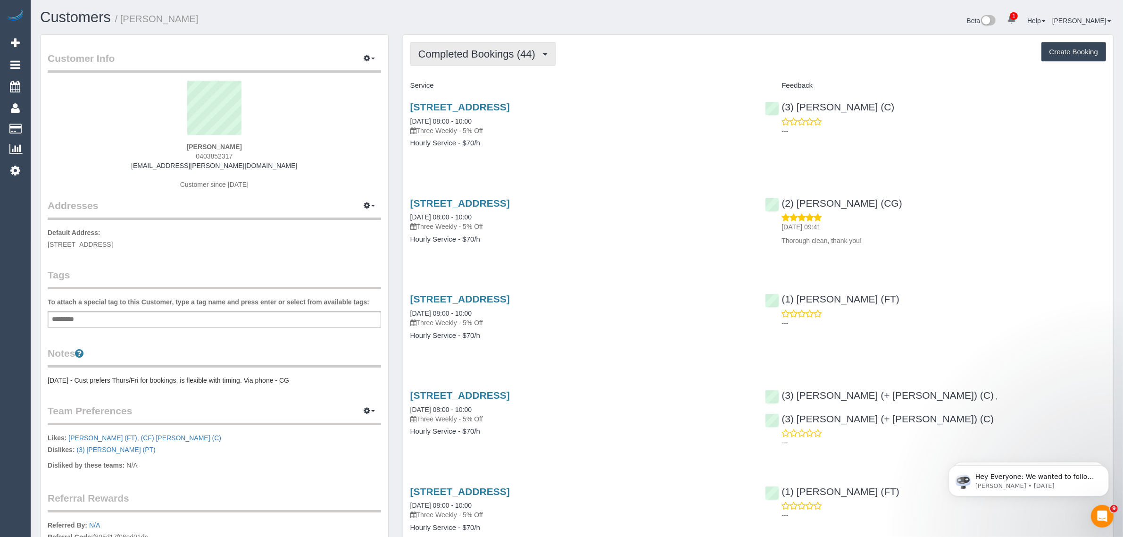
click at [456, 53] on span "Completed Bookings (44)" at bounding box center [479, 54] width 122 height 12
click at [455, 90] on link "Upcoming Bookings (12)" at bounding box center [462, 88] width 102 height 12
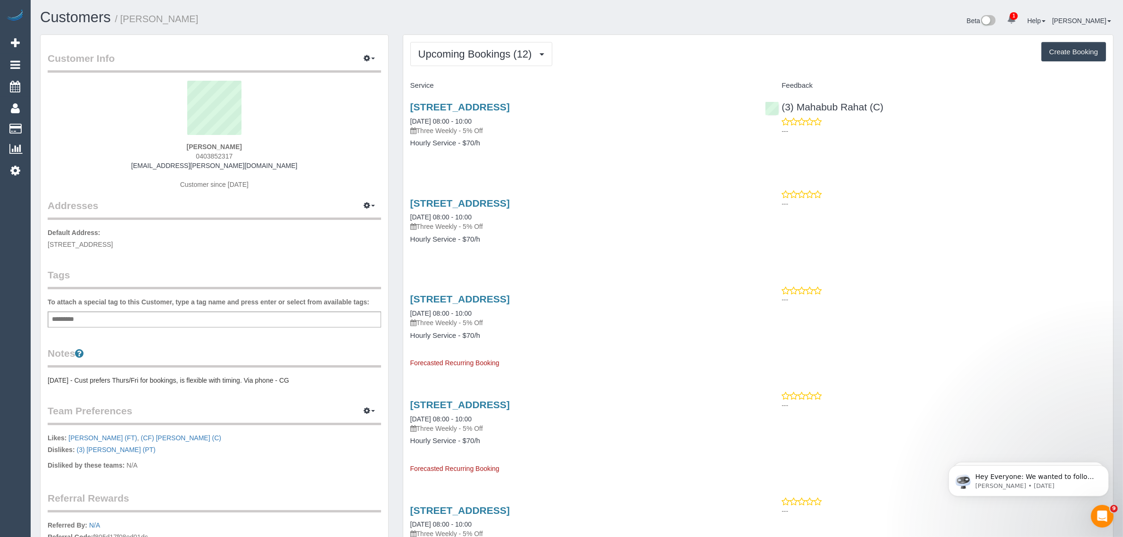
click at [576, 157] on div "65 Baillie Street, North Melbourne, VIC 3051 10/10/2025 08:00 - 10:00 Three Wee…" at bounding box center [580, 129] width 355 height 73
drag, startPoint x: 407, startPoint y: 103, endPoint x: 483, endPoint y: 102, distance: 75.9
click at [483, 102] on div "65 Baillie Street, North Melbourne, VIC 3051 10/10/2025 08:00 - 10:00 Three Wee…" at bounding box center [580, 129] width 355 height 73
copy link "65 Baillie Street"
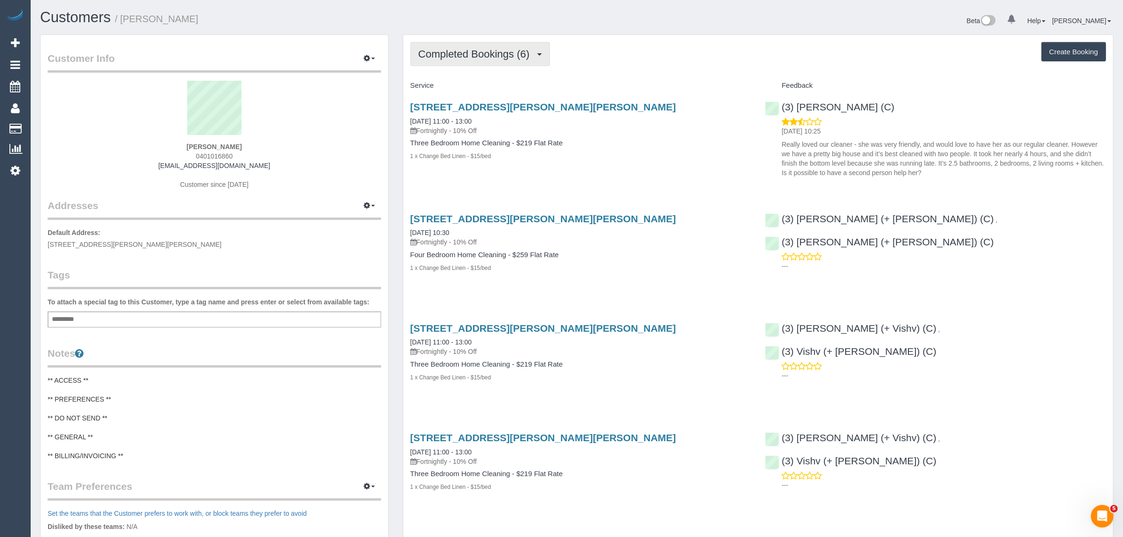
click at [442, 48] on span "Completed Bookings (6)" at bounding box center [476, 54] width 116 height 12
click at [433, 91] on link "Upcoming Bookings (13)" at bounding box center [461, 88] width 100 height 12
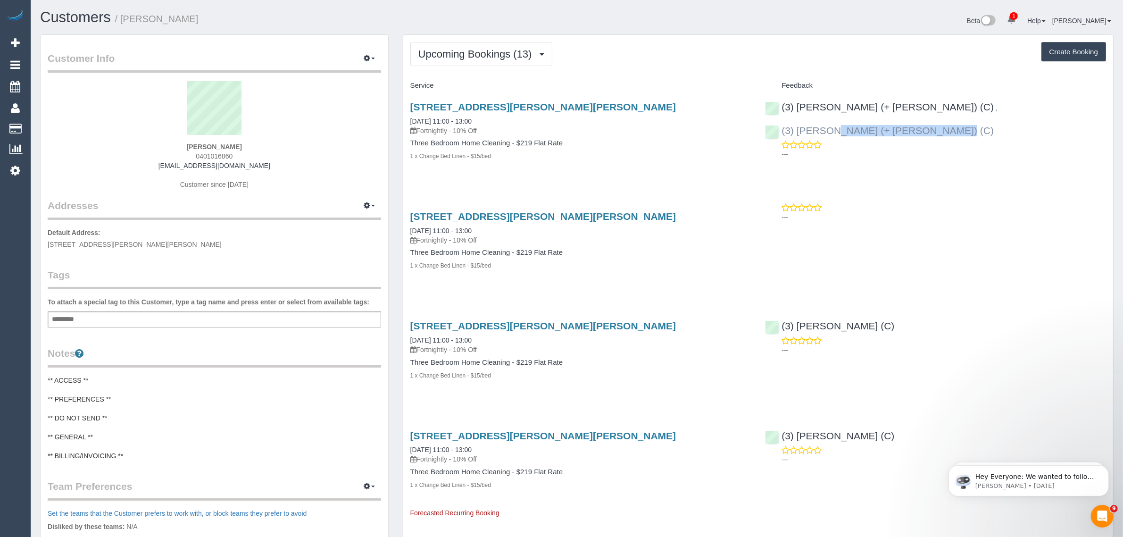
drag, startPoint x: 1031, startPoint y: 108, endPoint x: 913, endPoint y: 105, distance: 118.0
click at [913, 105] on div "(3) [PERSON_NAME] (+ [PERSON_NAME]) (C) , (3) [PERSON_NAME] (+ [PERSON_NAME]) (…" at bounding box center [935, 128] width 355 height 70
copy link "(3) [PERSON_NAME] (+ [PERSON_NAME]) (C)"
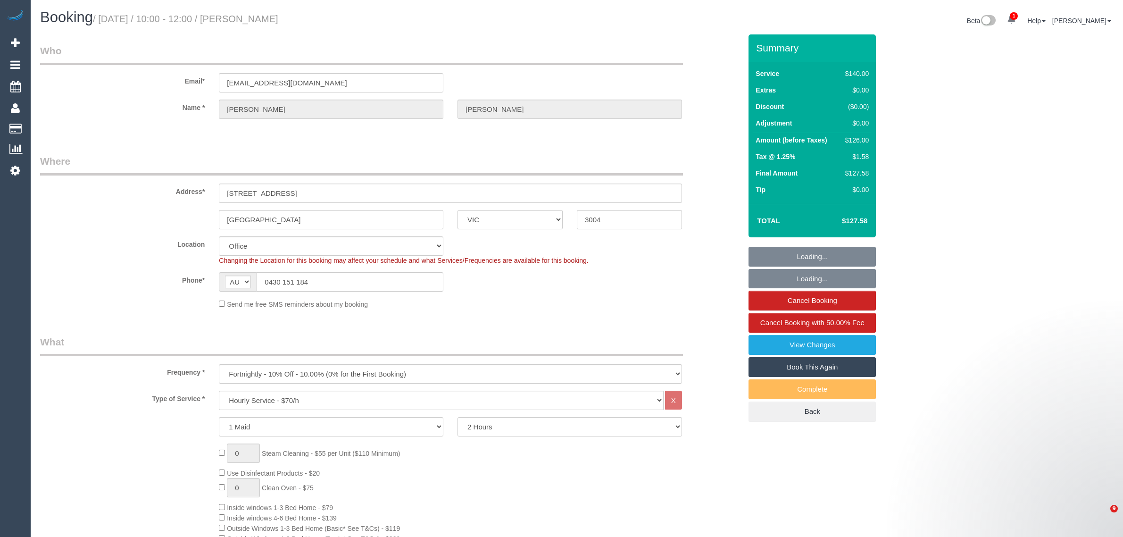
select select "VIC"
select select "number:29"
select select "number:14"
select select "number:20"
select select "number:24"
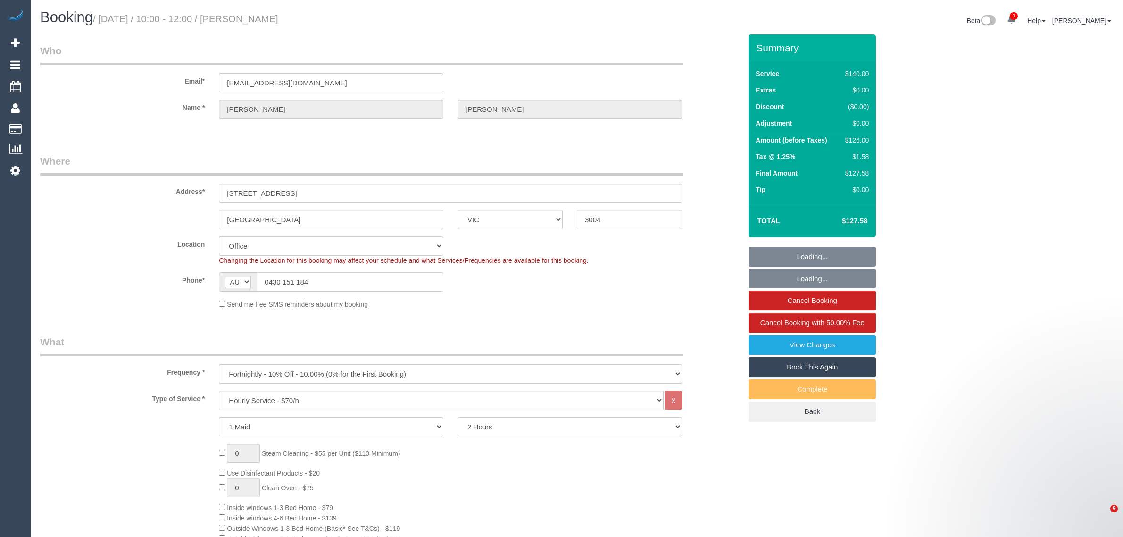
select select "number:34"
select select "number:13"
select select "object:927"
select select "string:stripe-pm_1QxNTe2GScqysDRVPf9L6M3Z"
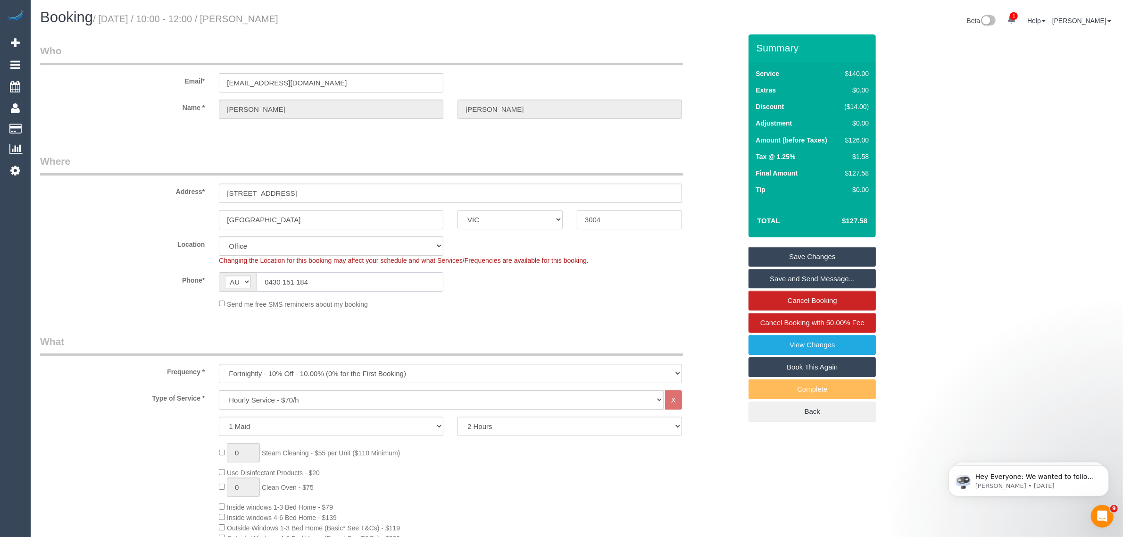
click at [380, 278] on input "0430 151 184" at bounding box center [350, 281] width 187 height 19
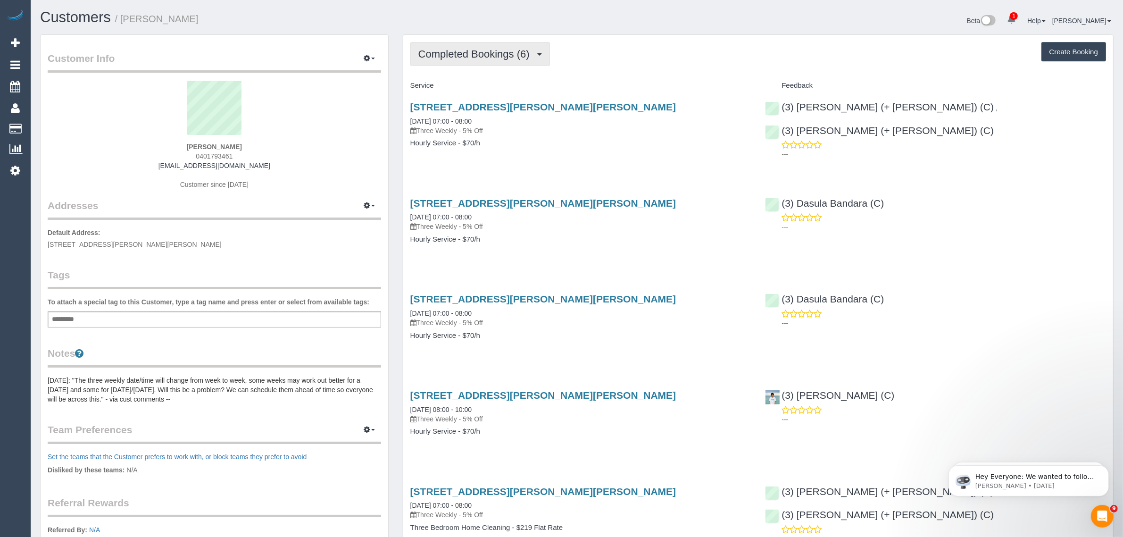
click at [477, 57] on span "Completed Bookings (6)" at bounding box center [476, 54] width 116 height 12
click at [467, 86] on link "Upcoming Bookings (12)" at bounding box center [461, 88] width 100 height 12
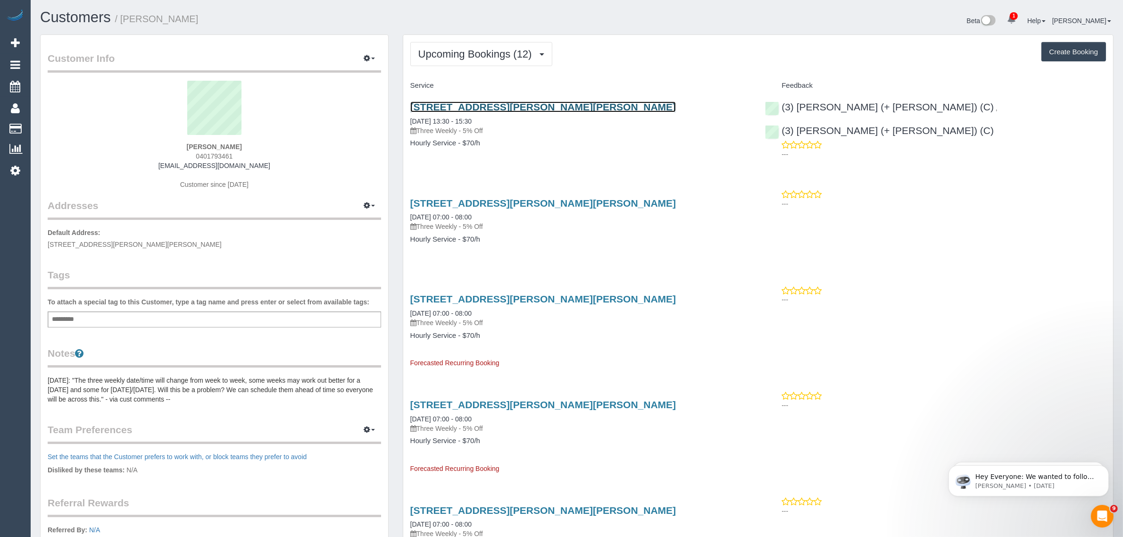
click at [508, 107] on link "[STREET_ADDRESS][PERSON_NAME][PERSON_NAME]" at bounding box center [543, 106] width 266 height 11
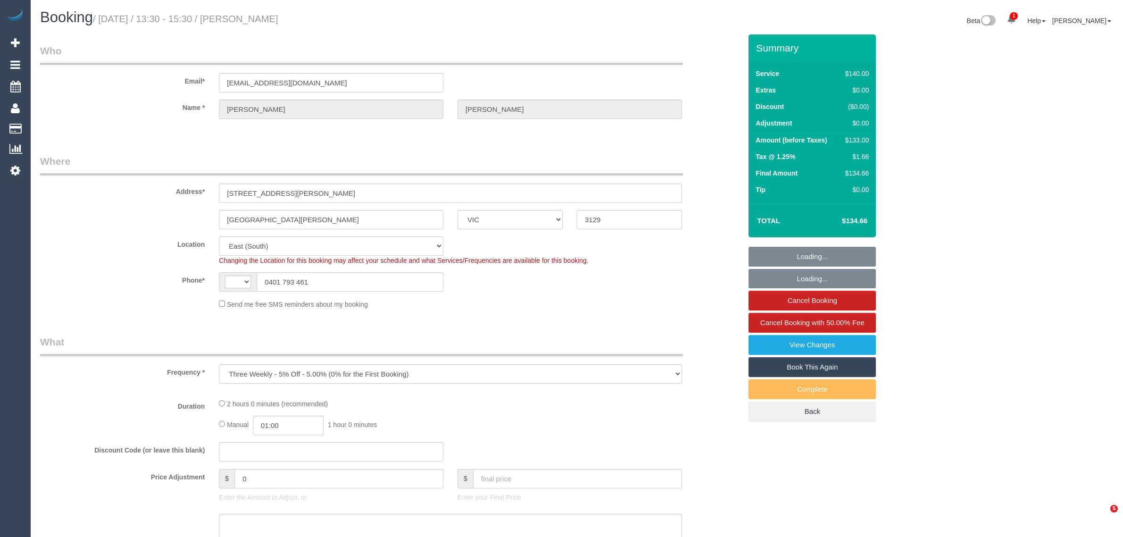
select select "VIC"
select select "string:stripe-pm_1RT1712GScqysDRVcK33iNVX"
select select "number:28"
select select "number:14"
select select "number:19"
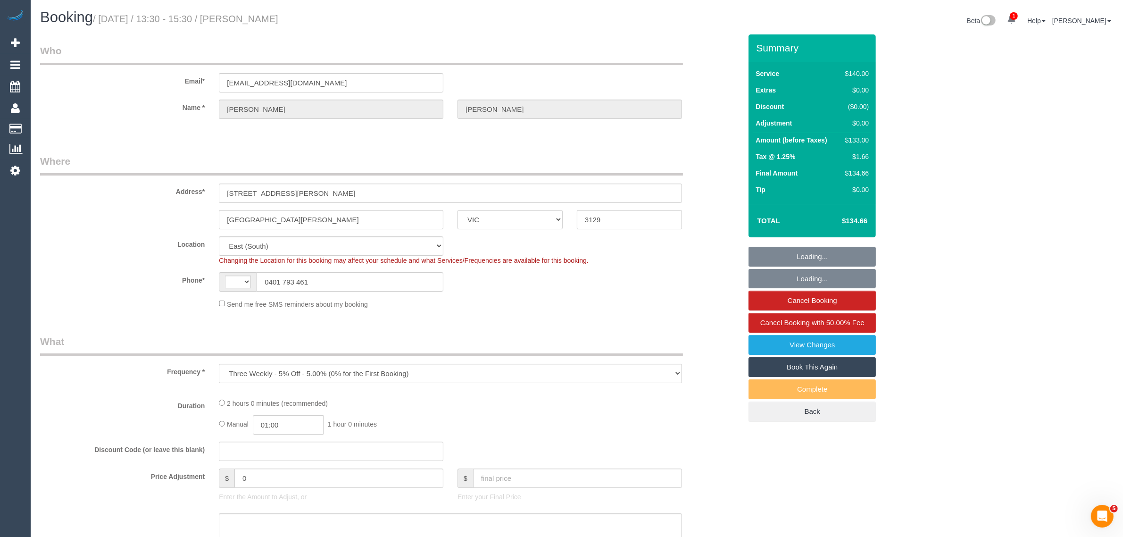
select select "number:24"
select select "number:34"
select select "number:13"
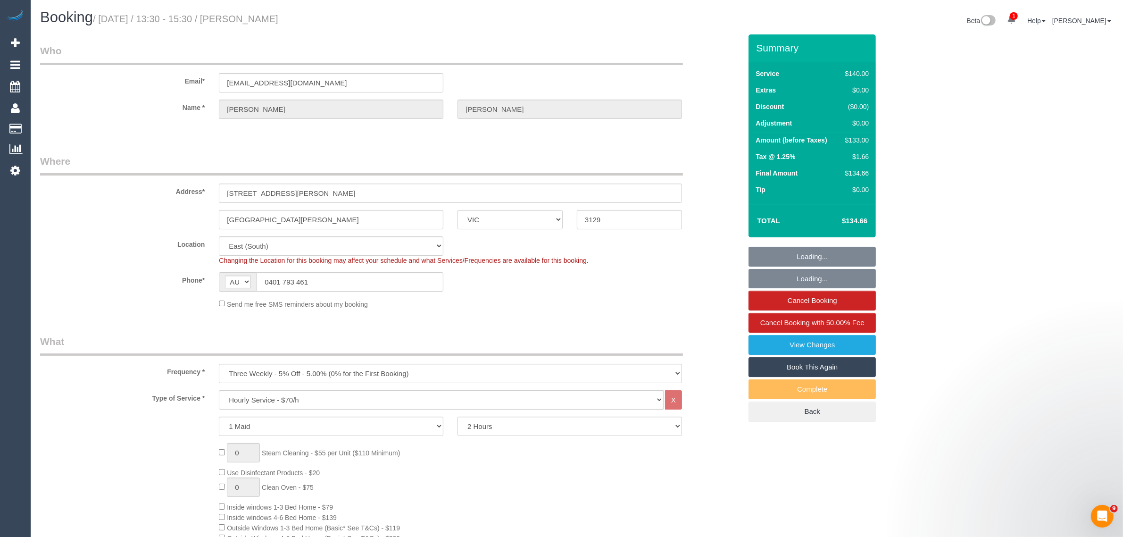
select select "string:AU"
select select "object:666"
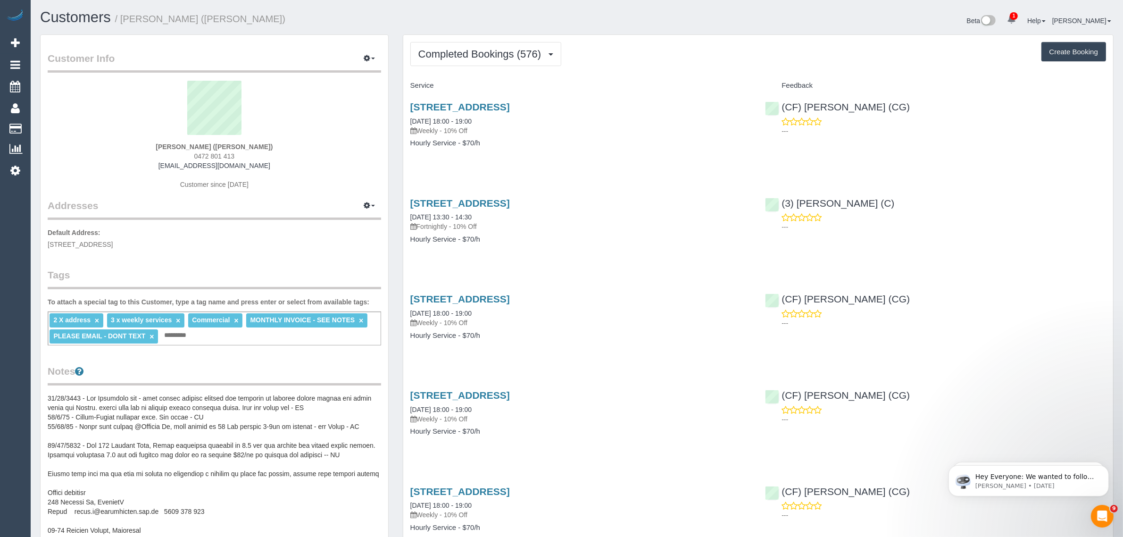
drag, startPoint x: 109, startPoint y: 162, endPoint x: 192, endPoint y: 169, distance: 83.3
click at [109, 162] on div "[PERSON_NAME] ([PERSON_NAME]) 0472 801 413 [EMAIL_ADDRESS][DOMAIN_NAME] Custome…" at bounding box center [214, 140] width 333 height 118
click at [486, 55] on span "Completed Bookings (576)" at bounding box center [481, 54] width 127 height 12
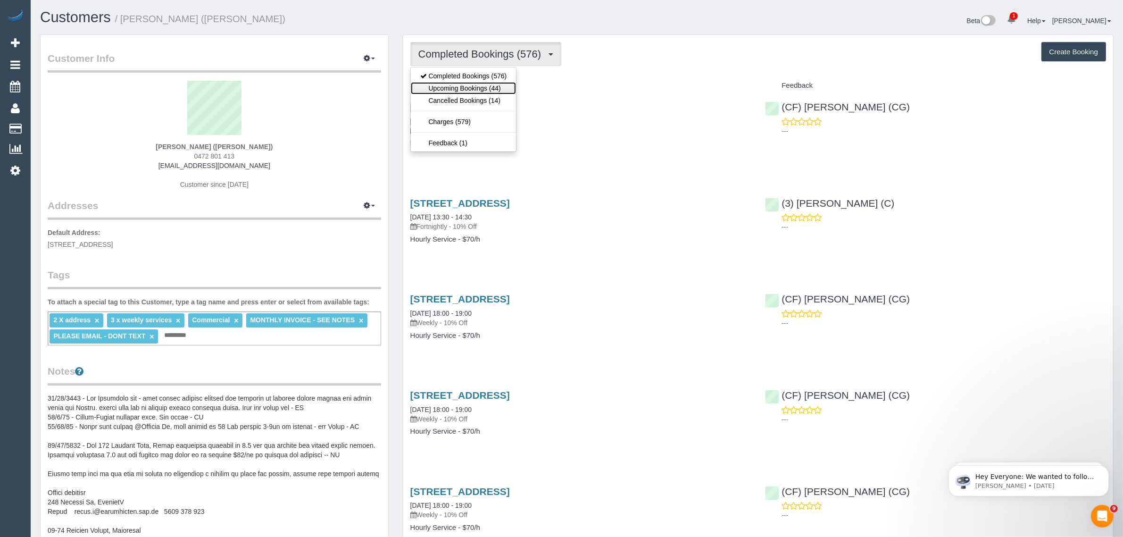
click at [474, 84] on link "Upcoming Bookings (44)" at bounding box center [464, 88] width 106 height 12
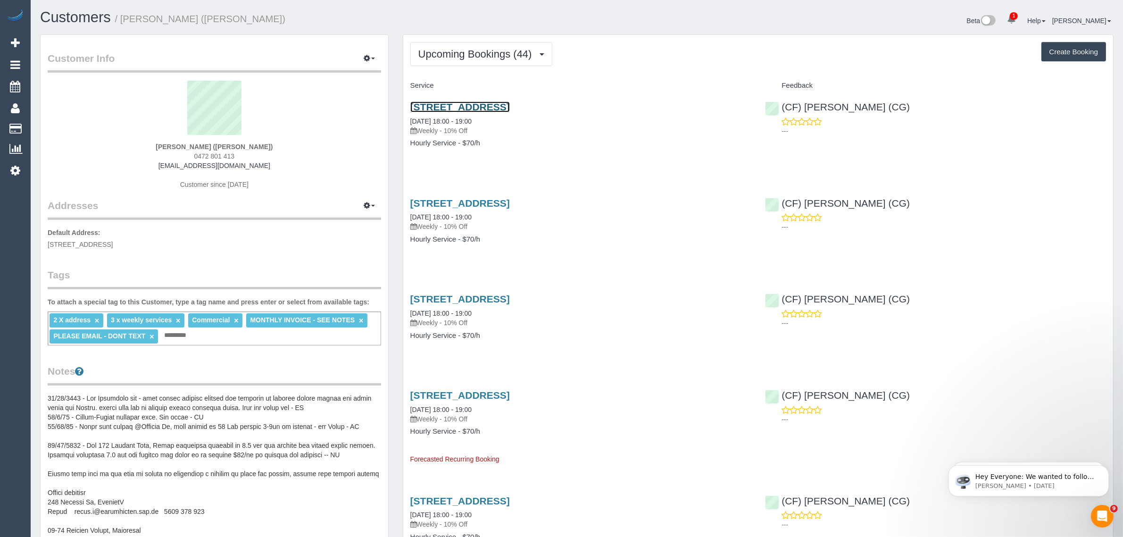
click at [492, 106] on link "[STREET_ADDRESS]" at bounding box center [460, 106] width 100 height 11
click at [494, 62] on button "Upcoming Bookings (44)" at bounding box center [481, 54] width 142 height 24
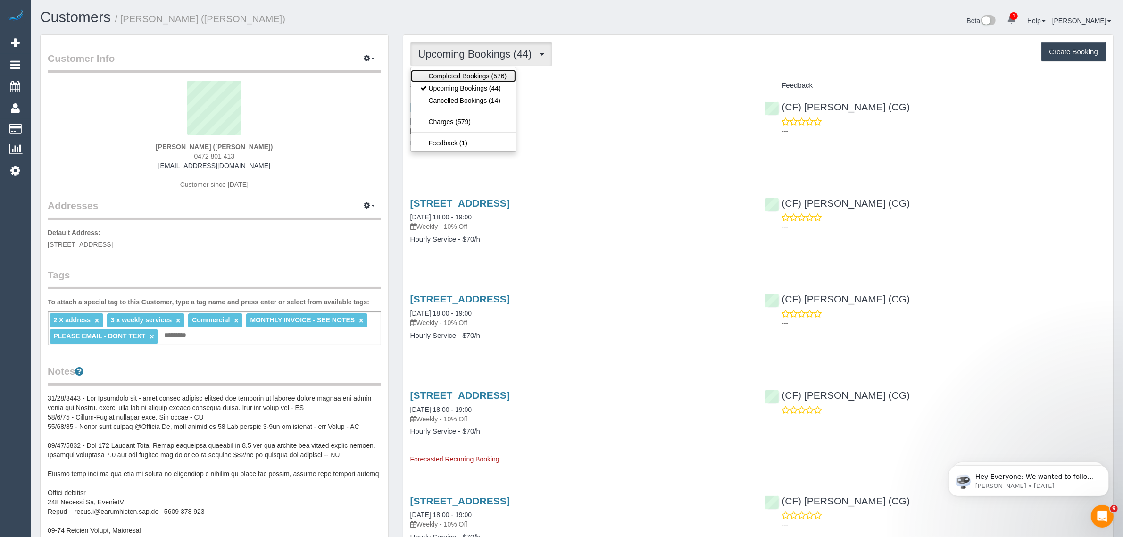
click at [487, 80] on link "Completed Bookings (576)" at bounding box center [464, 76] width 106 height 12
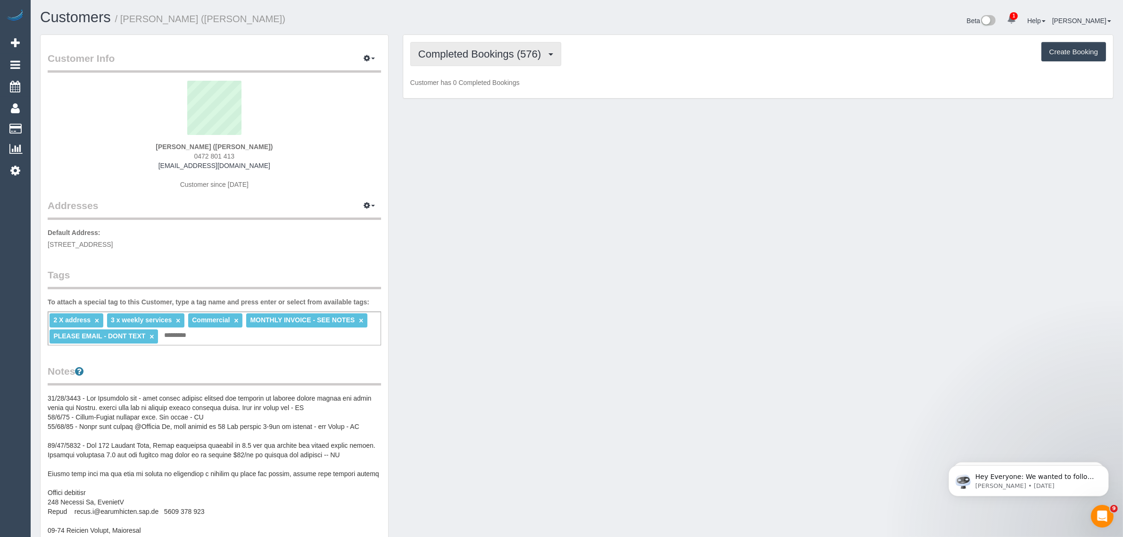
click at [487, 55] on span "Completed Bookings (576)" at bounding box center [481, 54] width 127 height 12
click at [472, 72] on link "Completed Bookings (576)" at bounding box center [464, 76] width 106 height 12
click at [454, 56] on span "Completed Bookings (576)" at bounding box center [481, 54] width 127 height 12
click at [446, 87] on link "Upcoming Bookings (44)" at bounding box center [464, 88] width 106 height 12
click at [488, 55] on span "Upcoming Bookings (44)" at bounding box center [477, 54] width 118 height 12
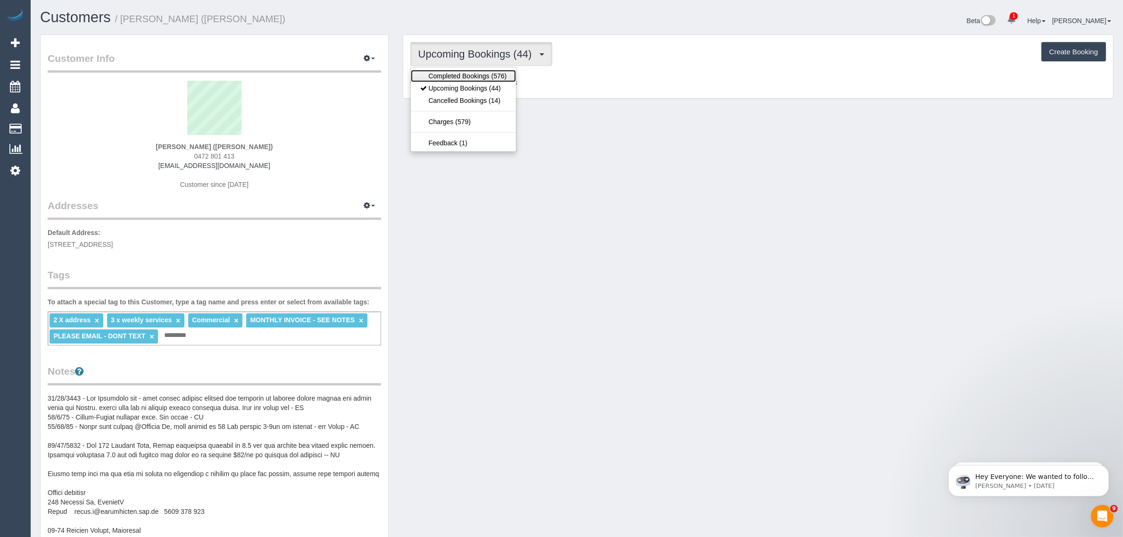
click at [452, 77] on link "Completed Bookings (576)" at bounding box center [464, 76] width 106 height 12
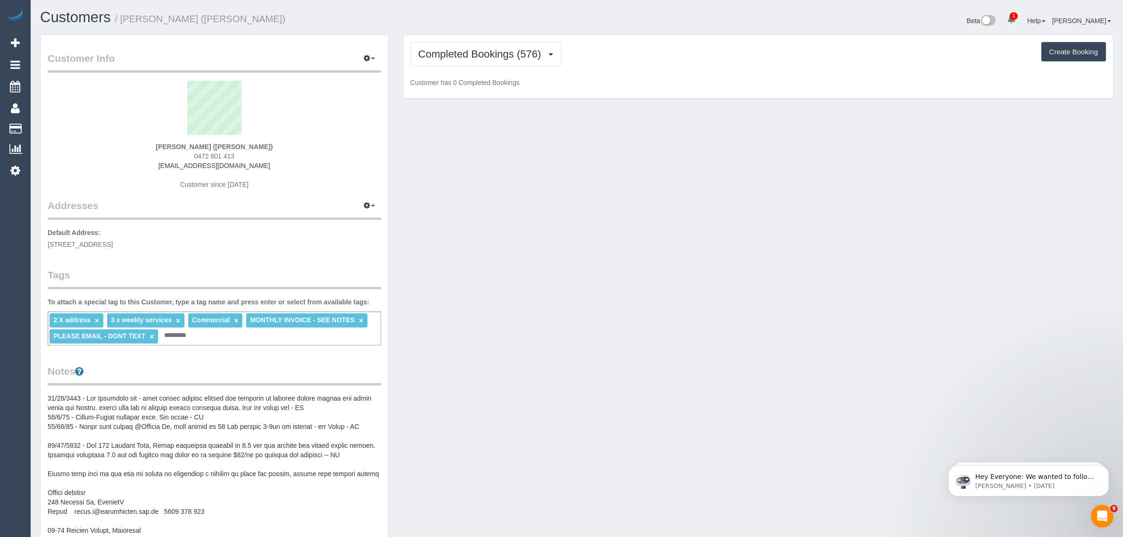
click at [690, 172] on div "Customer Info Edit Contact Info Send Message Email Preferences Special Sales Ta…" at bounding box center [577, 445] width 1088 height 822
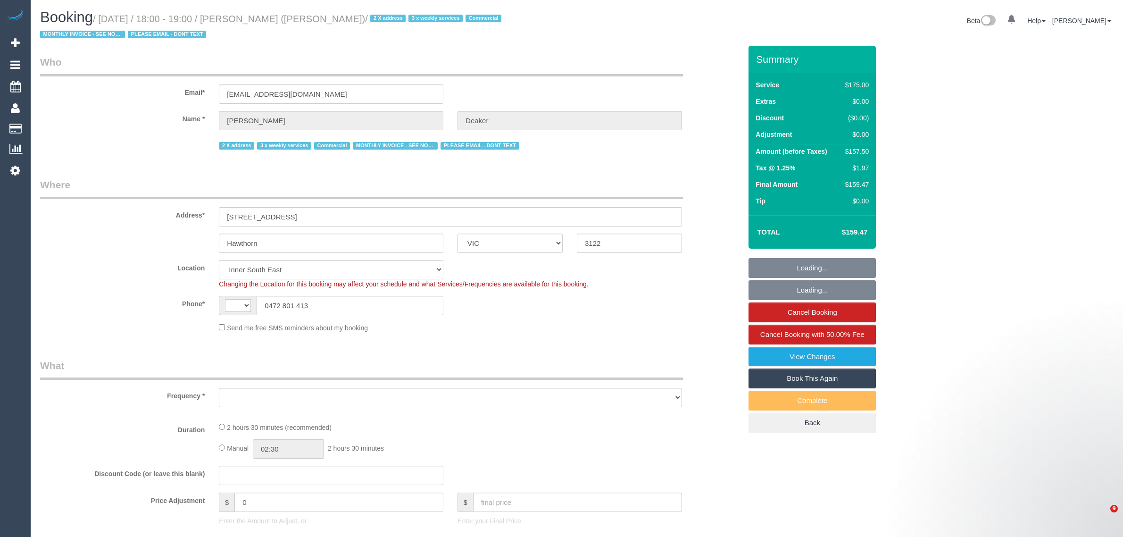
select select "VIC"
select select "string:AU"
select select "object:552"
select select "number:28"
select select "number:16"
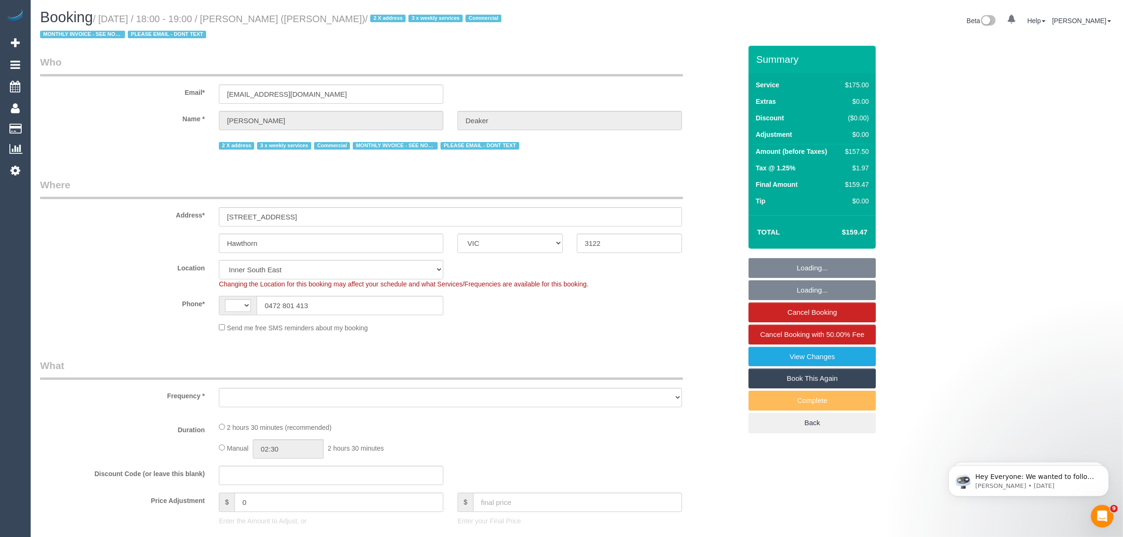
select select "number:18"
select select "number:25"
select select "number:35"
select select "number:12"
select select "150"
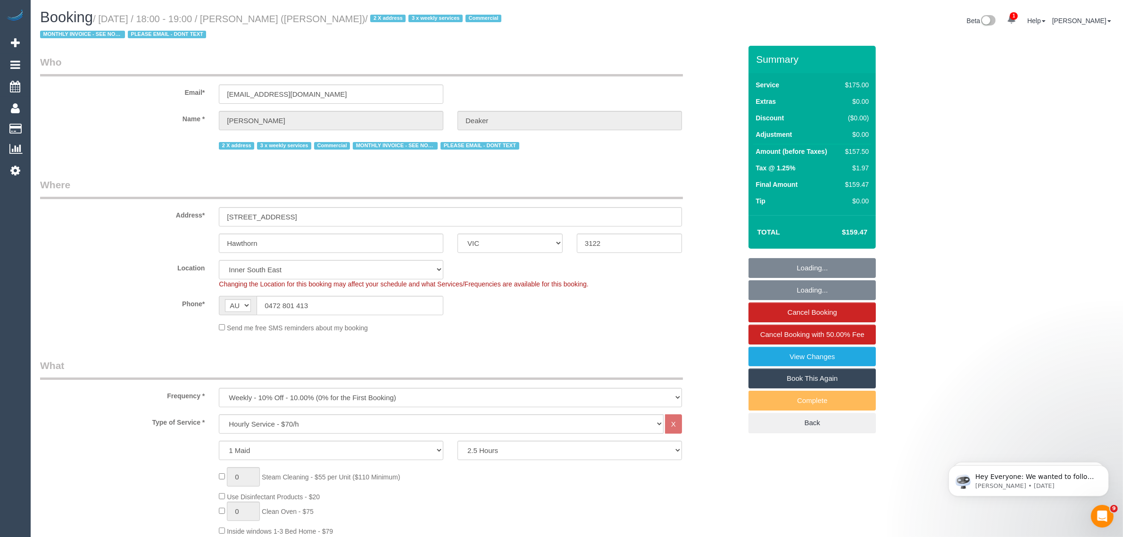
select select "object:1311"
click at [694, 178] on div "Address* [STREET_ADDRESS]" at bounding box center [390, 202] width 715 height 49
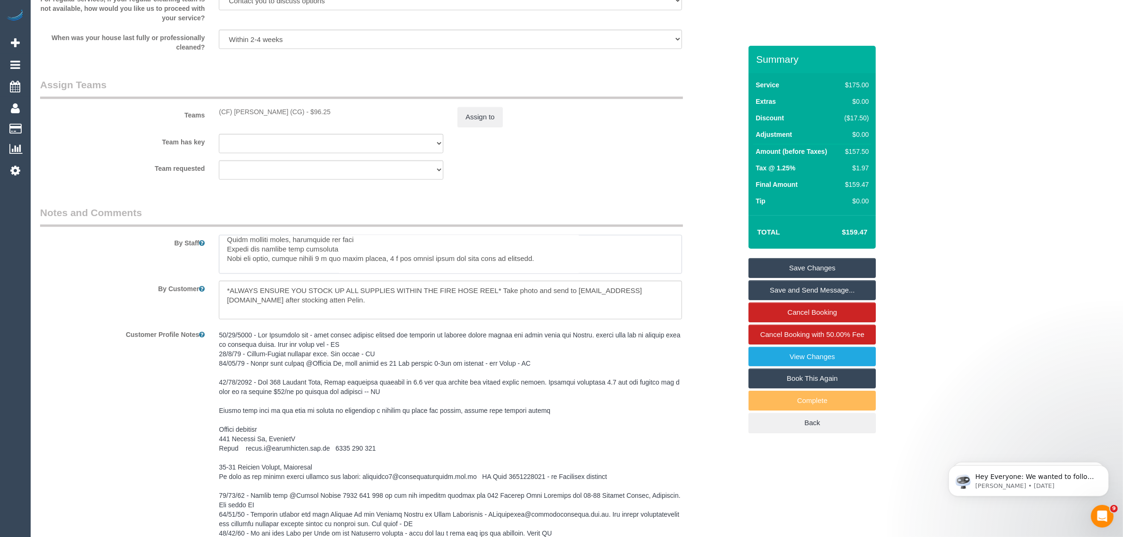
scroll to position [156, 0]
click at [157, 387] on div "Customer Profile Notes" at bounding box center [390, 476] width 715 height 301
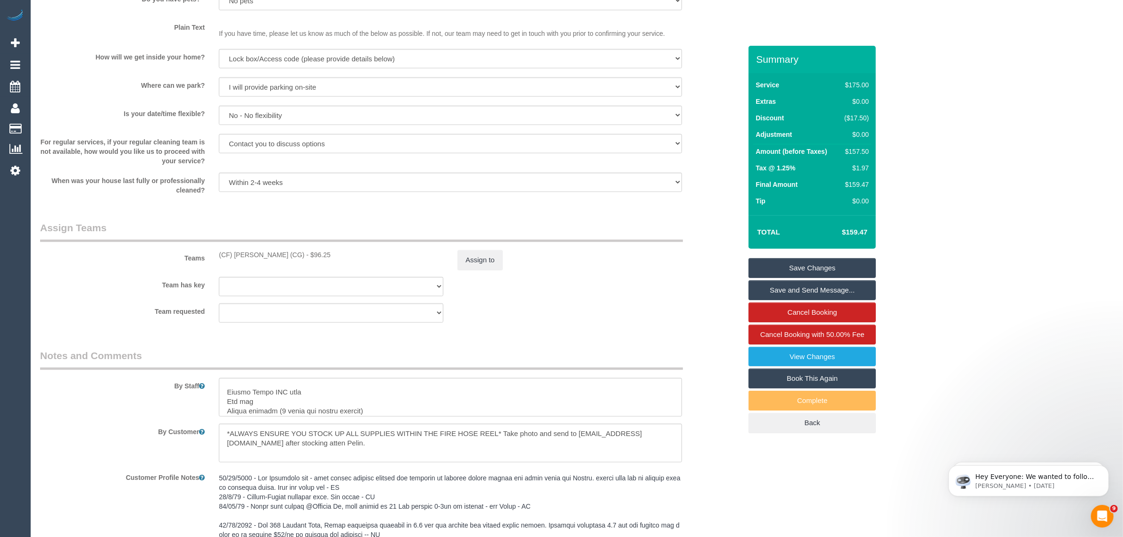
scroll to position [1155, 0]
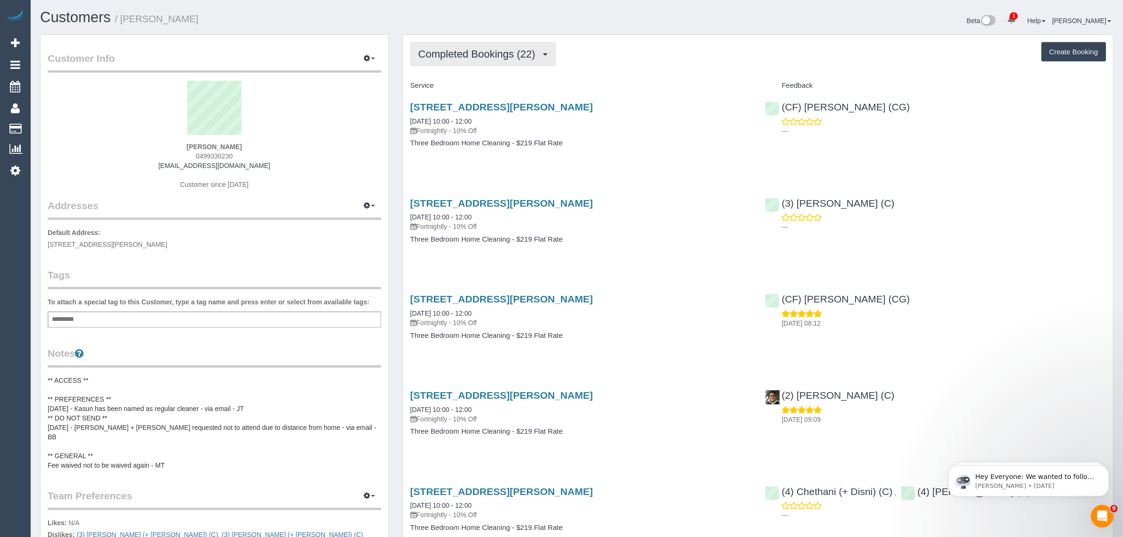
click at [453, 48] on span "Completed Bookings (22)" at bounding box center [479, 54] width 122 height 12
click at [430, 94] on link "Cancelled Bookings (5)" at bounding box center [462, 100] width 102 height 12
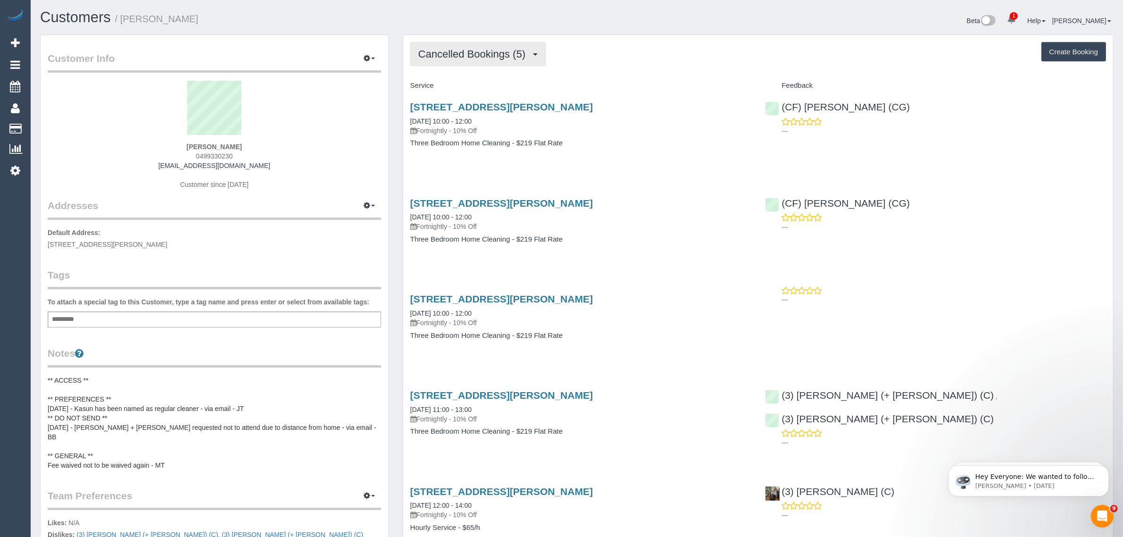
click at [464, 58] on span "Cancelled Bookings (5)" at bounding box center [474, 54] width 112 height 12
click at [449, 79] on link "Completed Bookings (22)" at bounding box center [462, 76] width 102 height 12
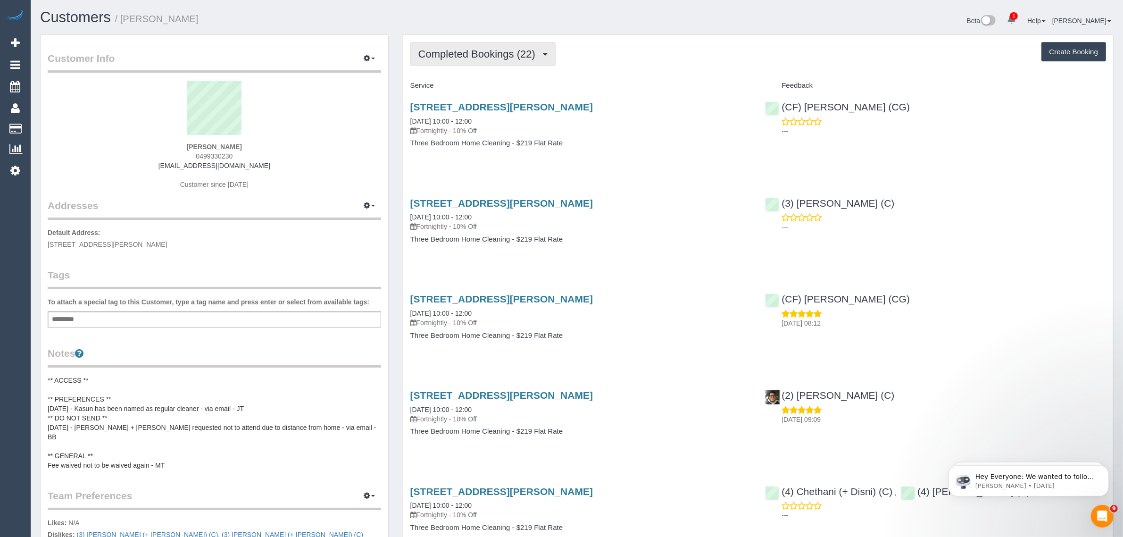
click at [510, 61] on button "Completed Bookings (22)" at bounding box center [482, 54] width 145 height 24
click at [474, 88] on link "Upcoming Bookings (11)" at bounding box center [462, 88] width 102 height 12
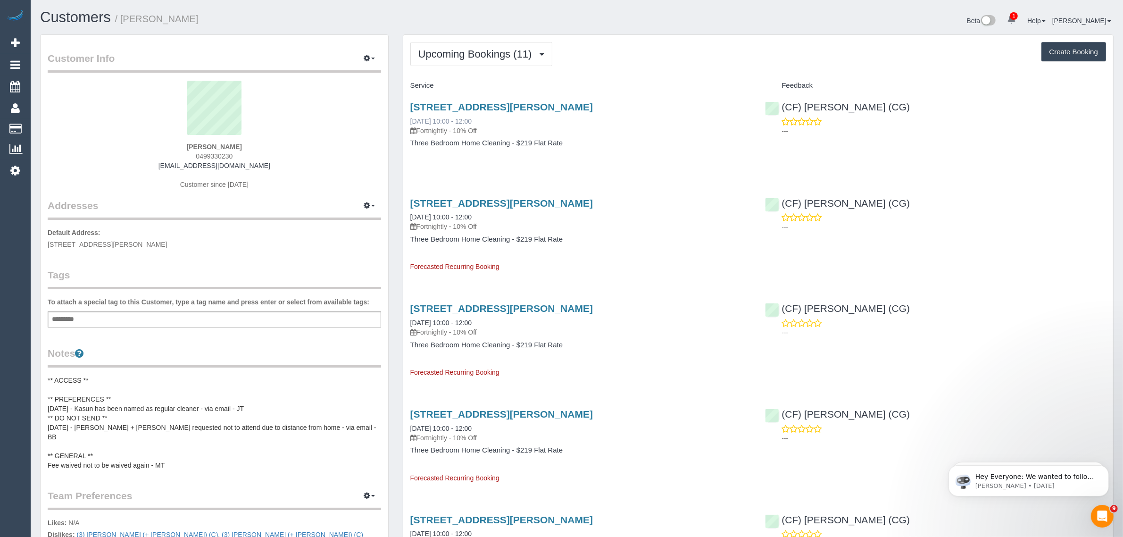
drag, startPoint x: 494, startPoint y: 118, endPoint x: 411, endPoint y: 118, distance: 83.0
click at [411, 118] on div "[STREET_ADDRESS][PERSON_NAME] [DATE] 10:00 - 12:00 Fortnightly - 10% Off" at bounding box center [580, 118] width 341 height 34
copy link "[DATE] 10:00 - 12:00"
click at [497, 52] on span "Upcoming Bookings (11)" at bounding box center [477, 54] width 118 height 12
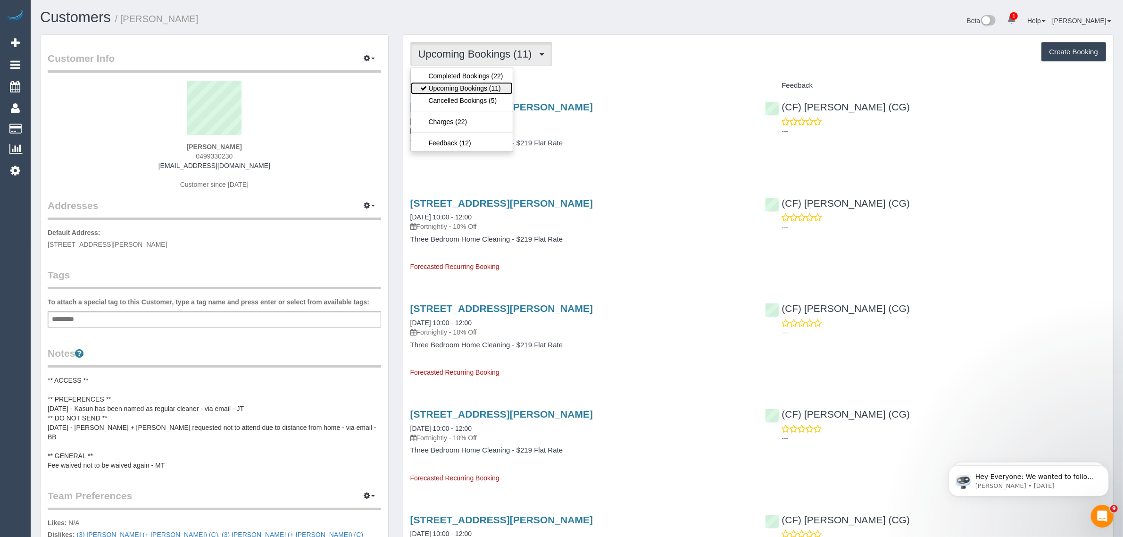
click at [478, 89] on link "Upcoming Bookings (11)" at bounding box center [462, 88] width 102 height 12
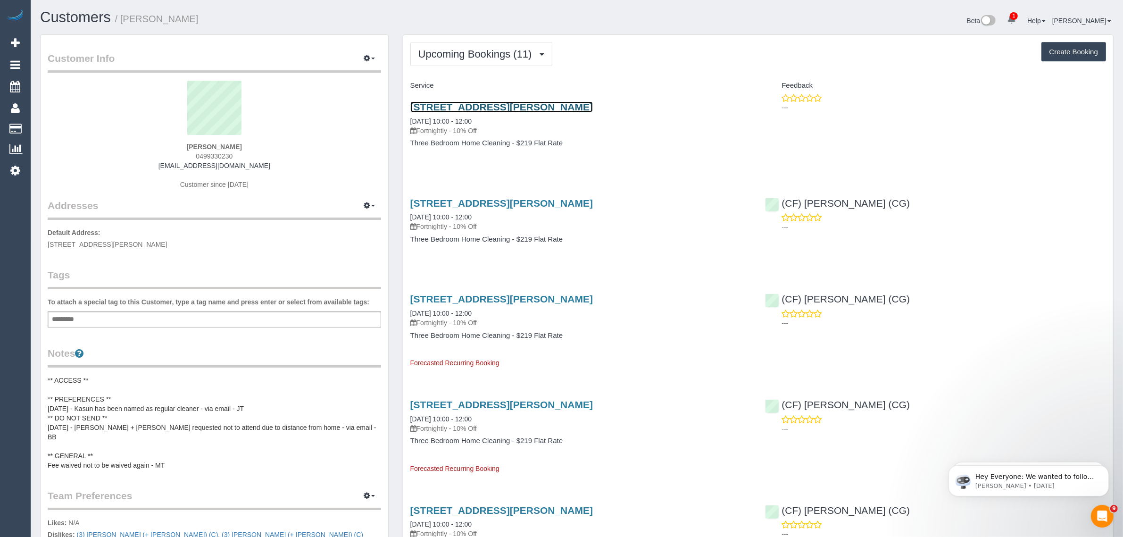
click at [478, 108] on link "[STREET_ADDRESS][PERSON_NAME]" at bounding box center [501, 106] width 183 height 11
click at [496, 104] on link "[STREET_ADDRESS][PERSON_NAME]" at bounding box center [501, 106] width 183 height 11
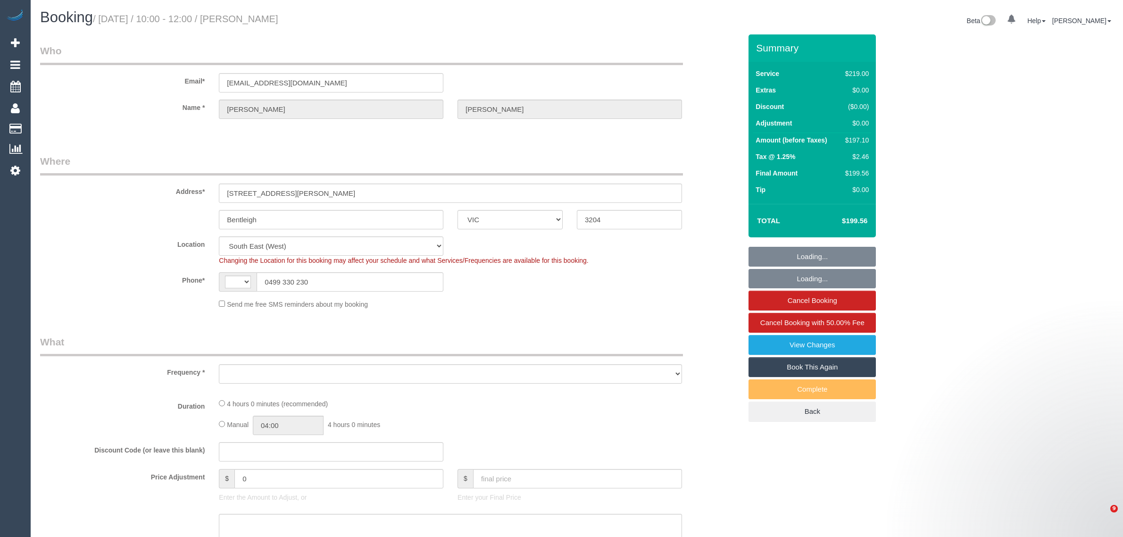
select select "VIC"
select select "string:stripe-pm_1Q0BjU2GScqysDRVMP7xVtap"
select select "number:28"
select select "number:14"
select select "number:19"
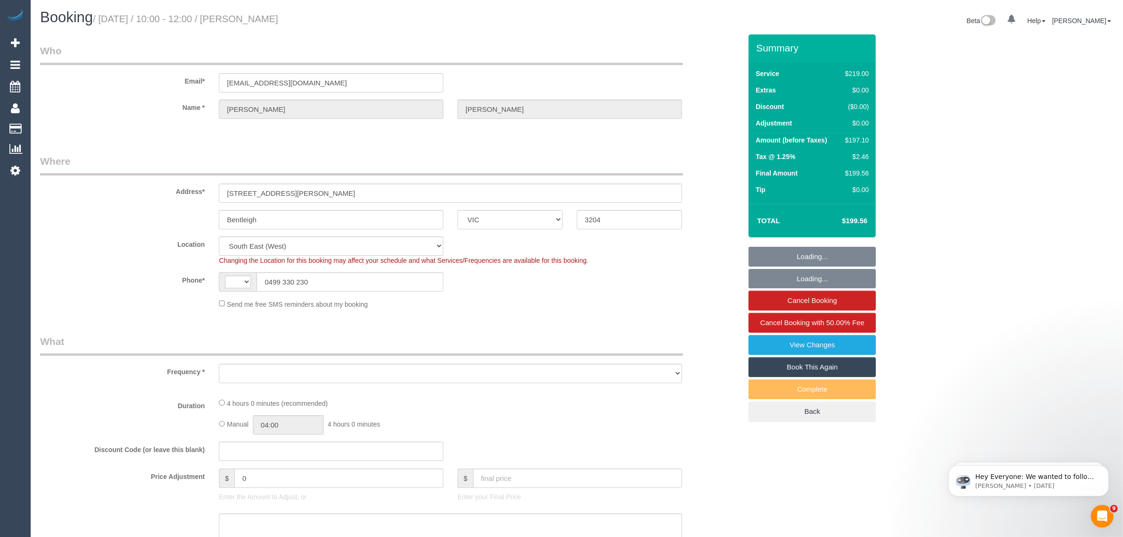
select select "number:22"
select select "number:34"
select select "number:12"
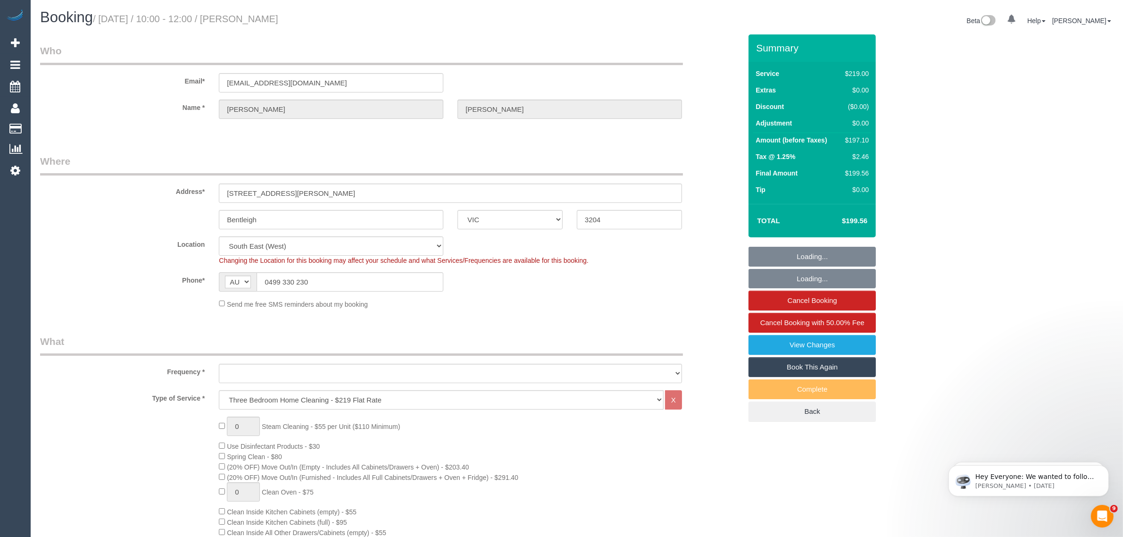
select select "string:AU"
select select "object:1334"
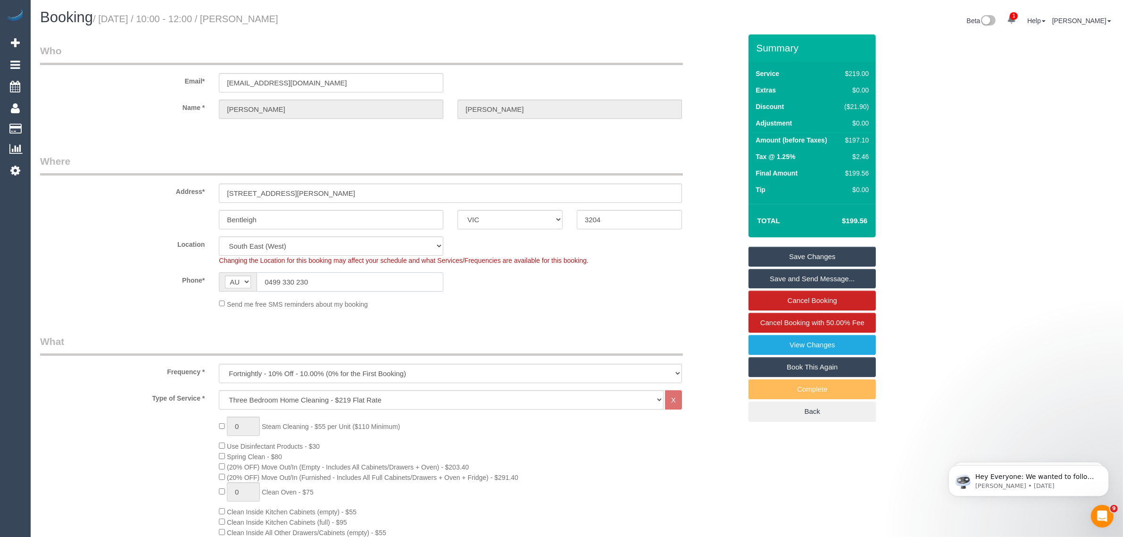
click at [354, 288] on input "0499 330 230" at bounding box center [350, 281] width 187 height 19
click at [572, 297] on sui-booking-location "Location [GEOGRAPHIC_DATA] (North) East (South) [GEOGRAPHIC_DATA] (East) [GEOGR…" at bounding box center [390, 272] width 701 height 73
click at [263, 20] on small "/ [DATE] / 10:00 - 12:00 / [PERSON_NAME]" at bounding box center [185, 19] width 185 height 10
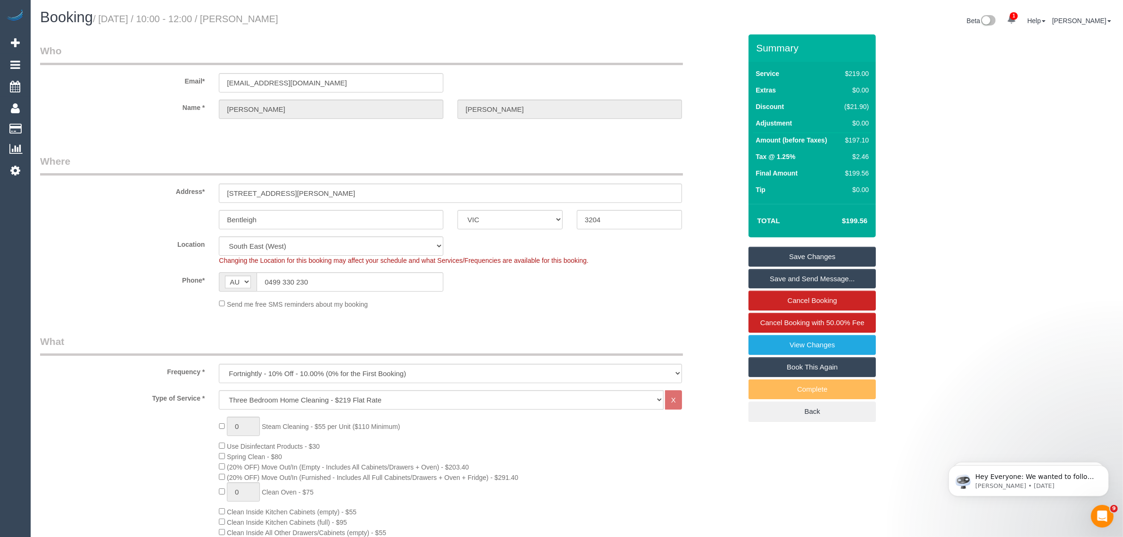
click at [263, 20] on small "/ [DATE] / 10:00 - 12:00 / [PERSON_NAME]" at bounding box center [185, 19] width 185 height 10
copy small "[PERSON_NAME]"
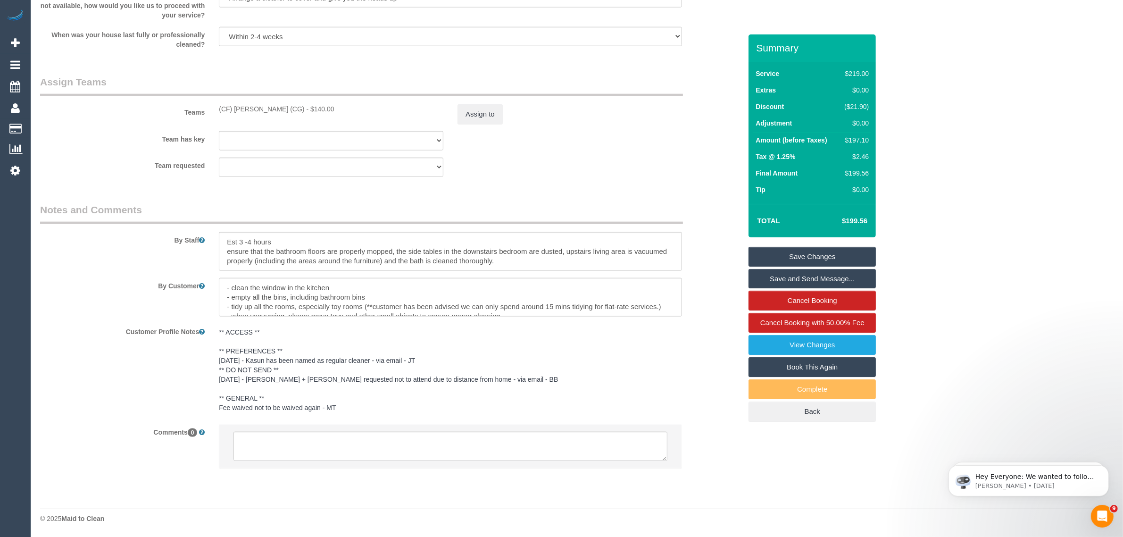
click at [637, 165] on div "Team requested (CF) [PERSON_NAME] (CG) (0) Office (1) [PERSON_NAME] (FT) (1) [P…" at bounding box center [390, 167] width 715 height 19
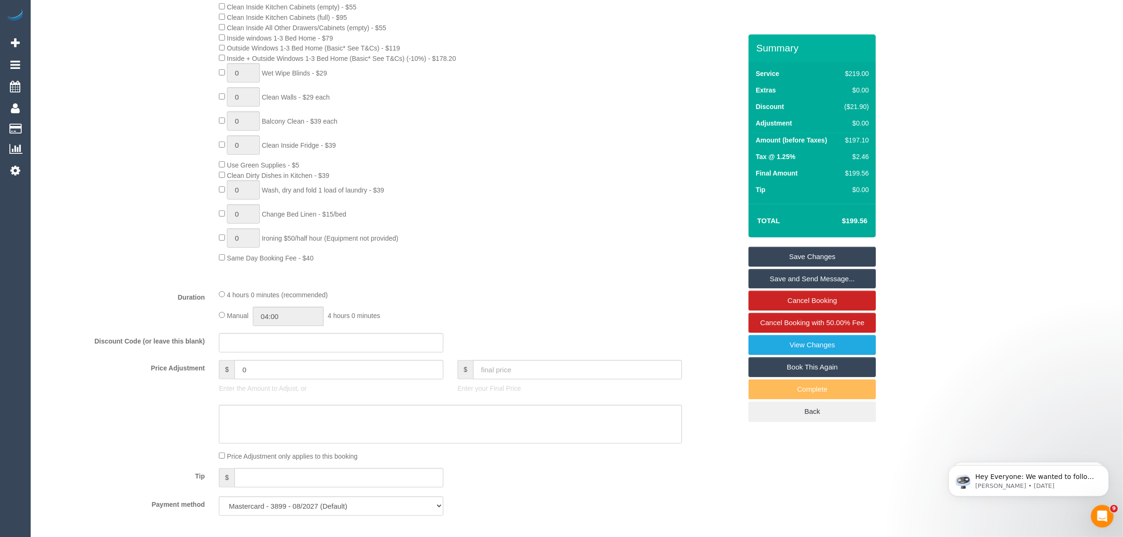
scroll to position [456, 0]
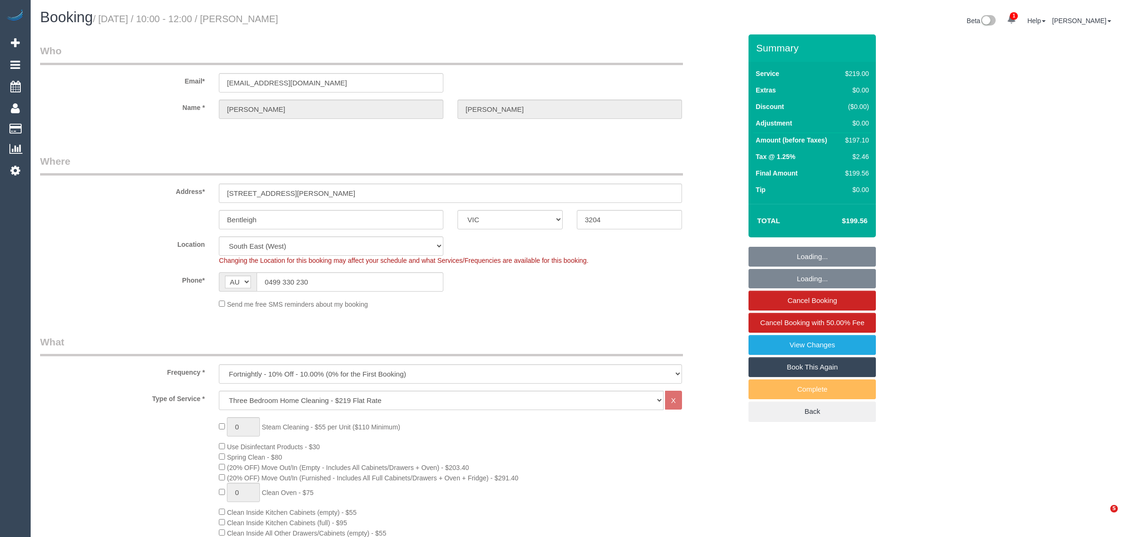
select select "VIC"
select select "string:stripe-pm_1Q0BjU2GScqysDRVMP7xVtap"
select select "number:28"
select select "number:14"
select select "number:19"
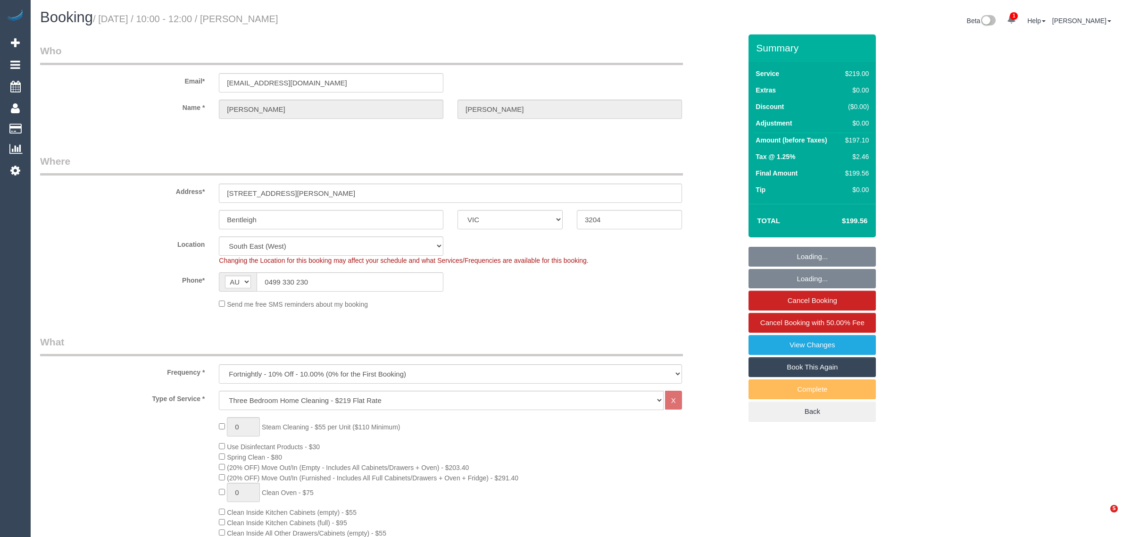
select select "number:22"
select select "number:34"
select select "number:12"
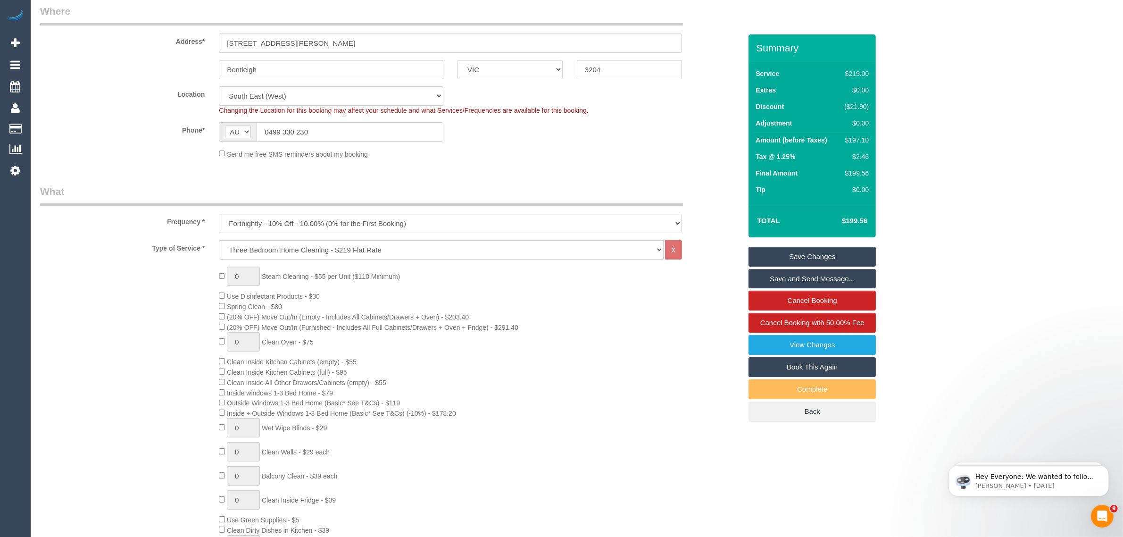
scroll to position [1, 0]
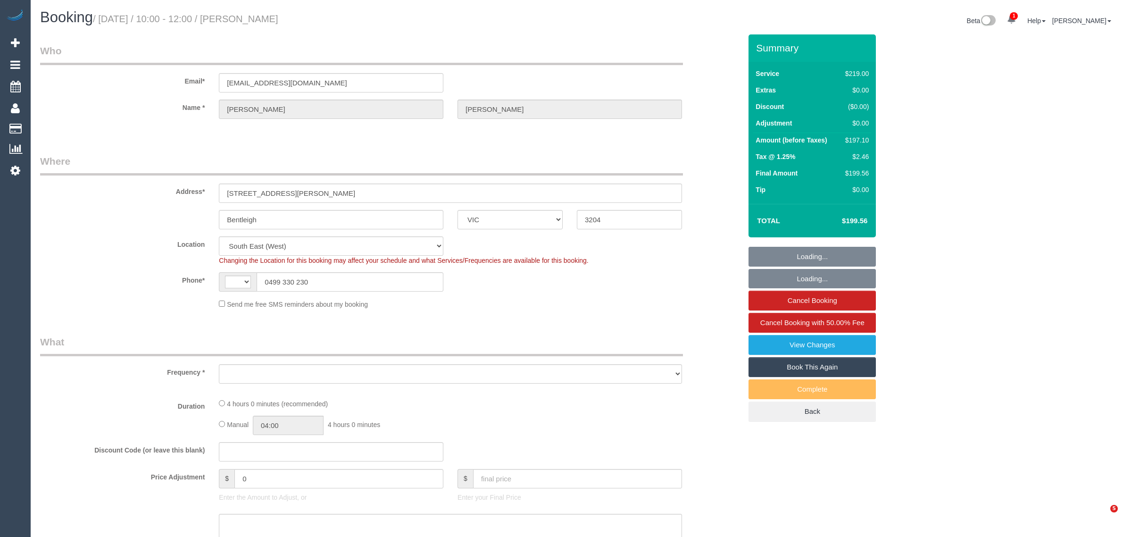
select select "VIC"
select select "string:AU"
select select "string:stripe-pm_1Q0BjU2GScqysDRVMP7xVtap"
select select "object:561"
select select "number:28"
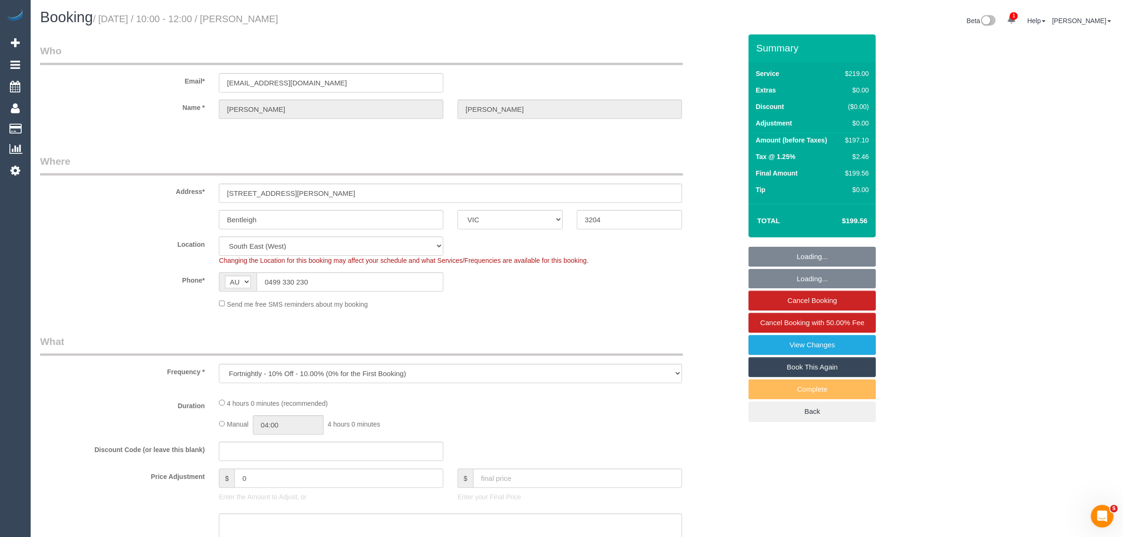
select select "number:14"
select select "number:19"
select select "number:22"
select select "number:34"
select select "number:12"
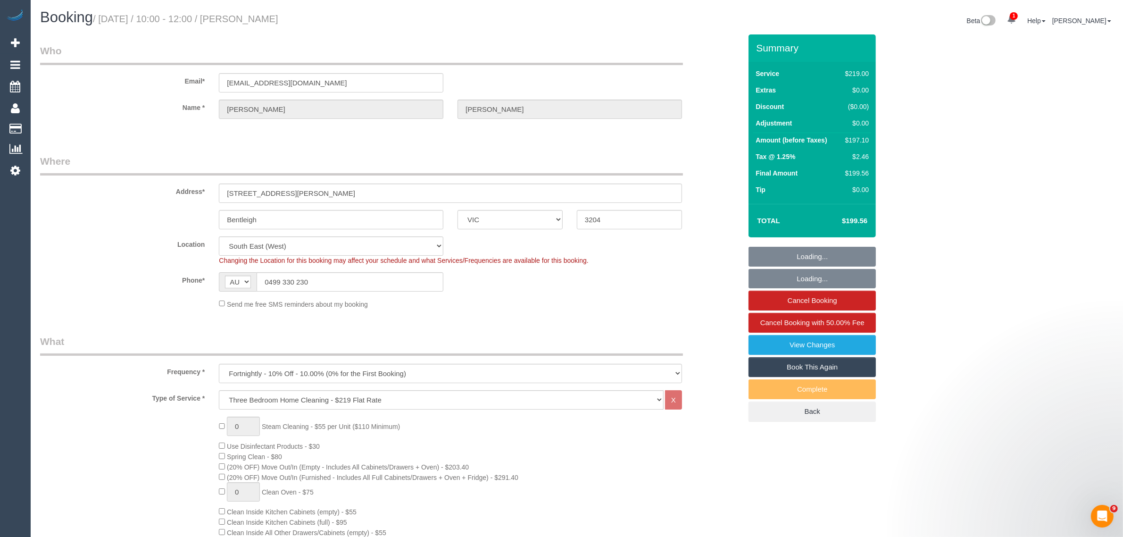
select select "object:1354"
click at [515, 289] on div "Phone* AF AL DZ AD AO AI AQ AG AR AM AW AU AT AZ BS BH BD BB BY BE BZ BJ BM BT …" at bounding box center [390, 281] width 715 height 19
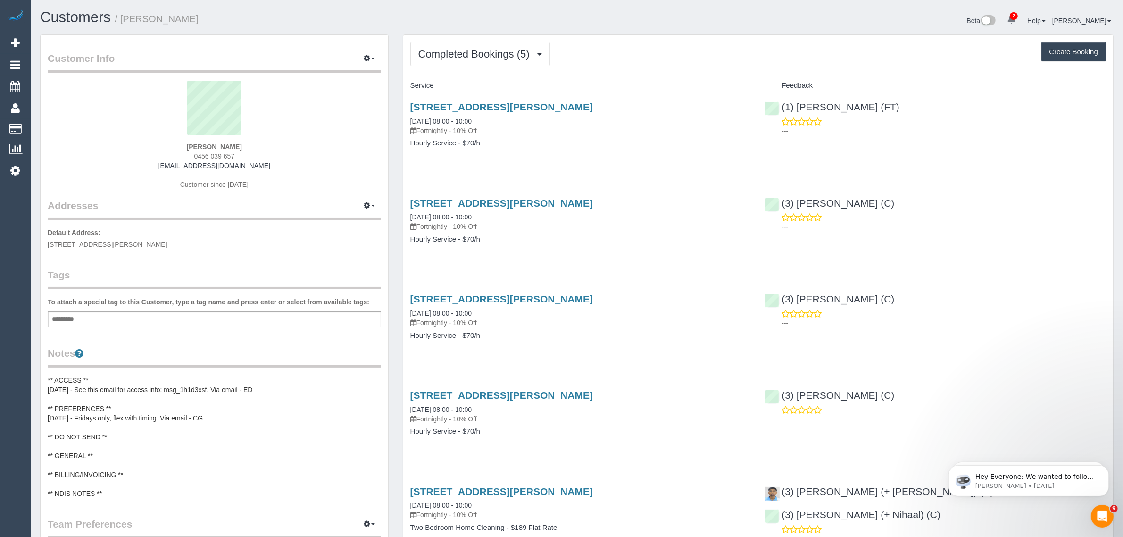
click at [210, 155] on span "0456 039 657" at bounding box center [214, 156] width 41 height 8
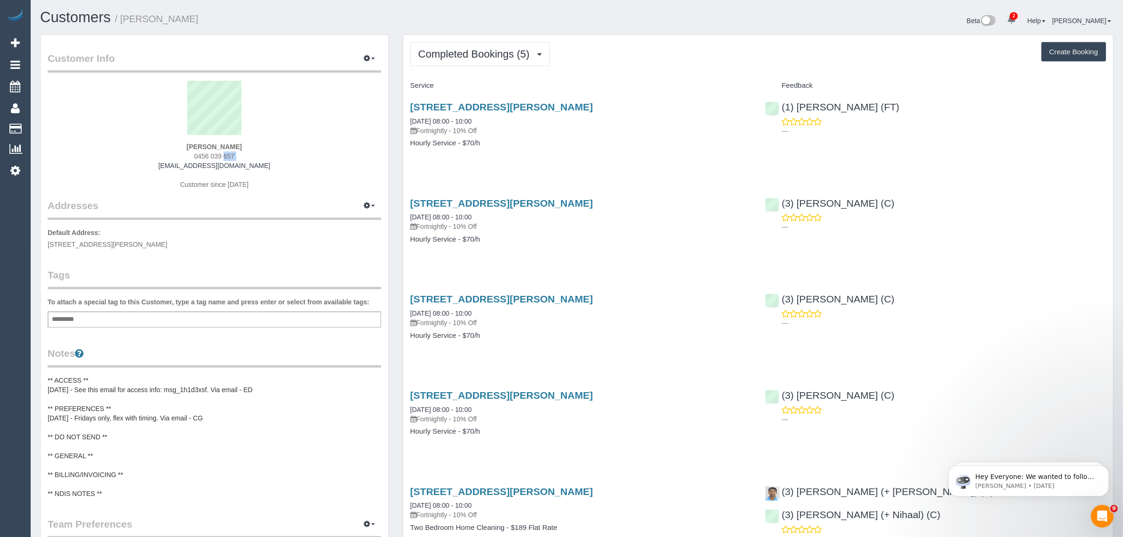
copy div "0456 039 657"
click at [485, 62] on button "Completed Bookings (5)" at bounding box center [480, 54] width 140 height 24
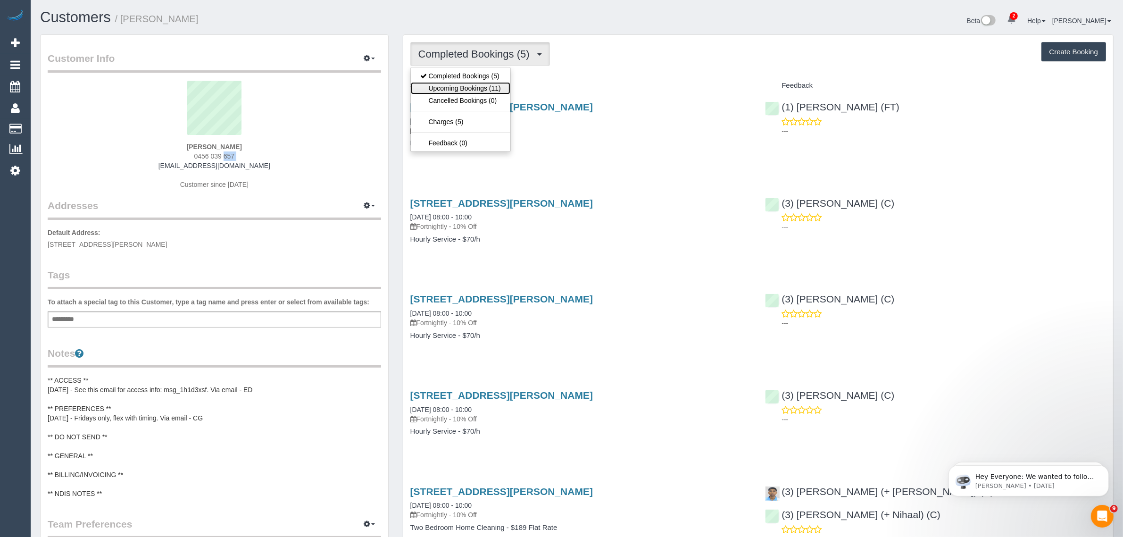
click at [483, 90] on link "Upcoming Bookings (11)" at bounding box center [461, 88] width 100 height 12
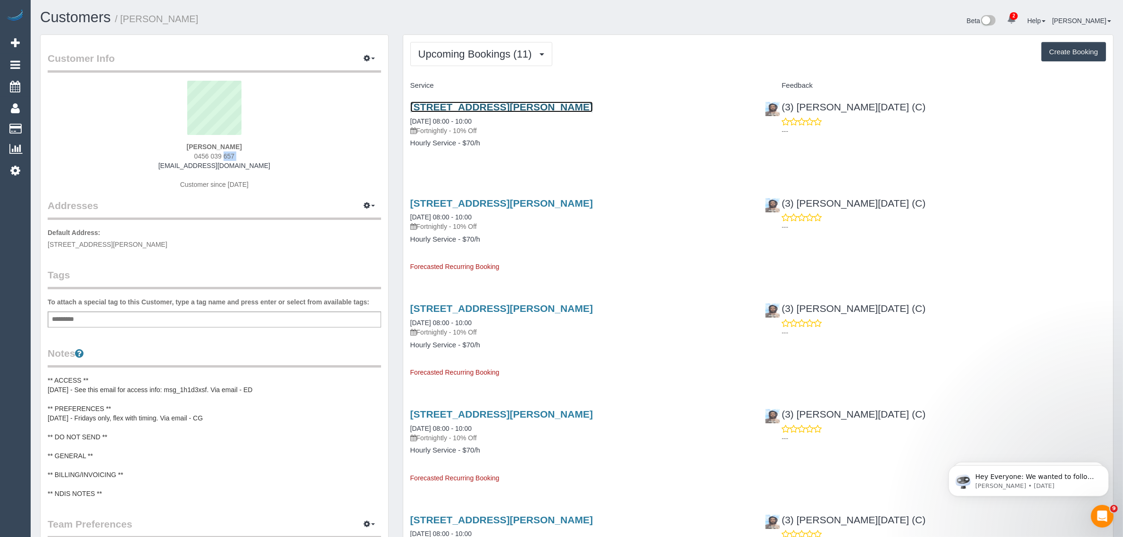
click at [517, 105] on link "811/2 Joseph Road, Footscray, VIC 3011" at bounding box center [501, 106] width 183 height 11
click at [477, 57] on span "Upcoming Bookings (11)" at bounding box center [477, 54] width 118 height 12
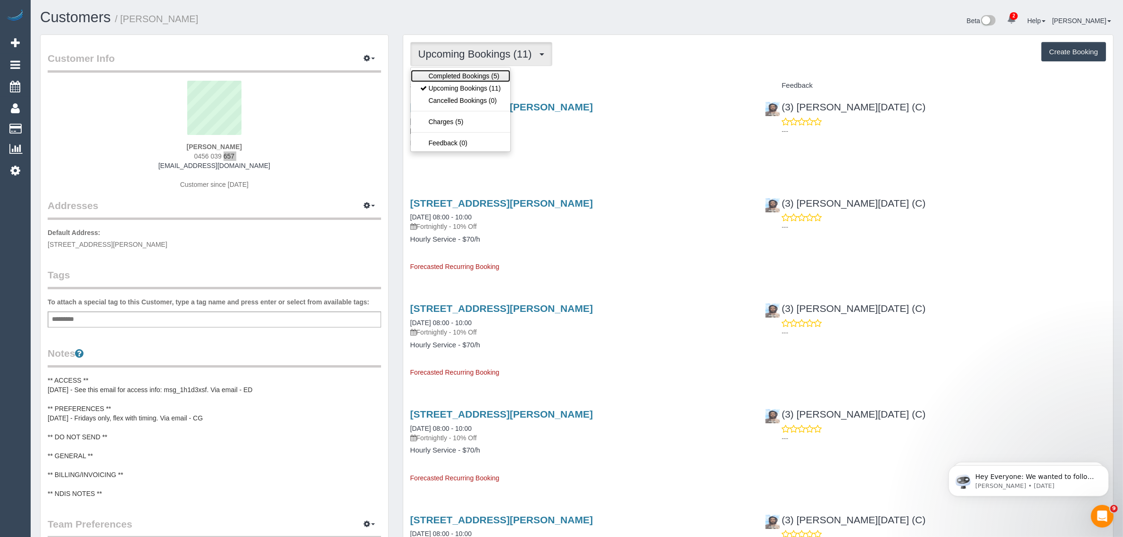
click at [467, 76] on link "Completed Bookings (5)" at bounding box center [461, 76] width 100 height 12
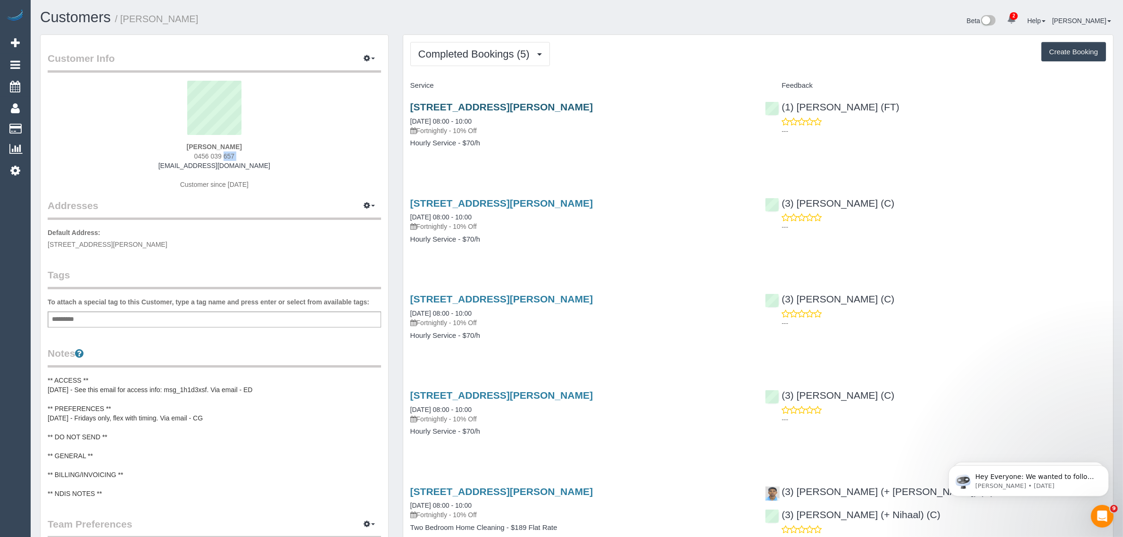
drag, startPoint x: 618, startPoint y: 111, endPoint x: 411, endPoint y: 105, distance: 207.1
click at [411, 105] on h3 "811/2 Joseph Road, Footscray, VIC 3011" at bounding box center [580, 106] width 341 height 11
copy link "811/2 Joseph Road, Footscray, VIC 3011"
click at [451, 50] on span "Completed Bookings (5)" at bounding box center [476, 54] width 116 height 12
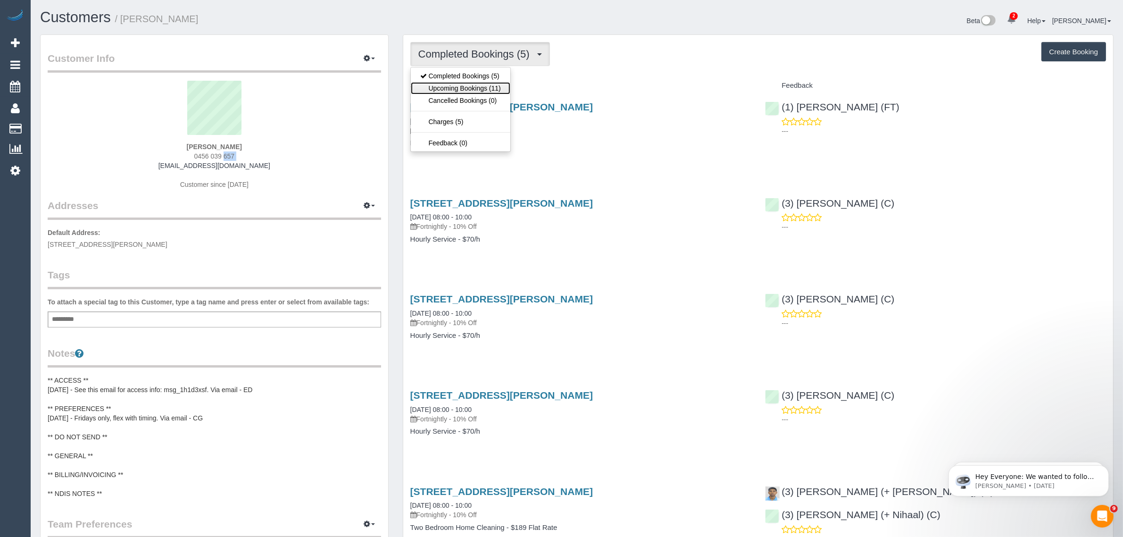
click at [455, 89] on link "Upcoming Bookings (11)" at bounding box center [461, 88] width 100 height 12
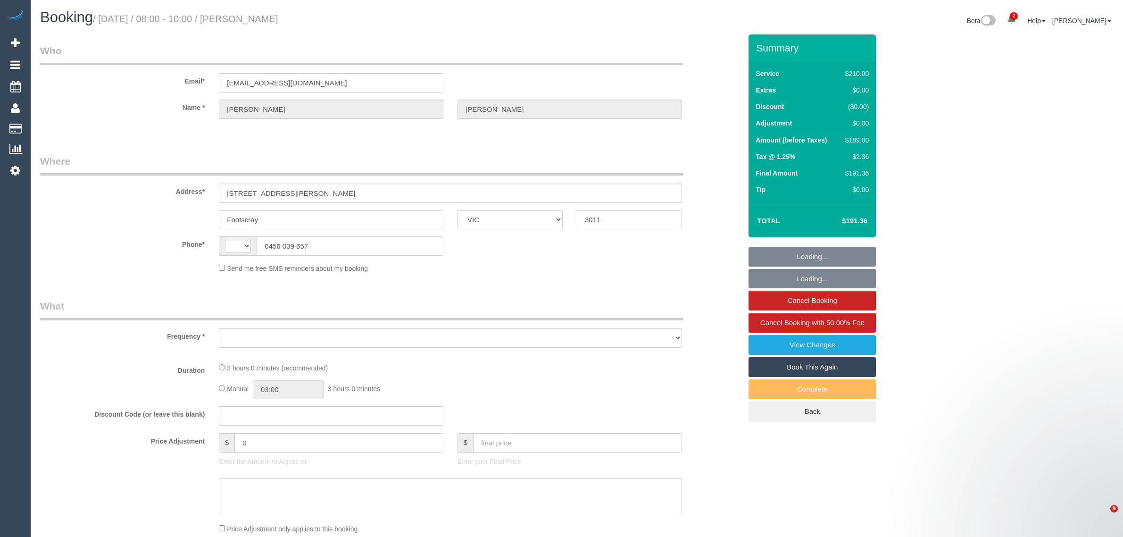
select select "VIC"
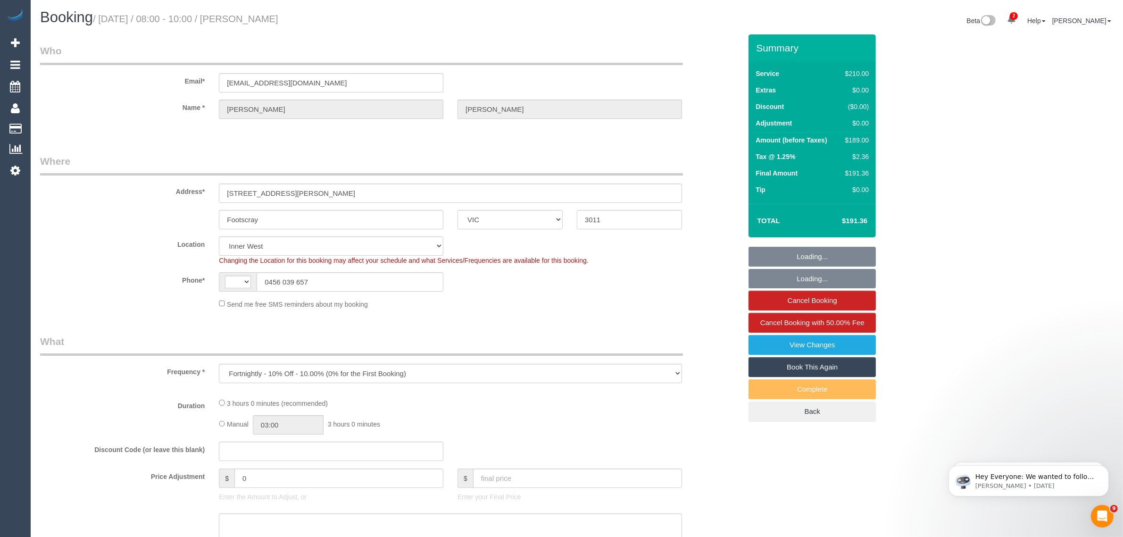
select select "object:324"
select select "number:29"
select select "number:14"
select select "number:19"
select select "number:25"
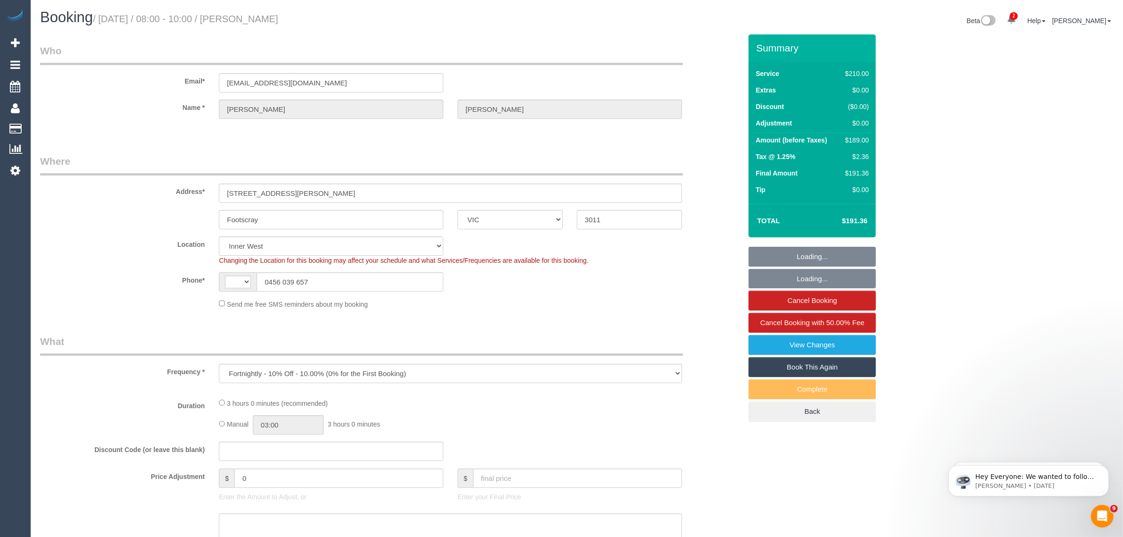
select select "number:34"
select select "180"
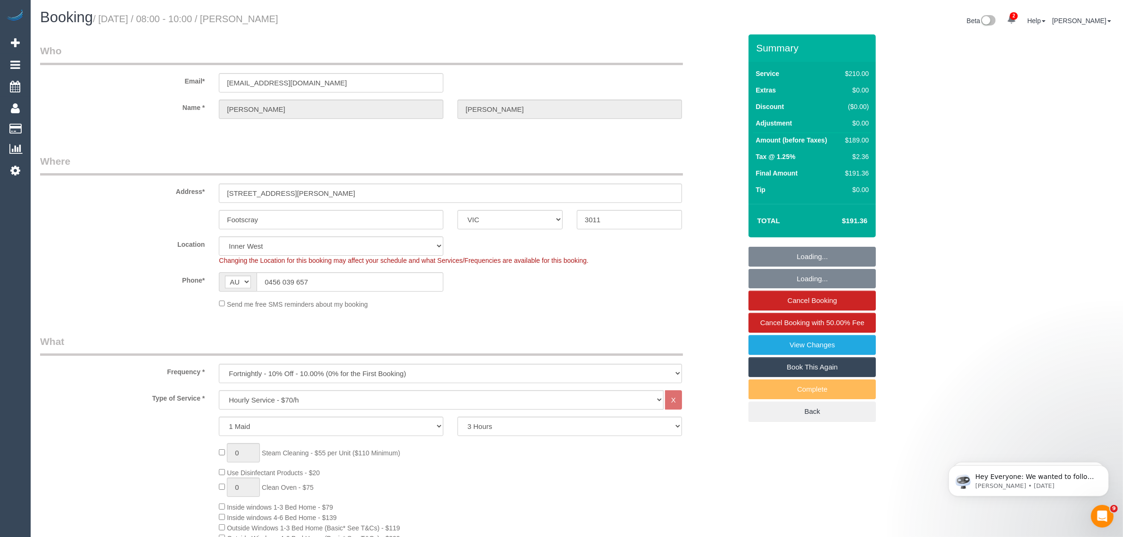
select select "string:AU"
select select "object:1377"
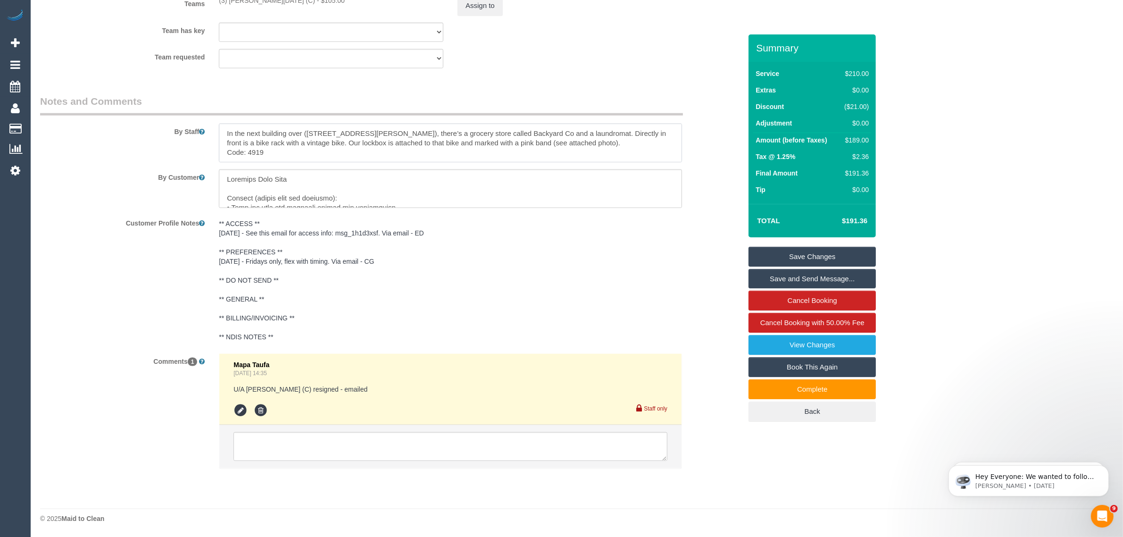
drag, startPoint x: 559, startPoint y: 140, endPoint x: 225, endPoint y: 144, distance: 334.4
click at [225, 144] on textarea at bounding box center [450, 143] width 463 height 39
click at [299, 149] on textarea at bounding box center [450, 143] width 463 height 39
drag, startPoint x: 293, startPoint y: 152, endPoint x: 214, endPoint y: 130, distance: 82.4
click at [214, 130] on div at bounding box center [450, 143] width 477 height 39
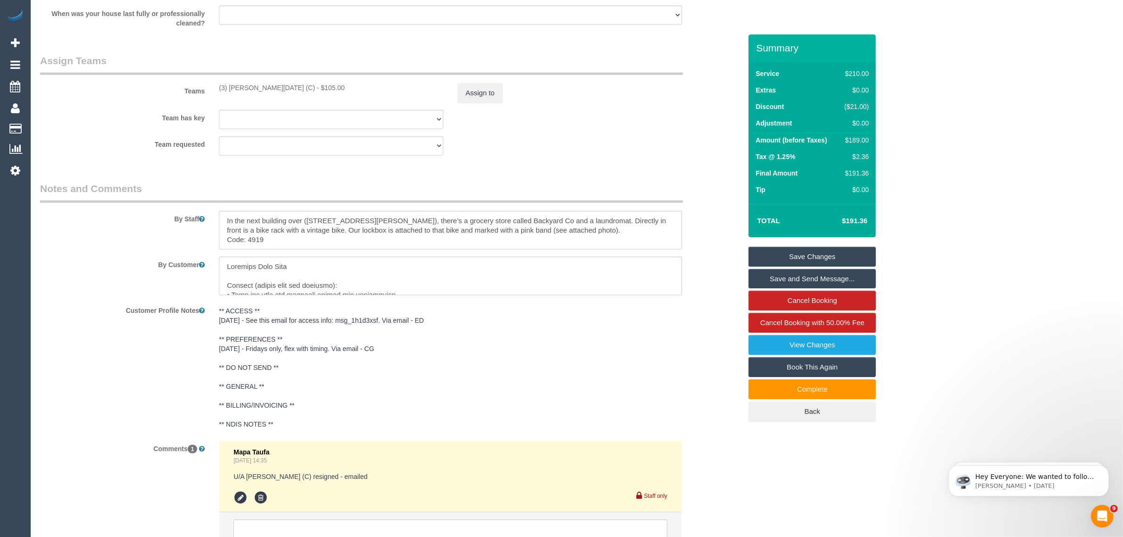
click at [618, 183] on legend "Notes and Comments" at bounding box center [361, 192] width 643 height 21
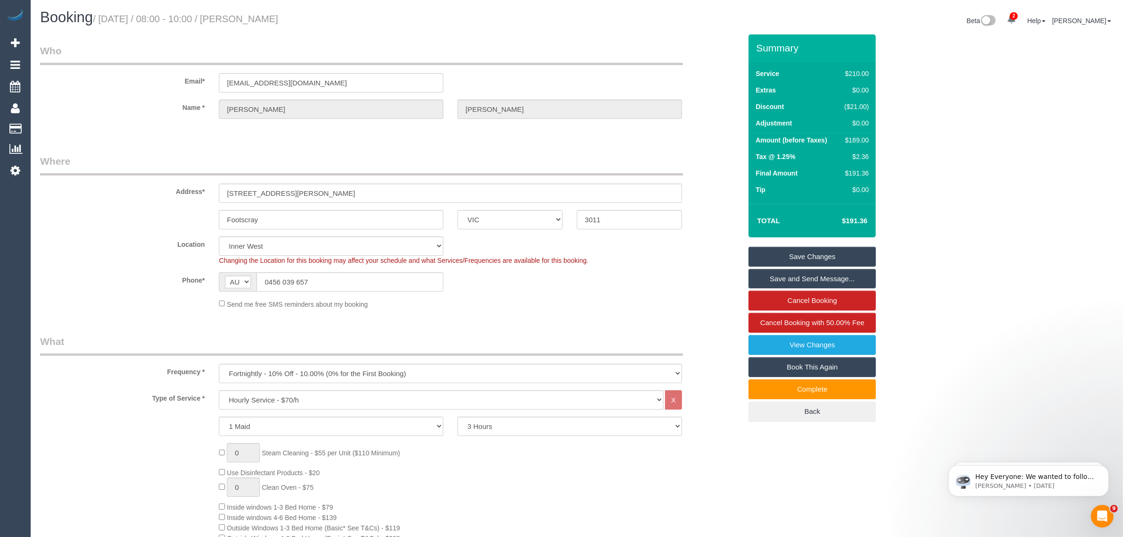
click at [352, 277] on input "0456 039 657" at bounding box center [350, 281] width 187 height 19
click at [352, 278] on input "0456 039 657" at bounding box center [350, 281] width 187 height 19
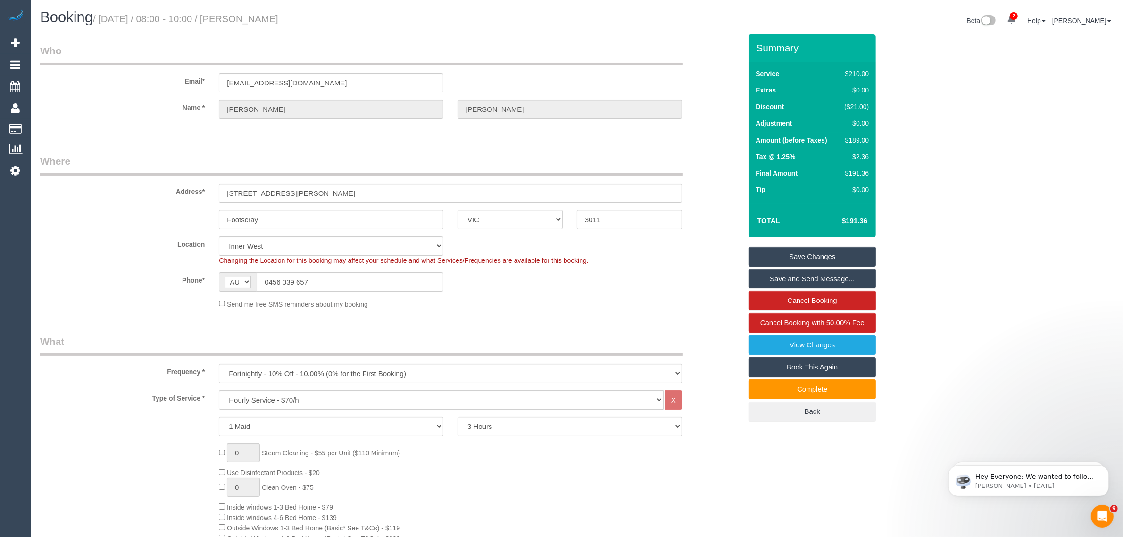
click at [560, 303] on div "Send me free SMS reminders about my booking" at bounding box center [450, 304] width 477 height 10
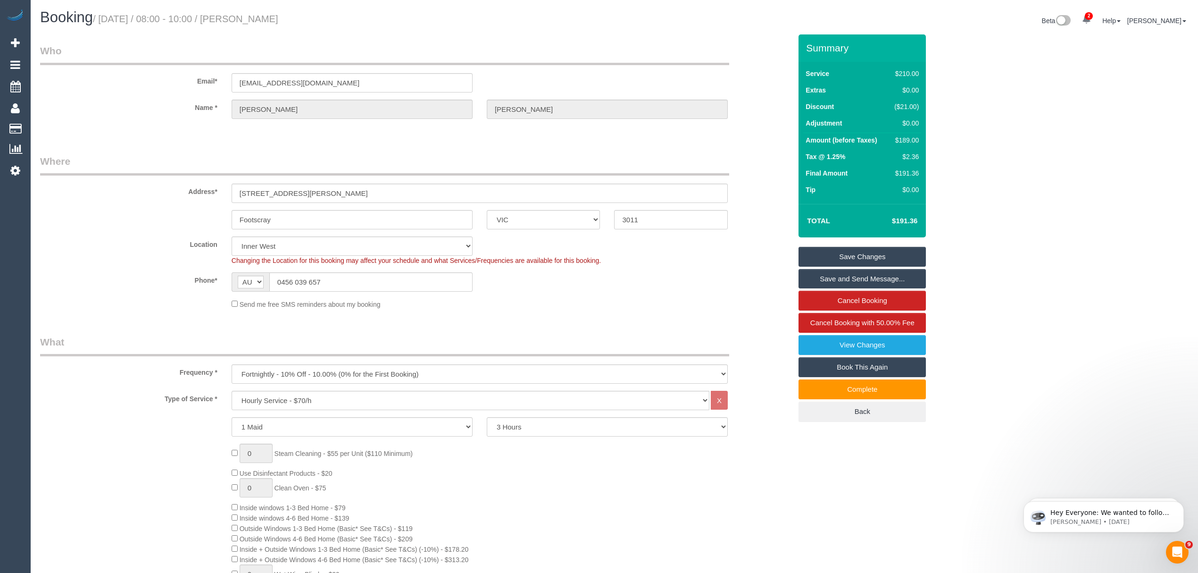
drag, startPoint x: 768, startPoint y: 332, endPoint x: 770, endPoint y: 314, distance: 18.5
click at [752, 286] on div "Phone* AF AL DZ AD AO AI AQ AG AR AM AW AU AT AZ BS BH BD BB BY BE BZ BJ BM BT …" at bounding box center [415, 281] width 765 height 19
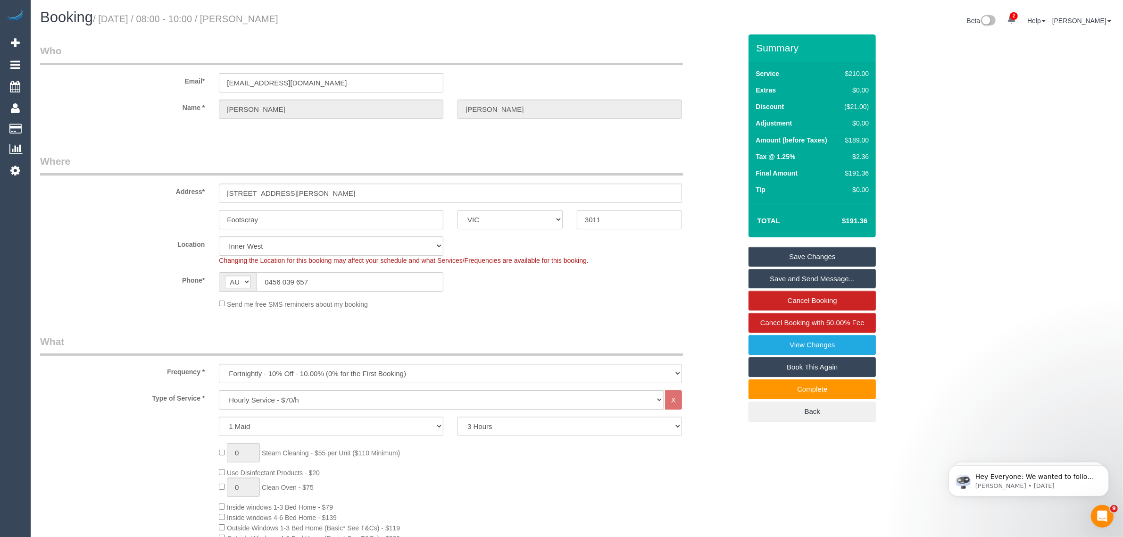
click at [131, 267] on sui-booking-location "Location [GEOGRAPHIC_DATA] (North) East (South) [GEOGRAPHIC_DATA] (East) [GEOGR…" at bounding box center [390, 272] width 701 height 73
click at [714, 52] on div "Email* [EMAIL_ADDRESS][DOMAIN_NAME]" at bounding box center [390, 68] width 715 height 49
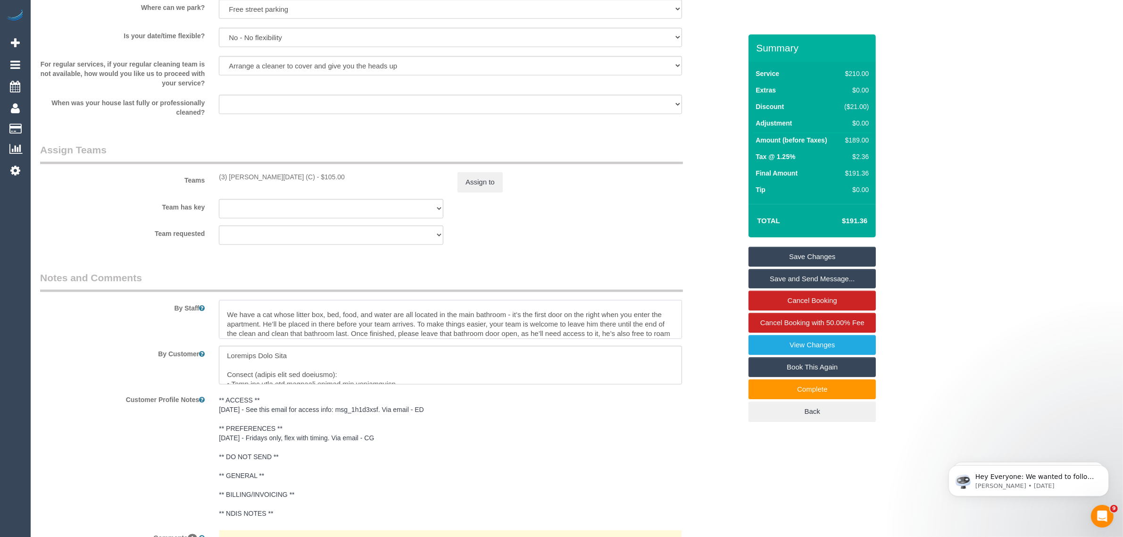
scroll to position [34, 0]
click at [682, 379] on textarea at bounding box center [450, 365] width 463 height 39
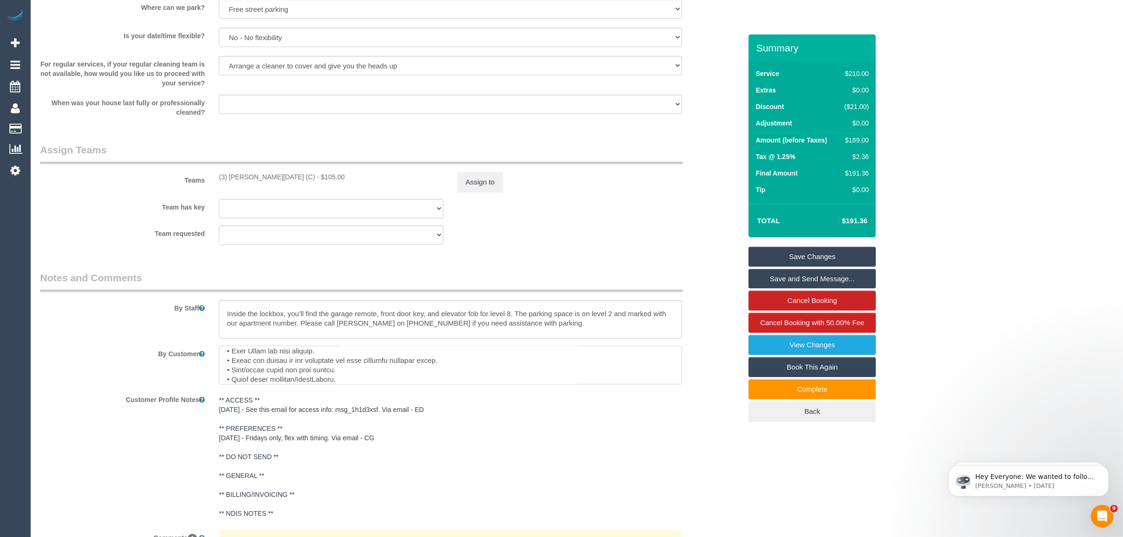
scroll to position [0, 0]
click at [711, 249] on fieldset "Assign Teams Teams (3) [PERSON_NAME][DATE] (C) - $105.00 Assign to Team has key…" at bounding box center [390, 197] width 701 height 109
click at [671, 228] on div "Team requested (3) [PERSON_NAME][DATE] (C) (0) Office (1) [PERSON_NAME] (FT) (1…" at bounding box center [390, 234] width 715 height 19
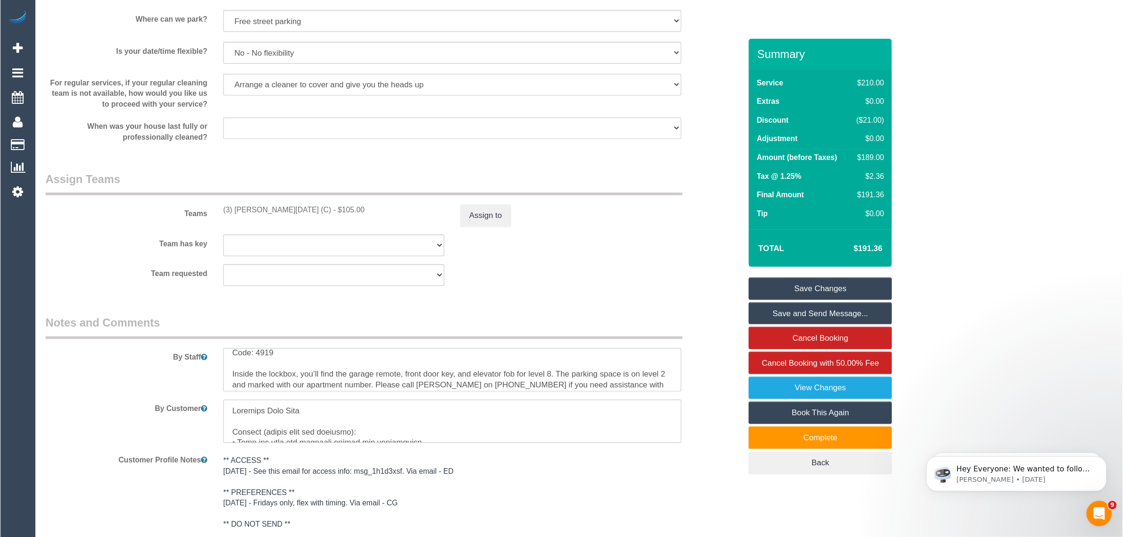
scroll to position [34, 0]
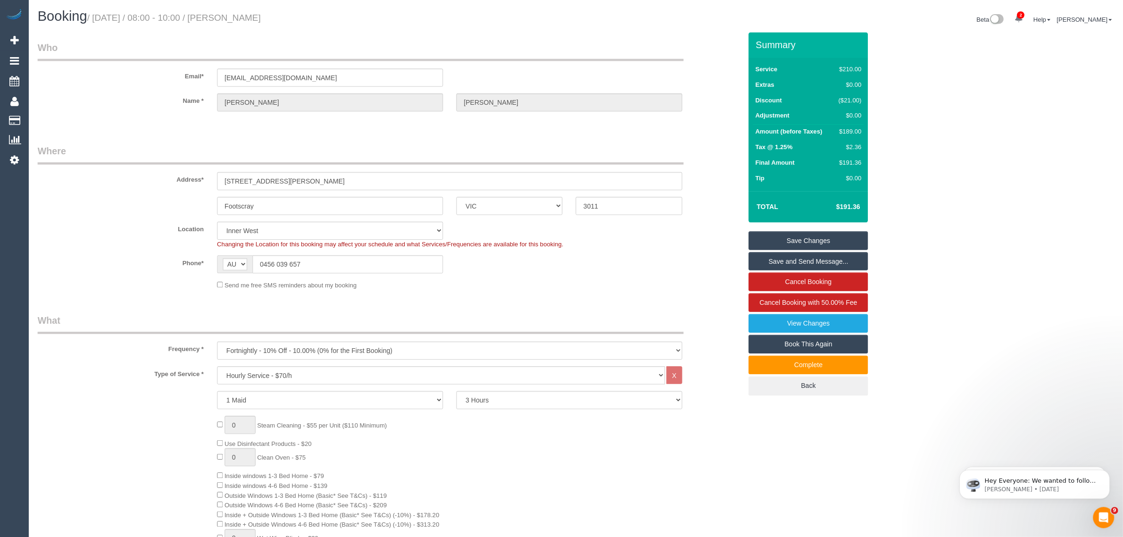
scroll to position [34, 0]
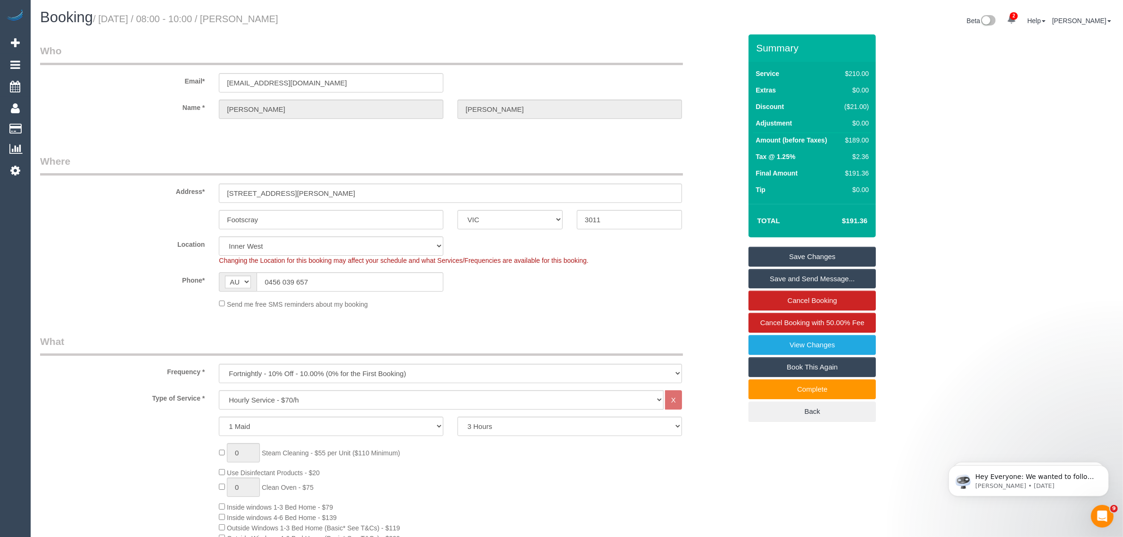
click at [724, 175] on div "Address* [STREET_ADDRESS][PERSON_NAME]" at bounding box center [390, 178] width 715 height 49
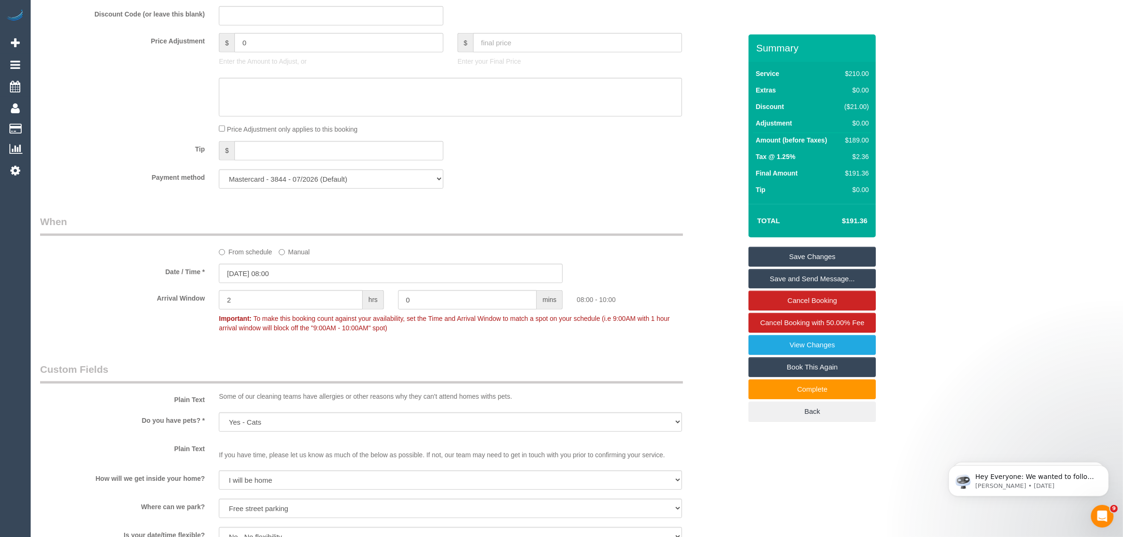
click at [1017, 291] on div "Who Email* [EMAIL_ADDRESS][DOMAIN_NAME] Name * [GEOGRAPHIC_DATA][PERSON_NAME] W…" at bounding box center [576, 194] width 1073 height 1972
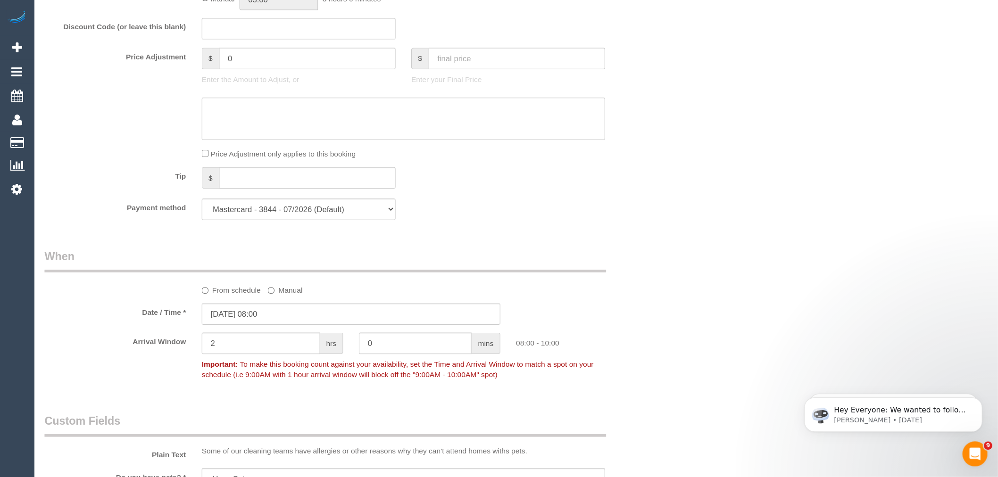
scroll to position [34, 0]
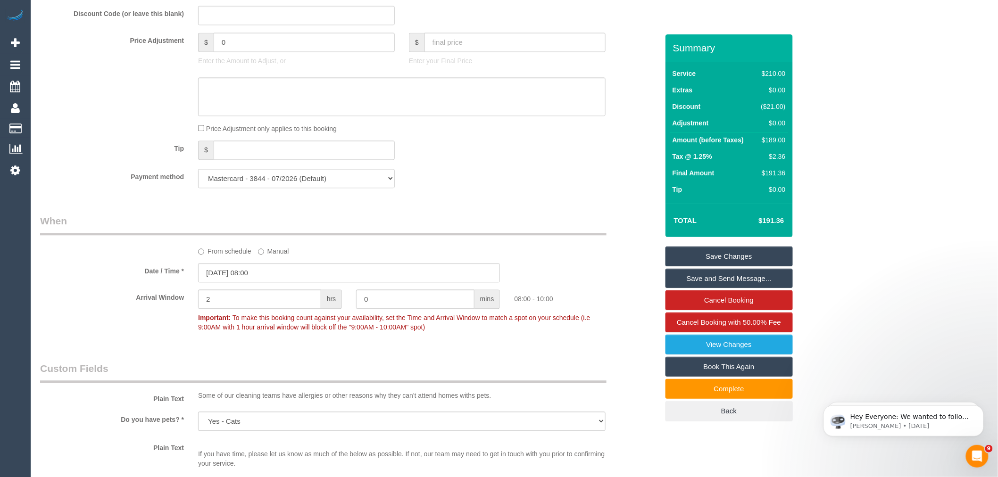
click at [811, 86] on div "Who Email* [EMAIL_ADDRESS][DOMAIN_NAME] Name * [GEOGRAPHIC_DATA][PERSON_NAME] W…" at bounding box center [514, 197] width 948 height 1981
click at [897, 83] on div "Who Email* [EMAIL_ADDRESS][DOMAIN_NAME] Name * [GEOGRAPHIC_DATA][PERSON_NAME] W…" at bounding box center [514, 197] width 948 height 1981
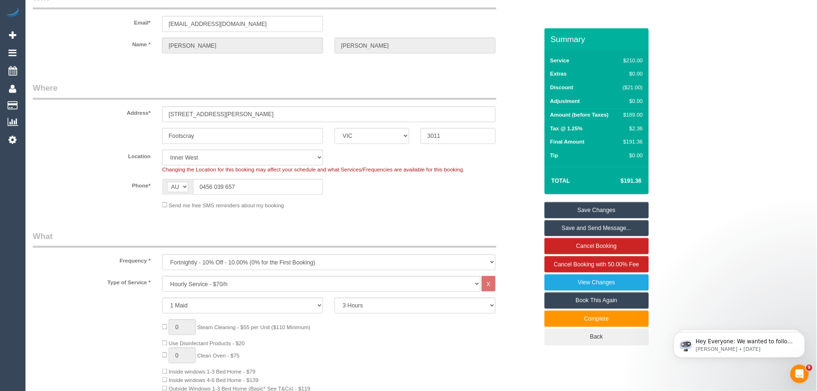
scroll to position [34, 0]
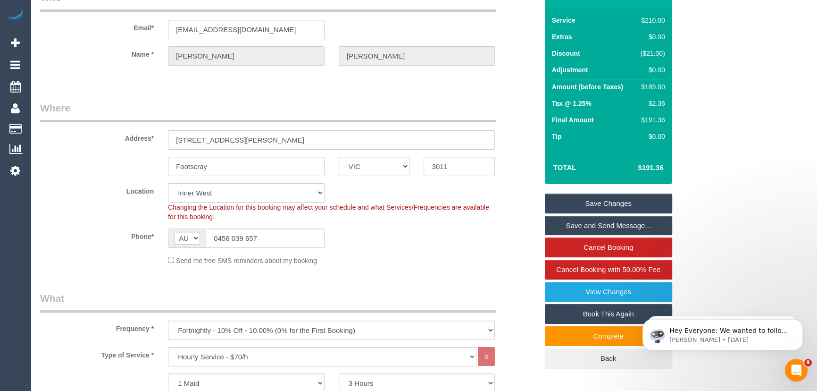
drag, startPoint x: 963, startPoint y: 88, endPoint x: 866, endPoint y: 79, distance: 96.6
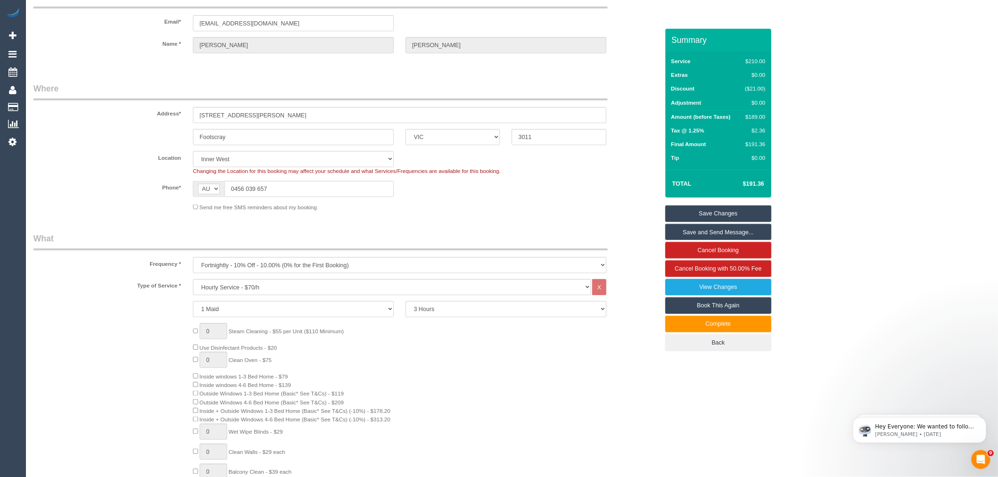
scroll to position [0, 0]
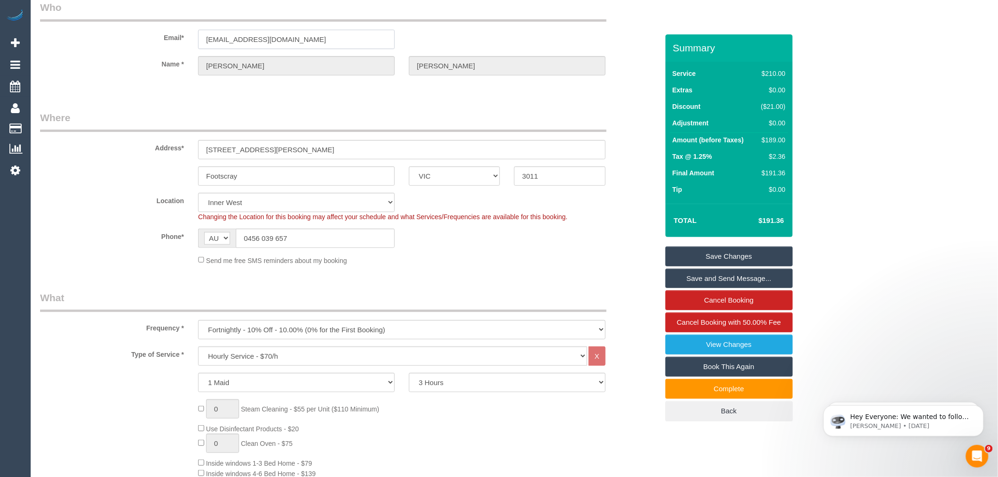
click at [342, 39] on input "[EMAIL_ADDRESS][DOMAIN_NAME]" at bounding box center [296, 39] width 197 height 19
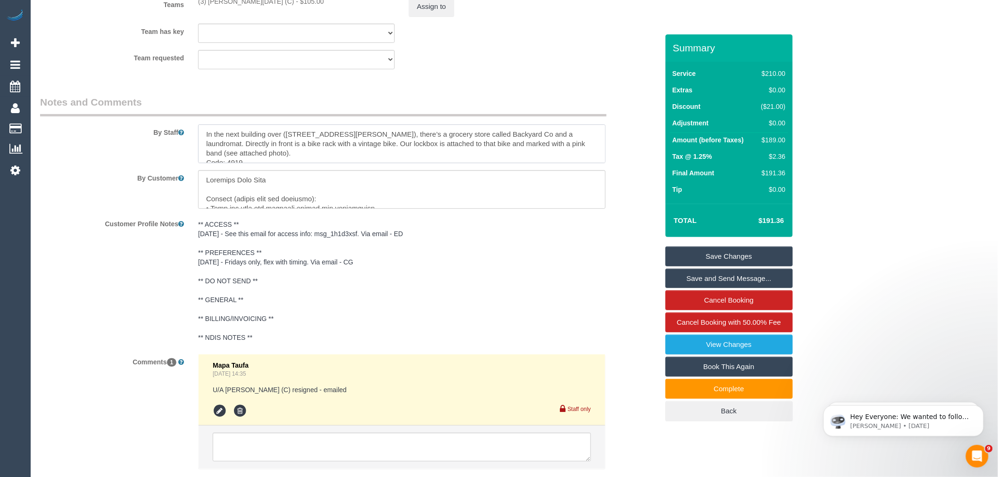
drag, startPoint x: 248, startPoint y: 162, endPoint x: 200, endPoint y: 138, distance: 54.0
click at [200, 138] on textarea at bounding box center [402, 144] width 408 height 39
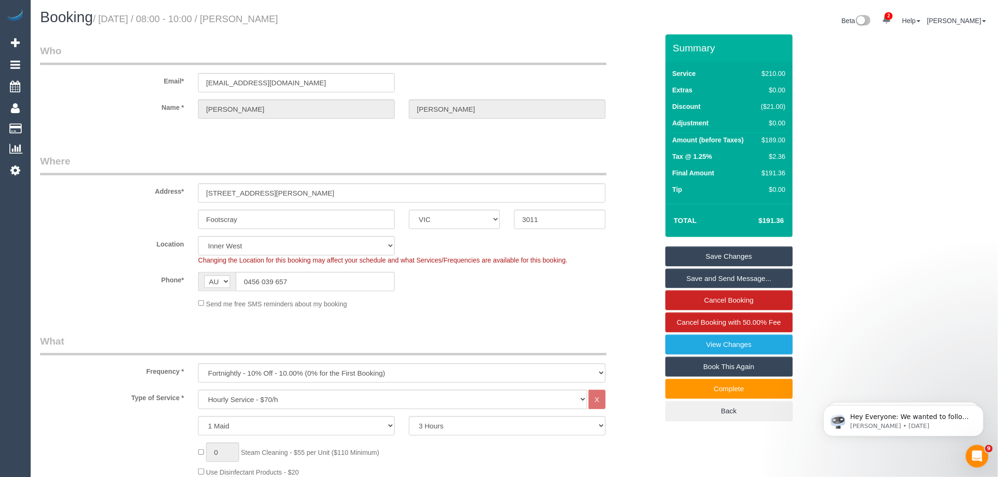
drag, startPoint x: 331, startPoint y: 15, endPoint x: 249, endPoint y: 25, distance: 82.6
click at [249, 25] on h1 "Booking / [DATE] / 08:00 - 10:00 / [PERSON_NAME]" at bounding box center [273, 17] width 467 height 16
copy small "[PERSON_NAME]"
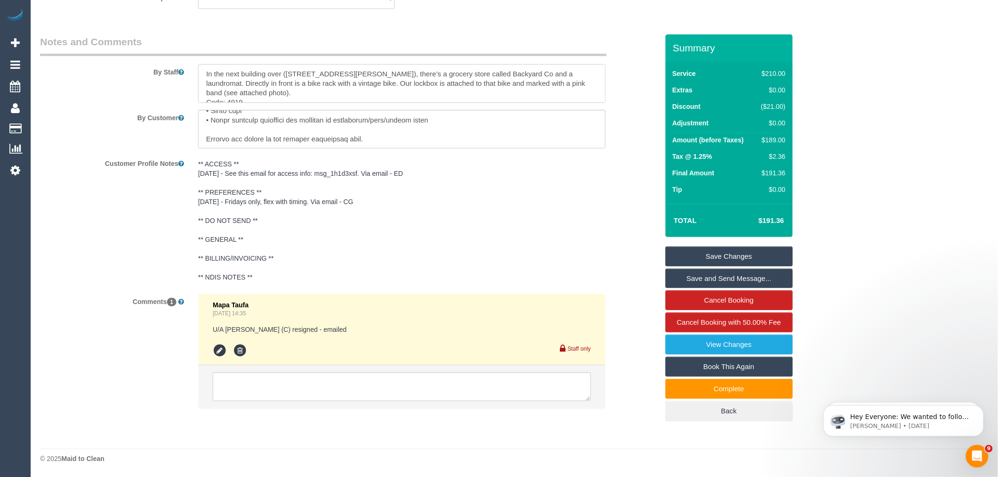
drag, startPoint x: 569, startPoint y: 79, endPoint x: 206, endPoint y: 87, distance: 362.8
click at [206, 87] on textarea at bounding box center [402, 83] width 408 height 39
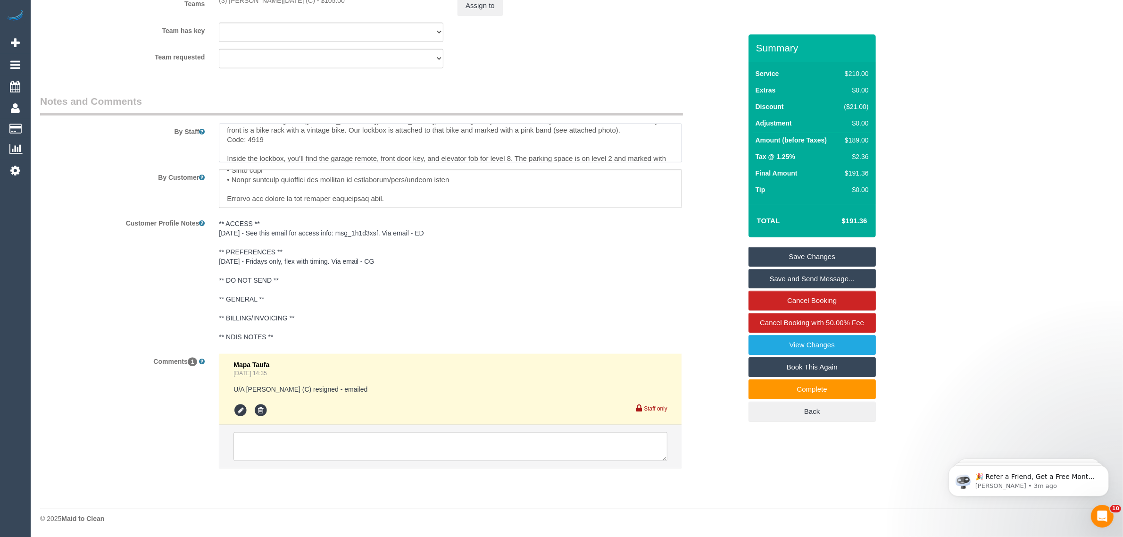
scroll to position [329, 0]
